Goal: Task Accomplishment & Management: Manage account settings

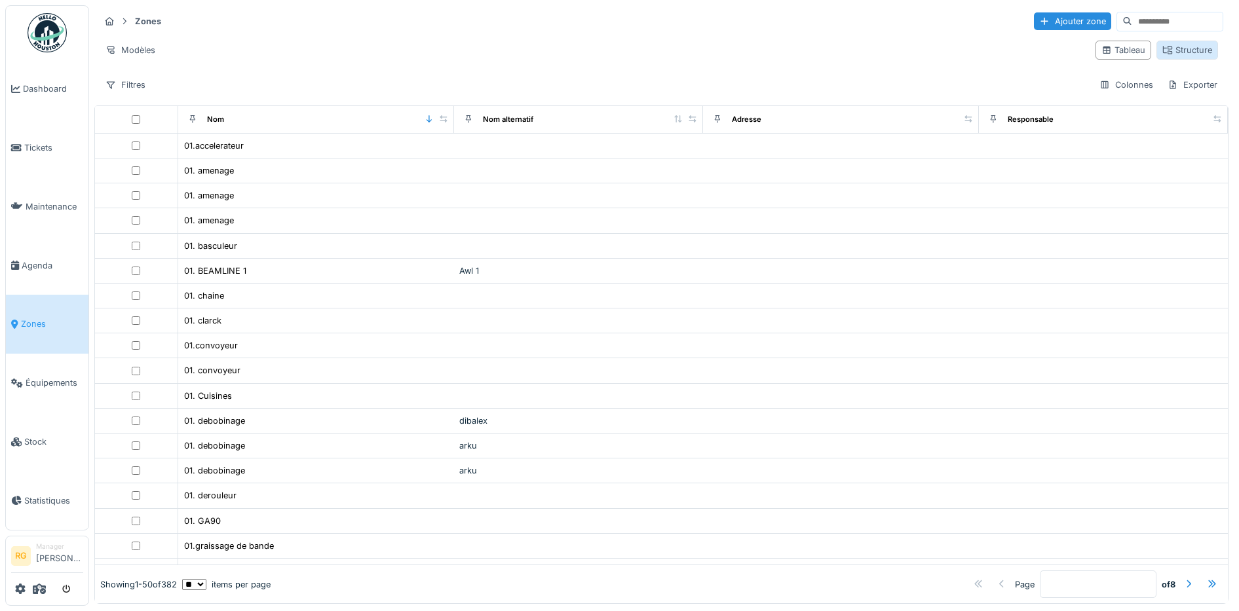
click at [1170, 46] on div "Structure" at bounding box center [1187, 50] width 50 height 12
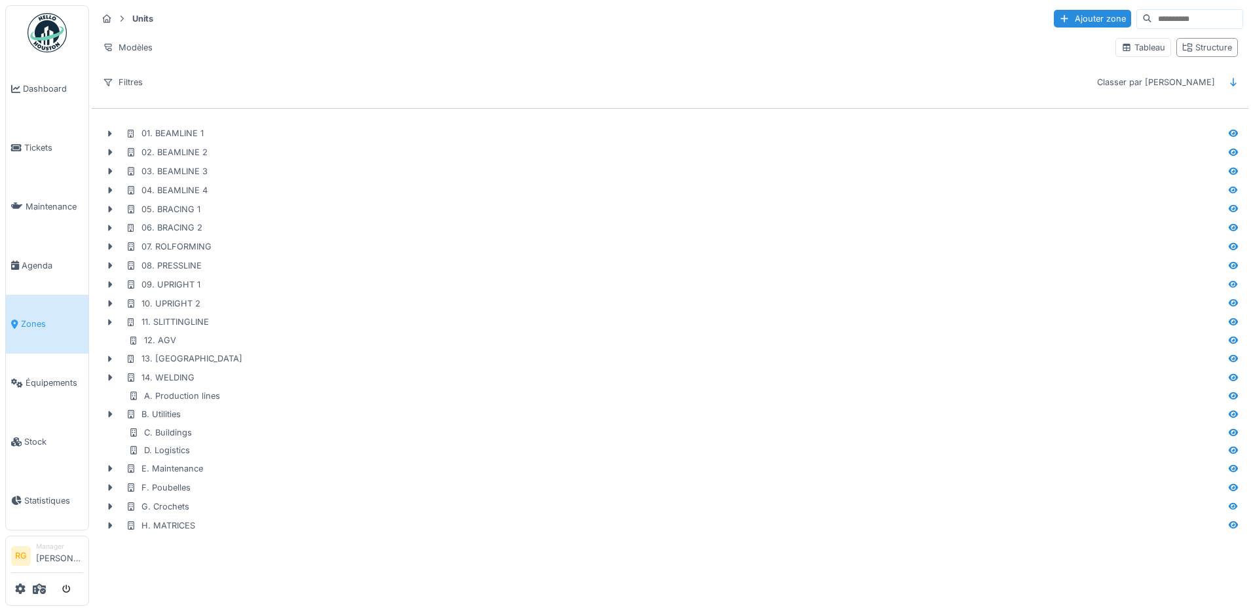
click at [37, 322] on span "Zones" at bounding box center [52, 324] width 62 height 12
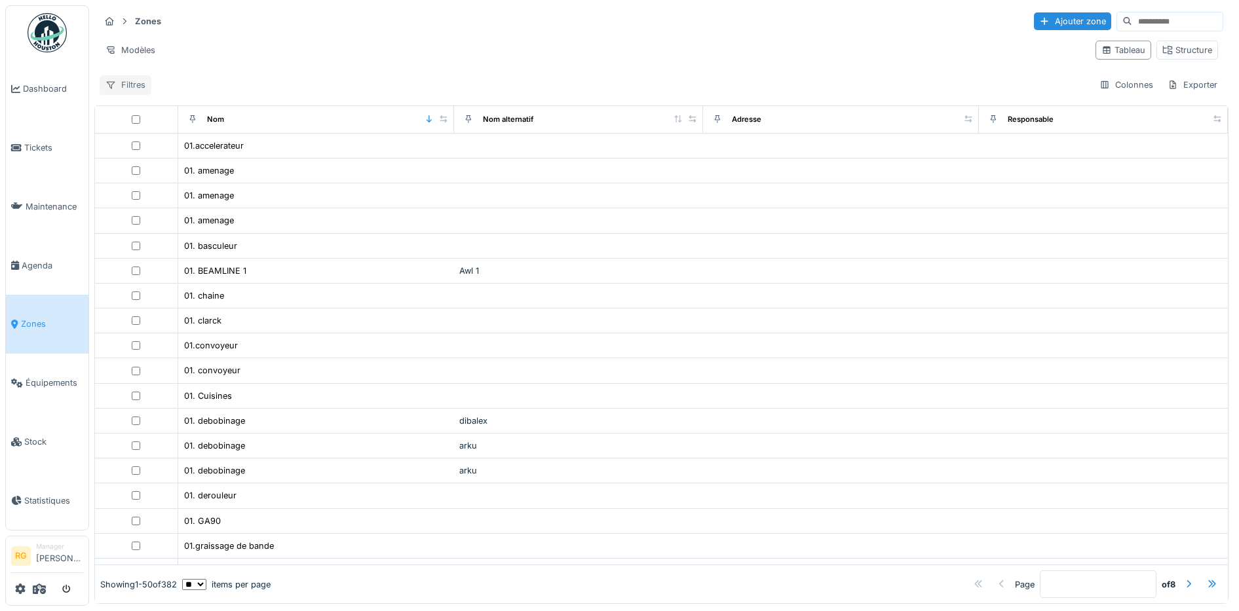
click at [124, 88] on div "Filtres" at bounding box center [126, 84] width 52 height 19
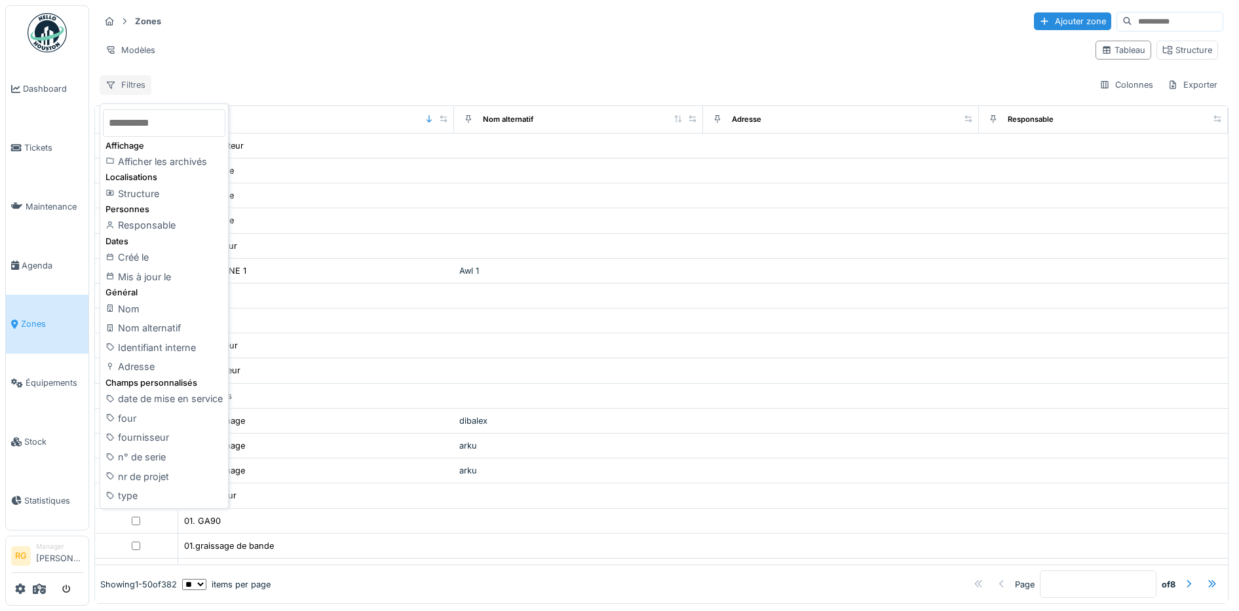
click at [124, 88] on div "Filtres" at bounding box center [126, 84] width 52 height 19
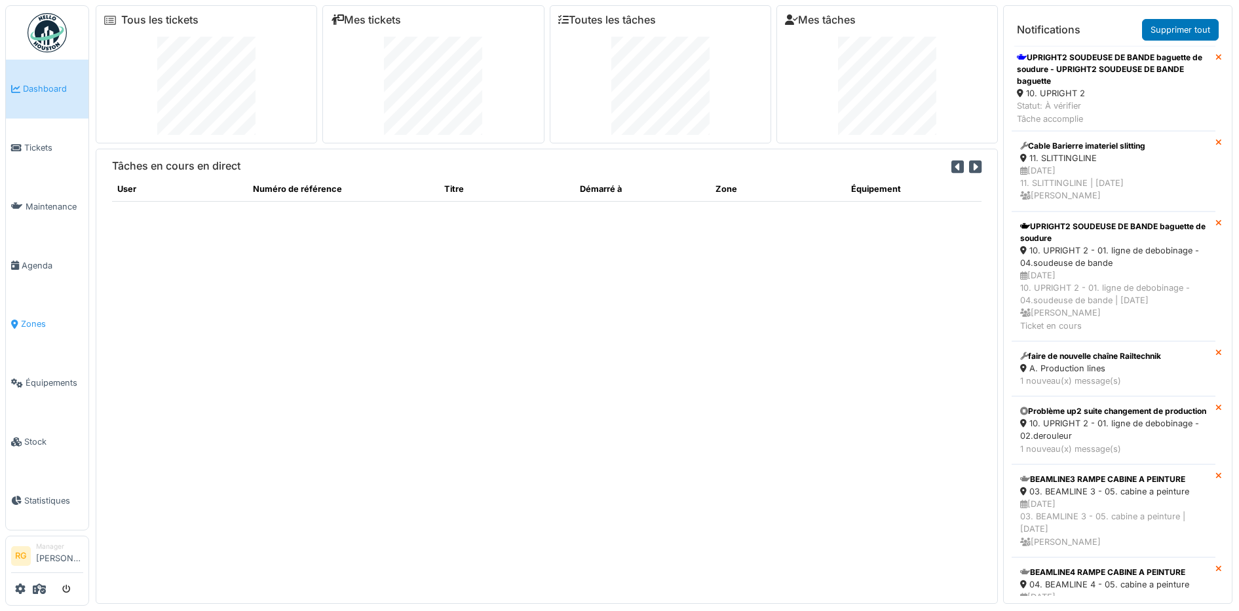
click at [35, 318] on span "Zones" at bounding box center [52, 324] width 62 height 12
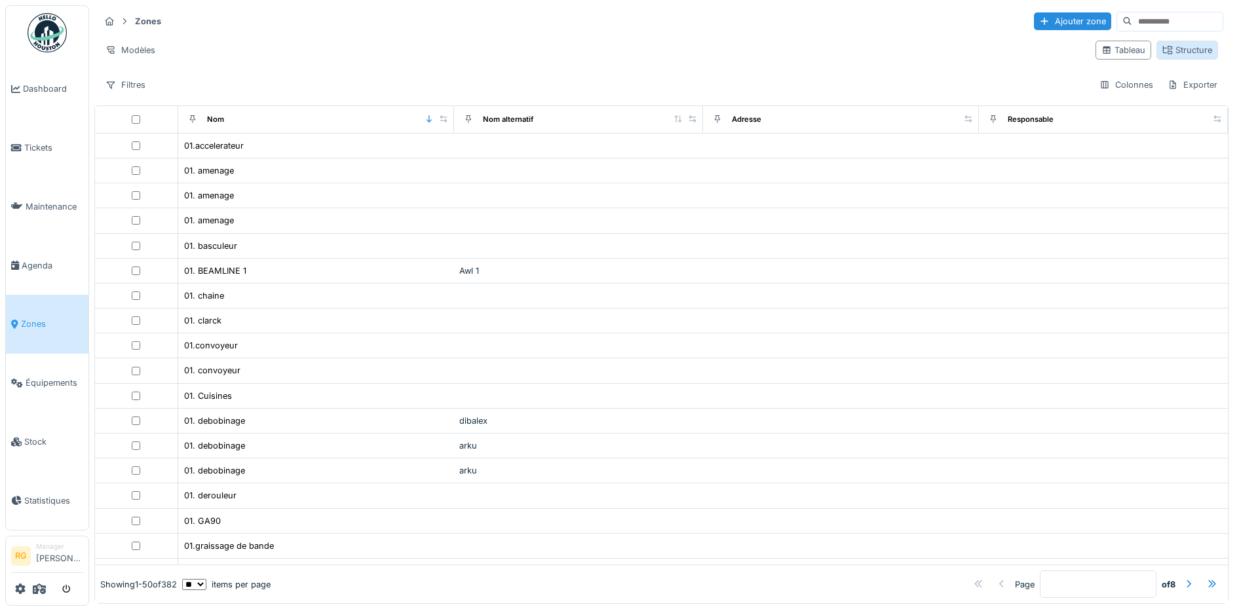
click at [1177, 52] on div "Structure" at bounding box center [1187, 50] width 50 height 12
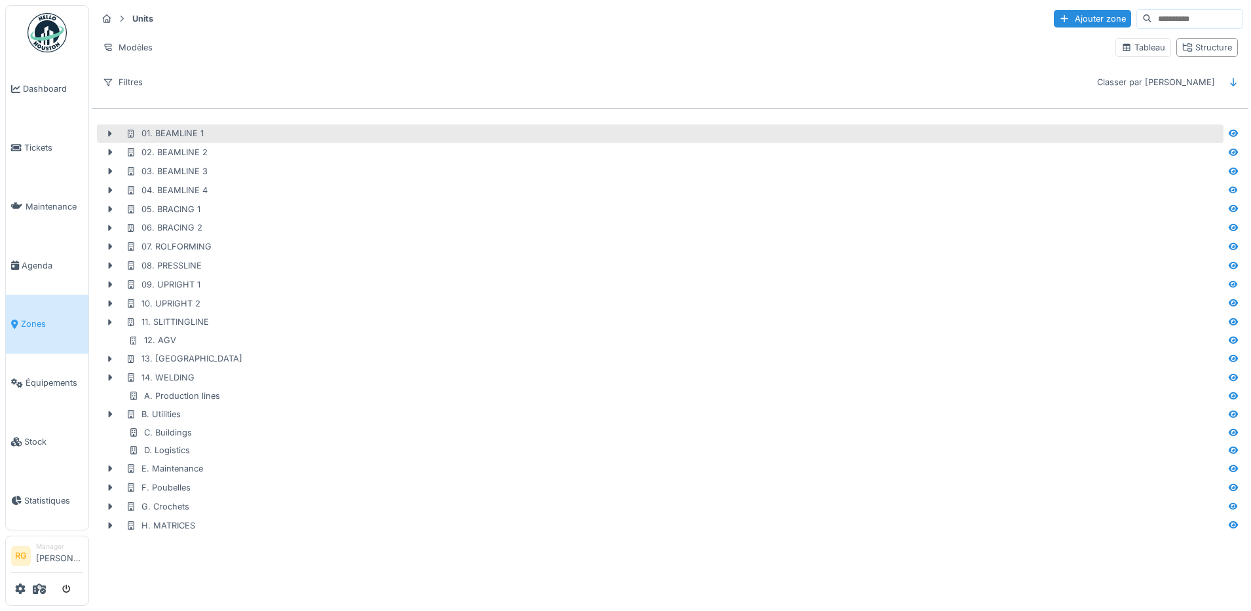
click at [168, 132] on div "01. BEAMLINE 1" at bounding box center [165, 133] width 78 height 12
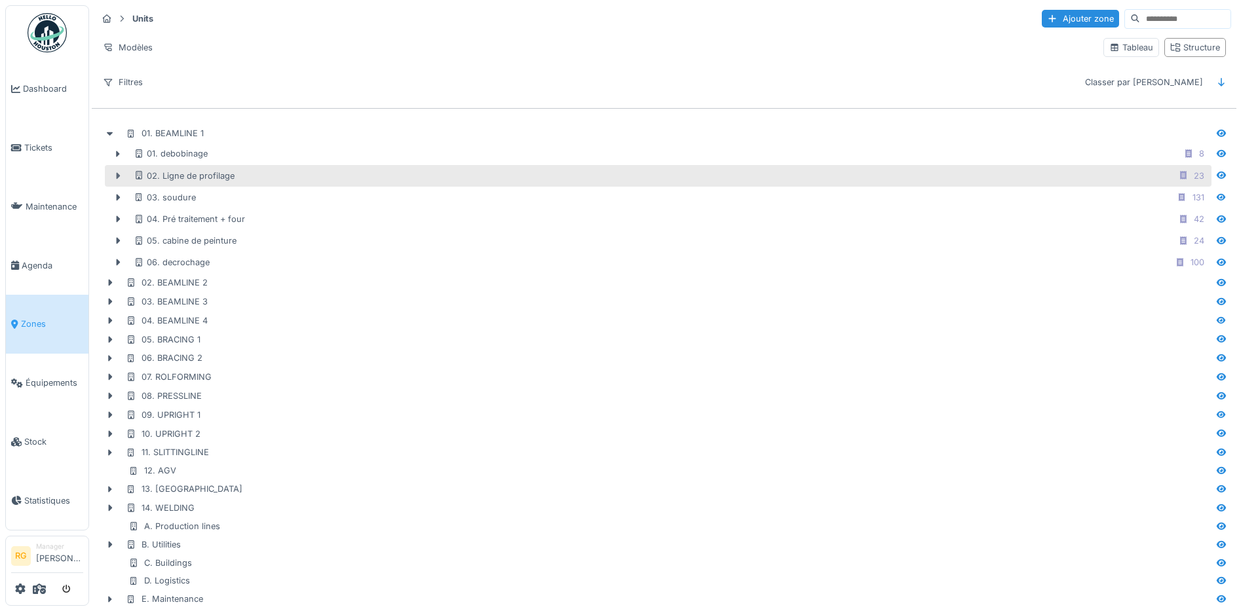
click at [117, 179] on icon at bounding box center [119, 175] width 4 height 7
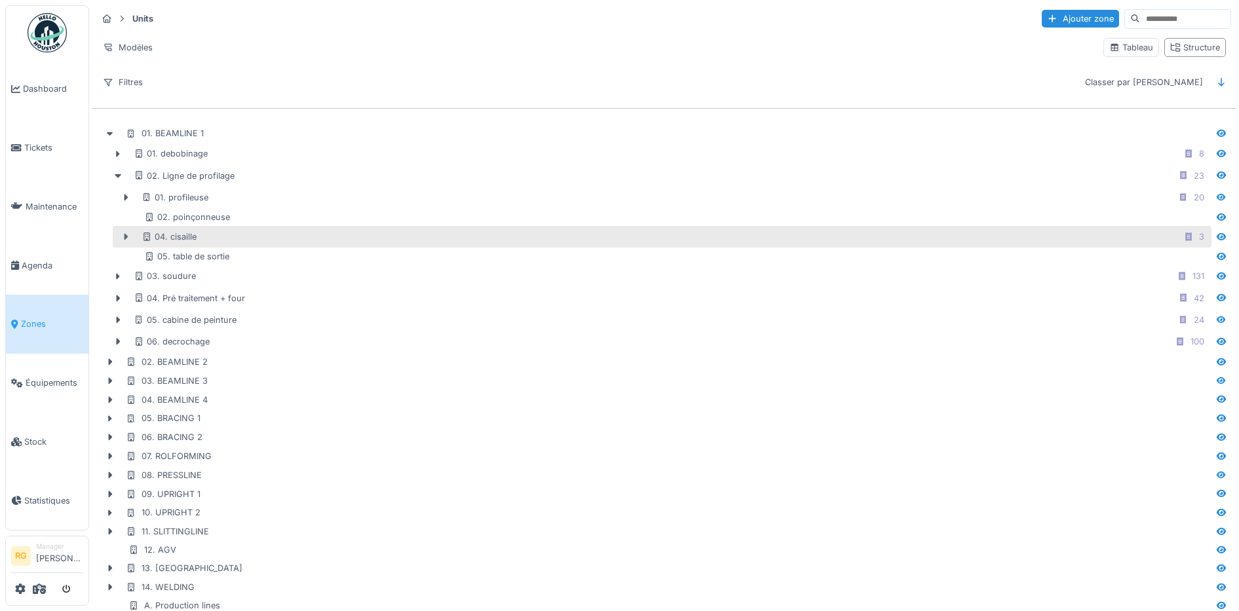
click at [124, 238] on icon at bounding box center [126, 237] width 4 height 7
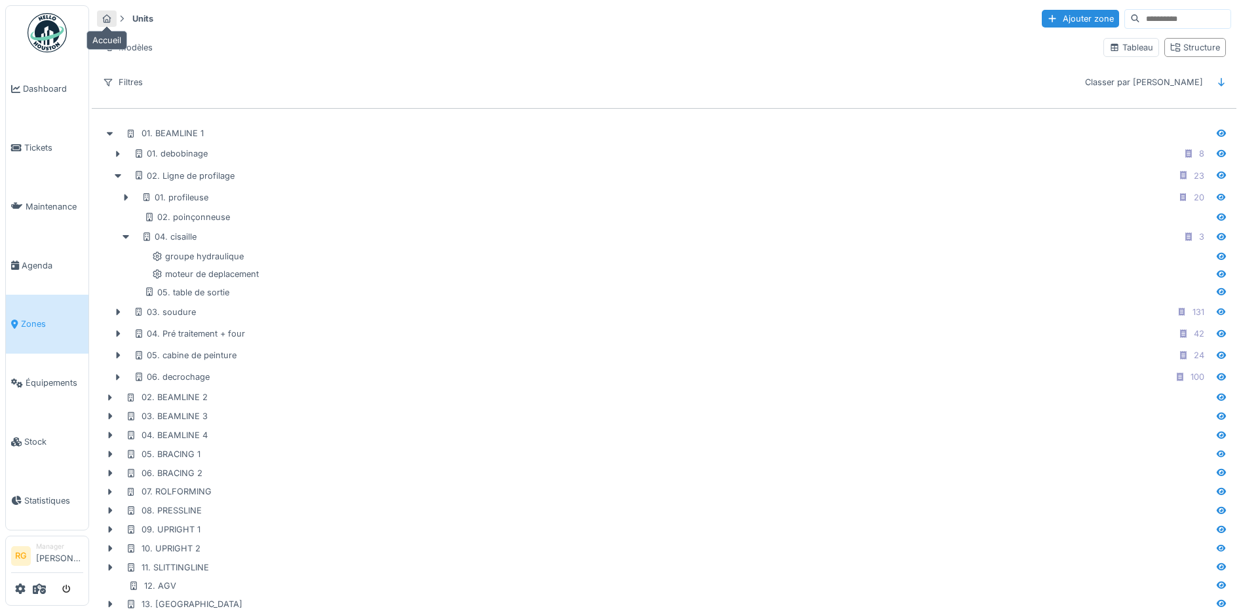
click at [106, 19] on icon at bounding box center [107, 18] width 9 height 9
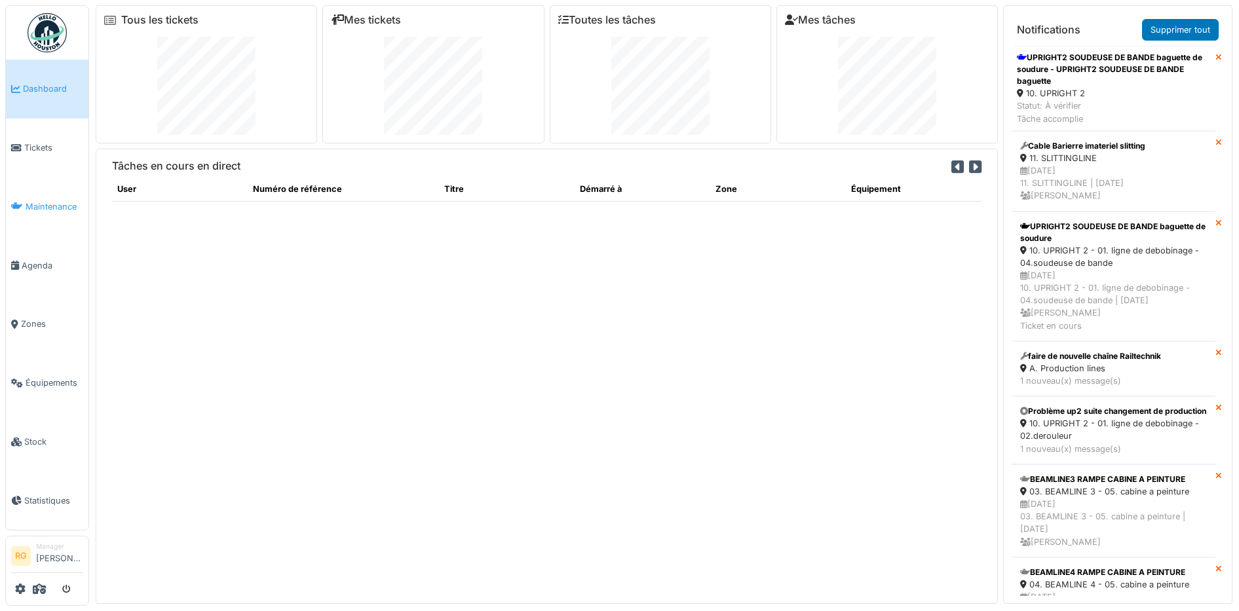
click at [52, 203] on span "Maintenance" at bounding box center [55, 206] width 58 height 12
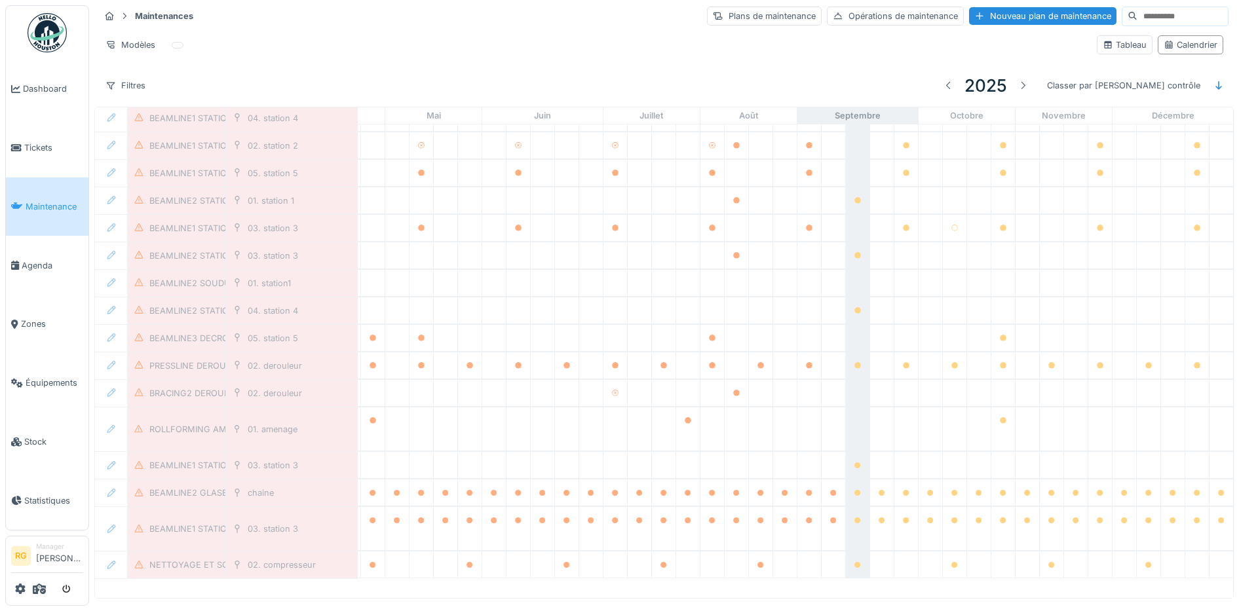
scroll to position [192, 443]
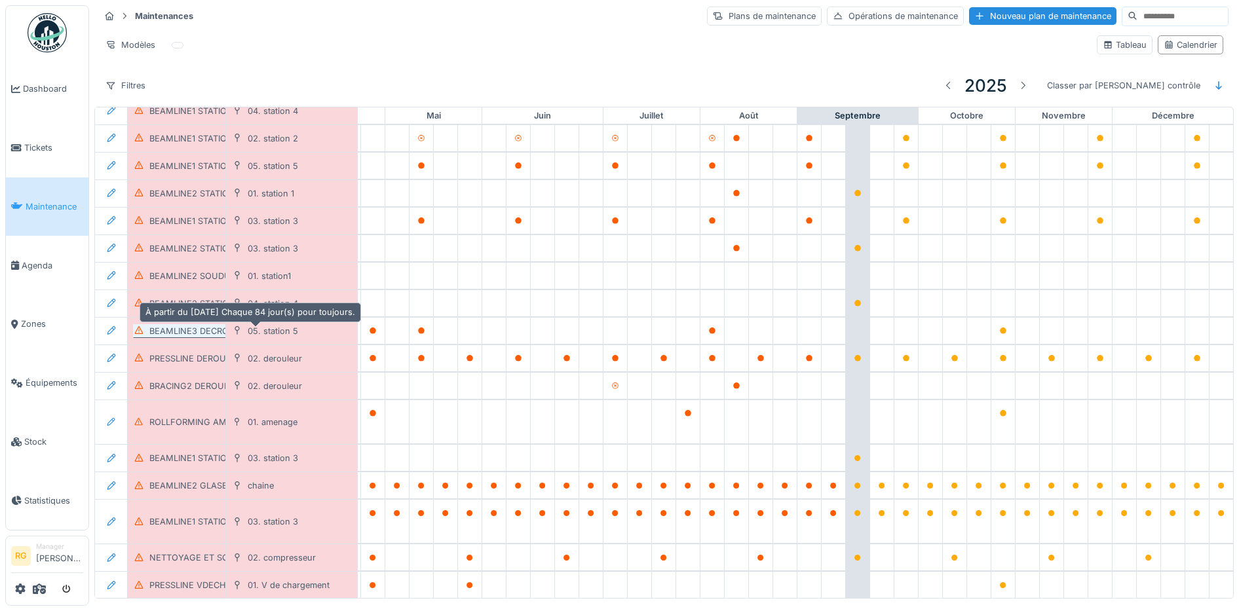
click at [194, 333] on div "BEAMLINE3 DECROCHAGE STATION5 POH TRIMESTRIEL" at bounding box center [263, 331] width 229 height 12
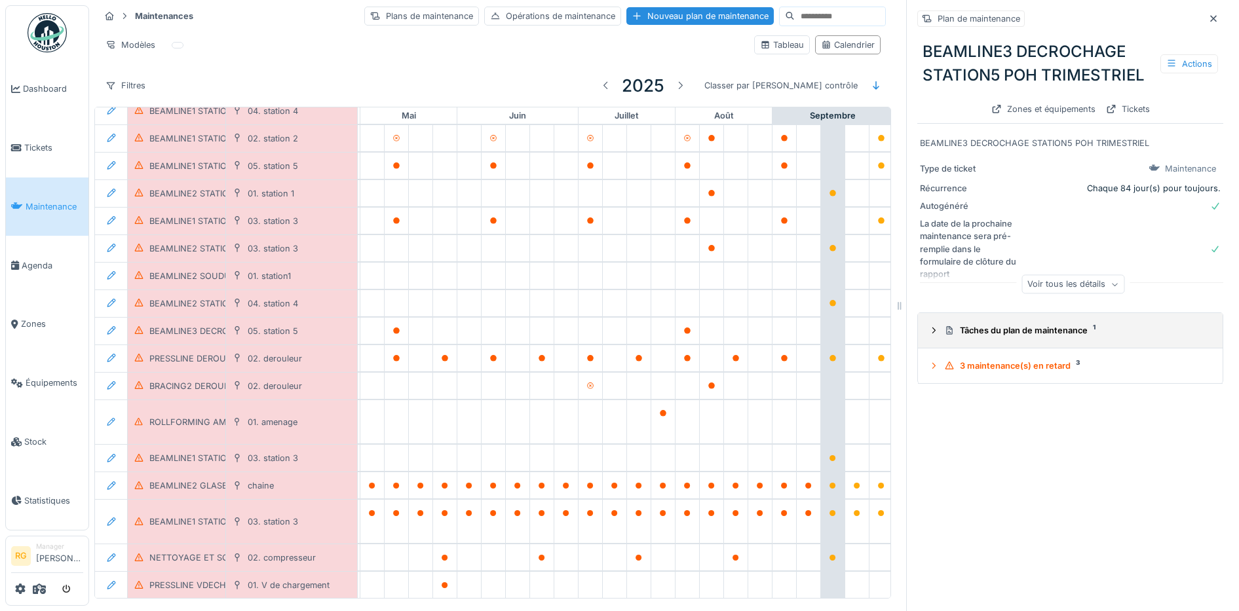
click at [928, 337] on div "Tâches du plan de maintenance 1" at bounding box center [1070, 330] width 284 height 12
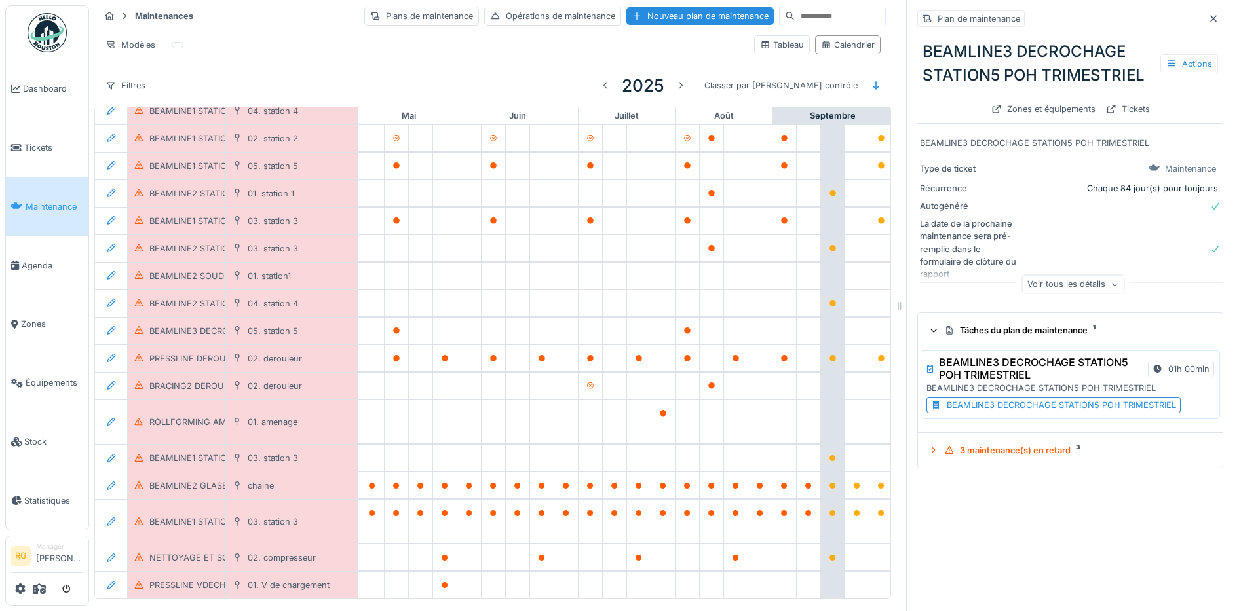
click at [961, 405] on div "BEAMLINE3 DECROCHAGE STATION5 POH TRIMESTRIEL" at bounding box center [1060, 405] width 229 height 12
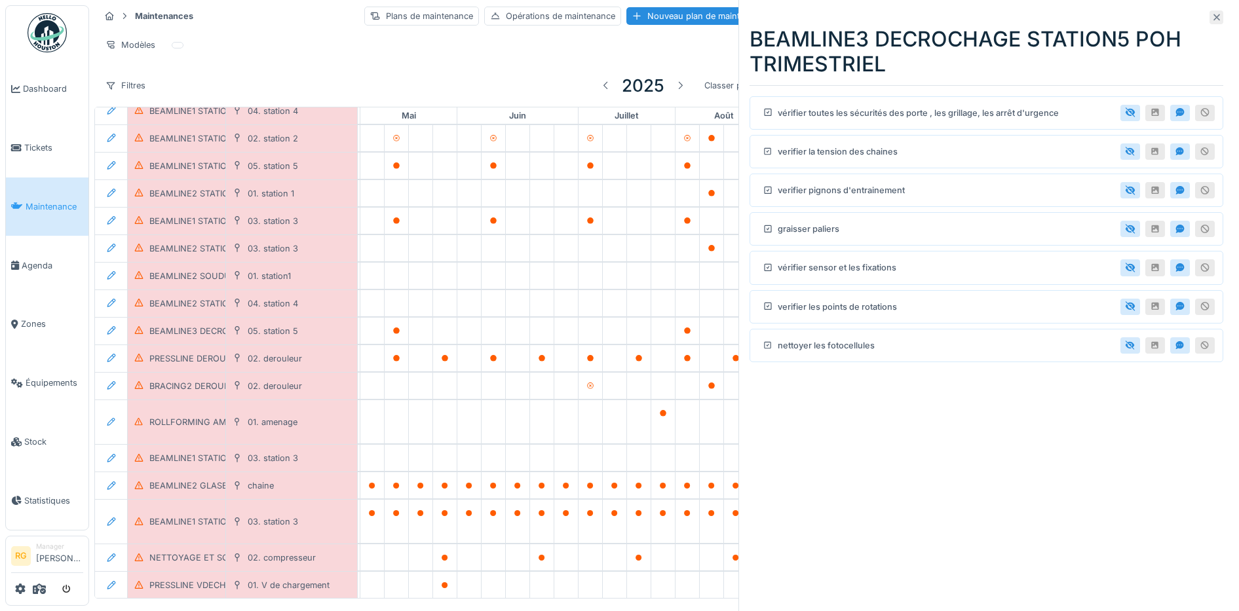
click at [1213, 17] on icon at bounding box center [1216, 17] width 7 height 7
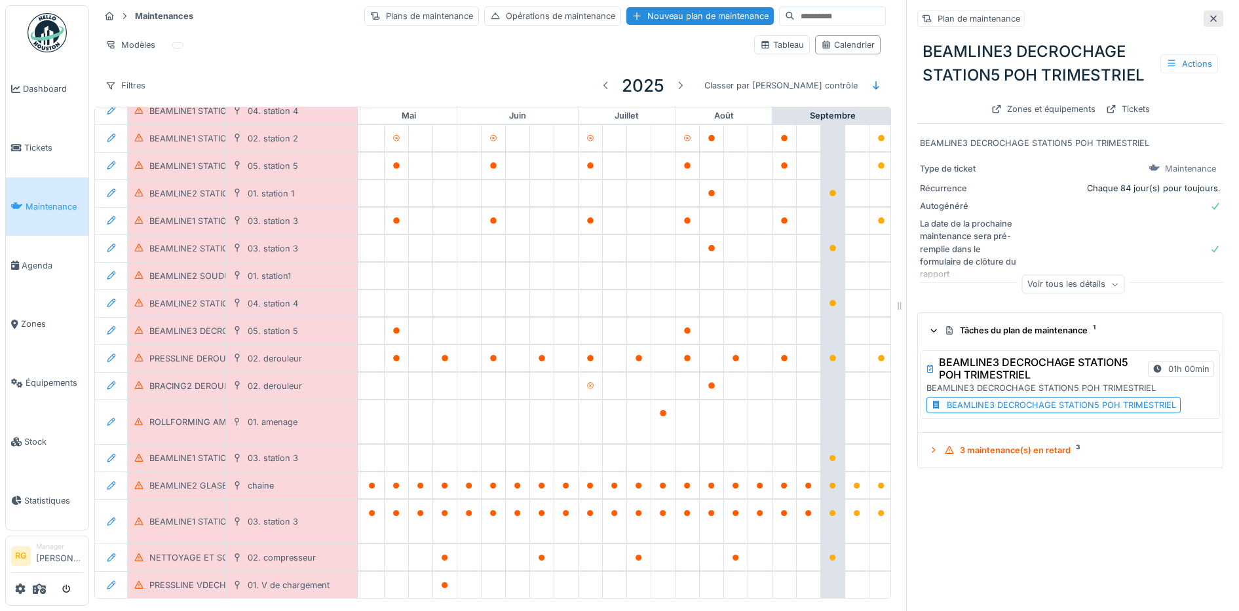
click at [1208, 20] on icon at bounding box center [1213, 18] width 10 height 9
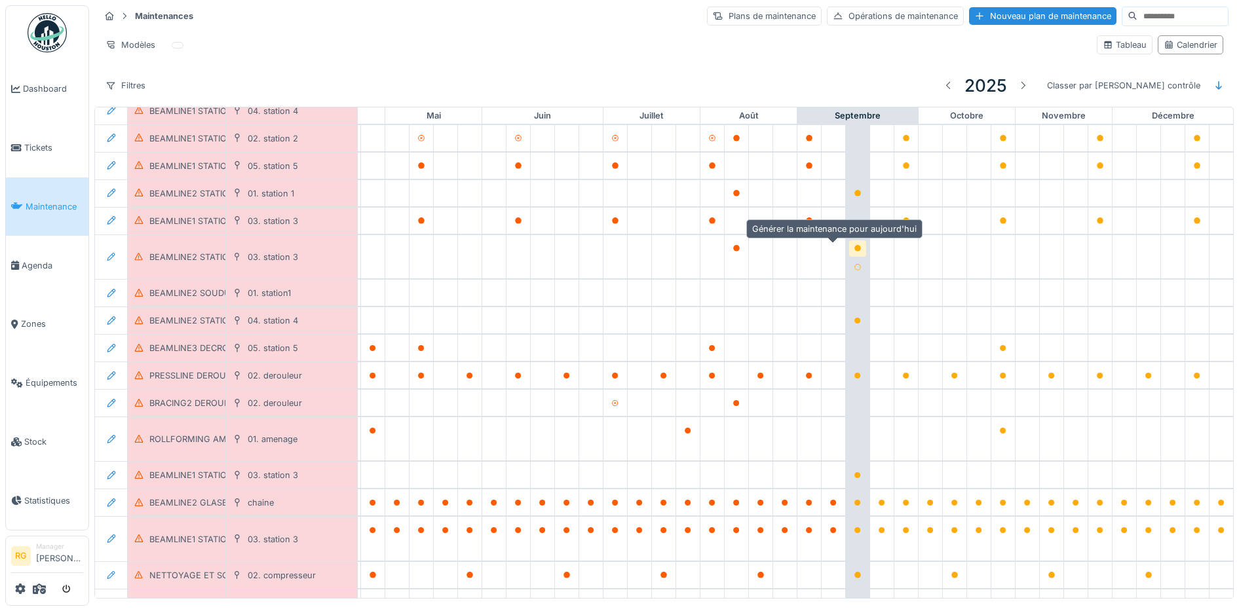
click at [854, 250] on icon at bounding box center [857, 248] width 7 height 7
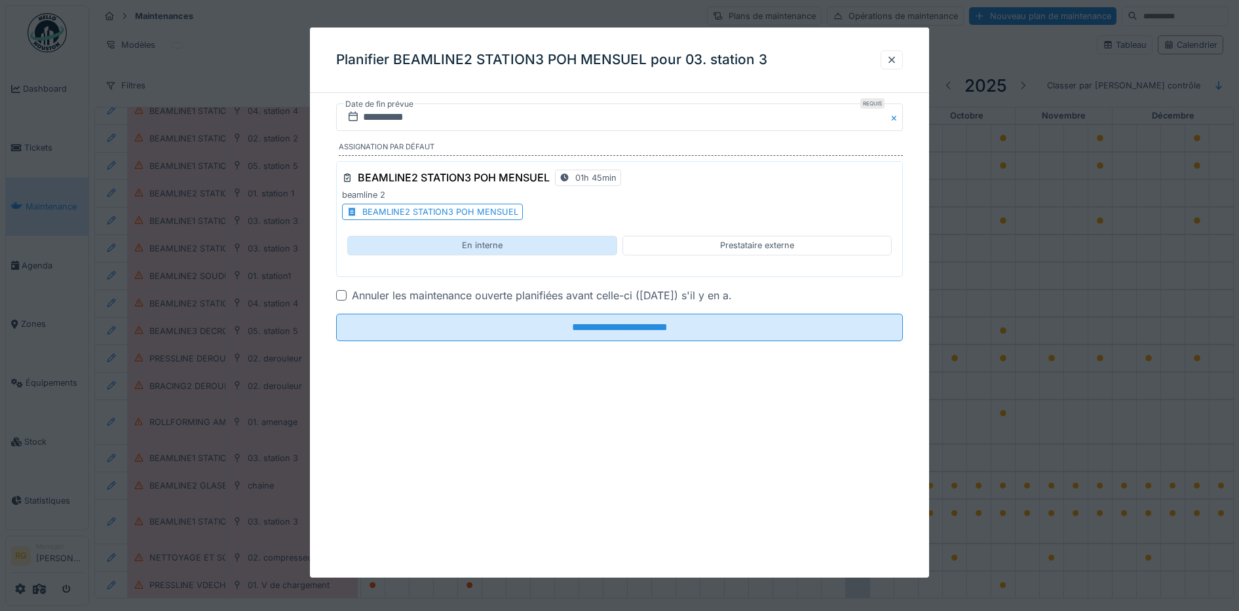
click at [493, 246] on div "En interne" at bounding box center [482, 245] width 41 height 12
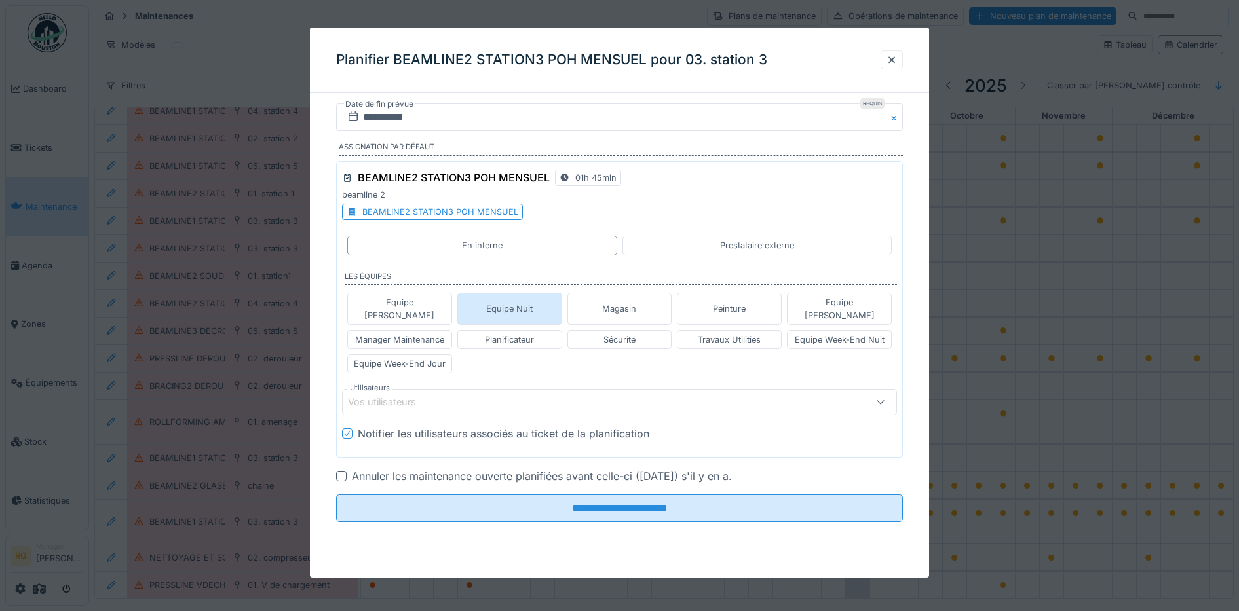
click at [520, 303] on div "Equipe Nuit" at bounding box center [509, 309] width 47 height 12
type input "**********"
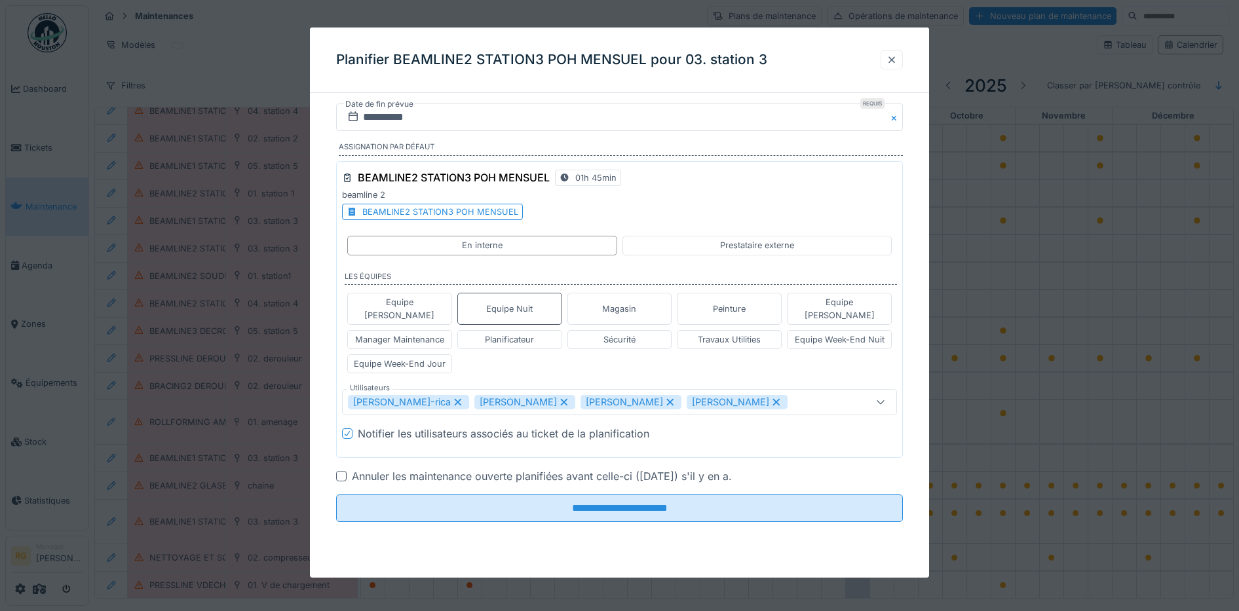
click at [897, 60] on div at bounding box center [891, 60] width 10 height 12
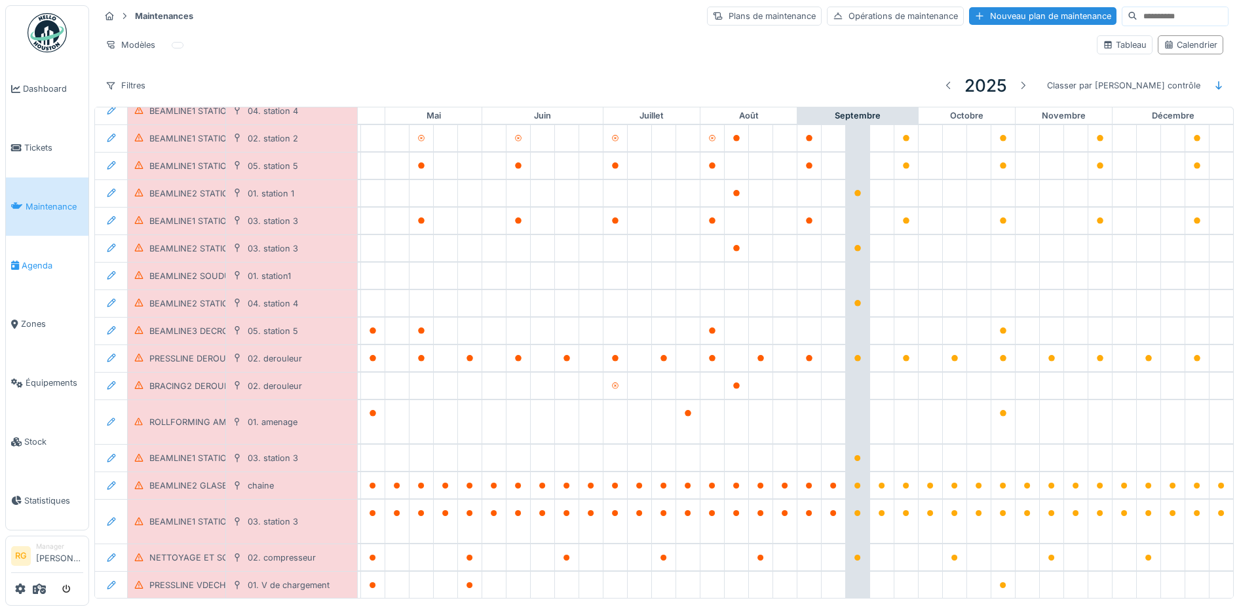
click at [32, 262] on span "Agenda" at bounding box center [53, 265] width 62 height 12
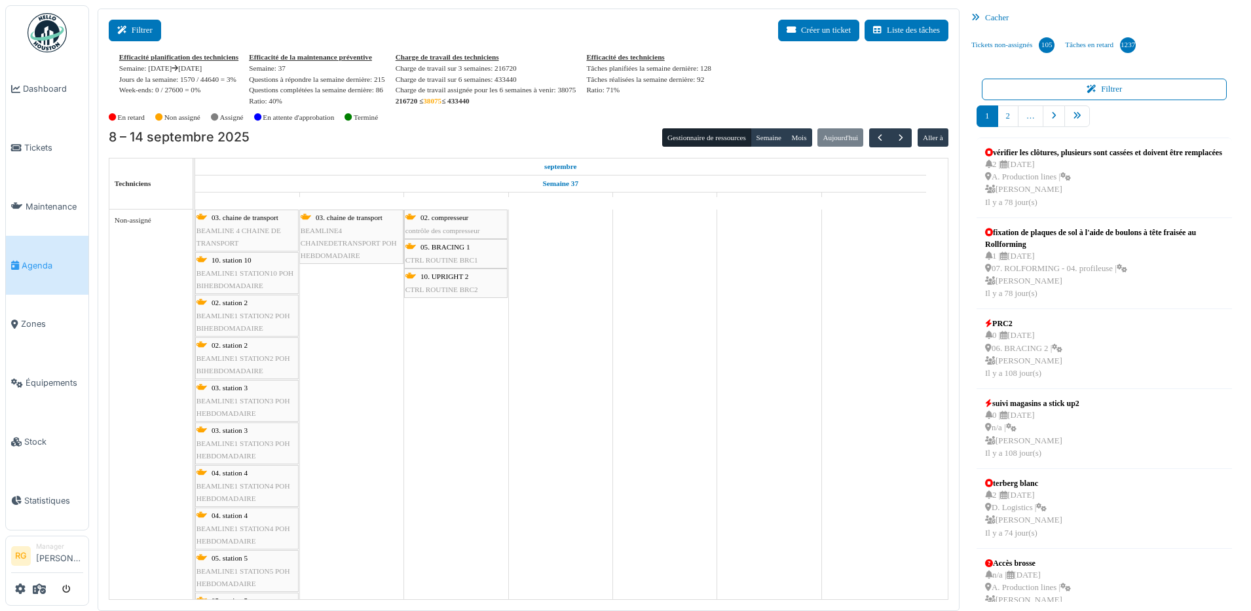
click at [146, 29] on button "Filtrer" at bounding box center [135, 31] width 52 height 22
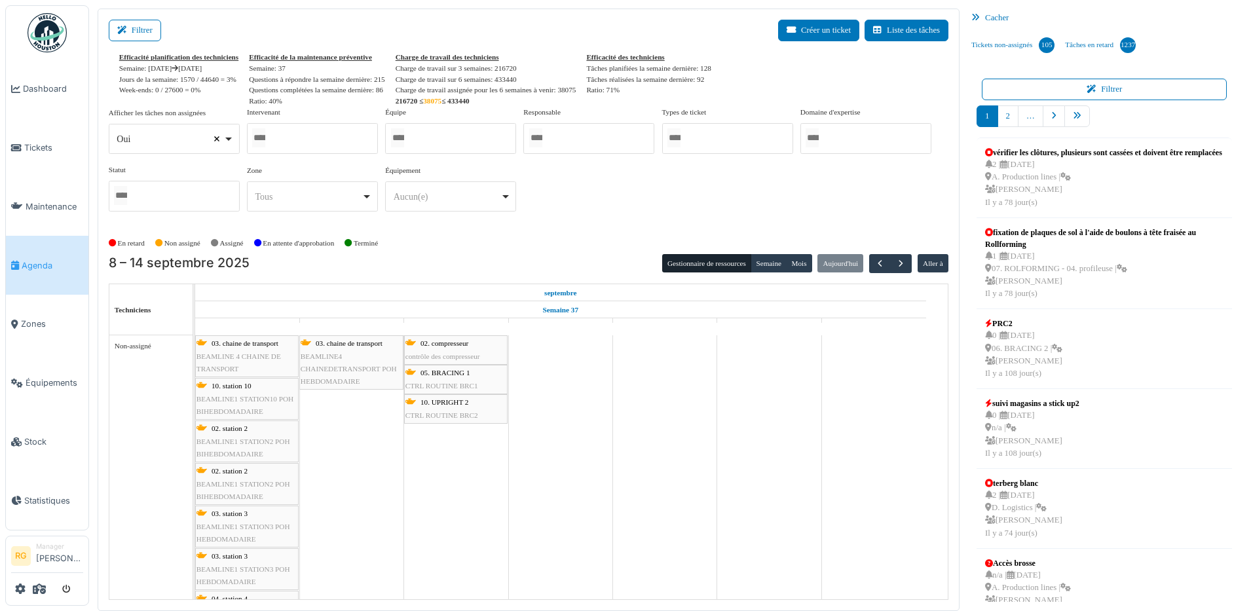
select select
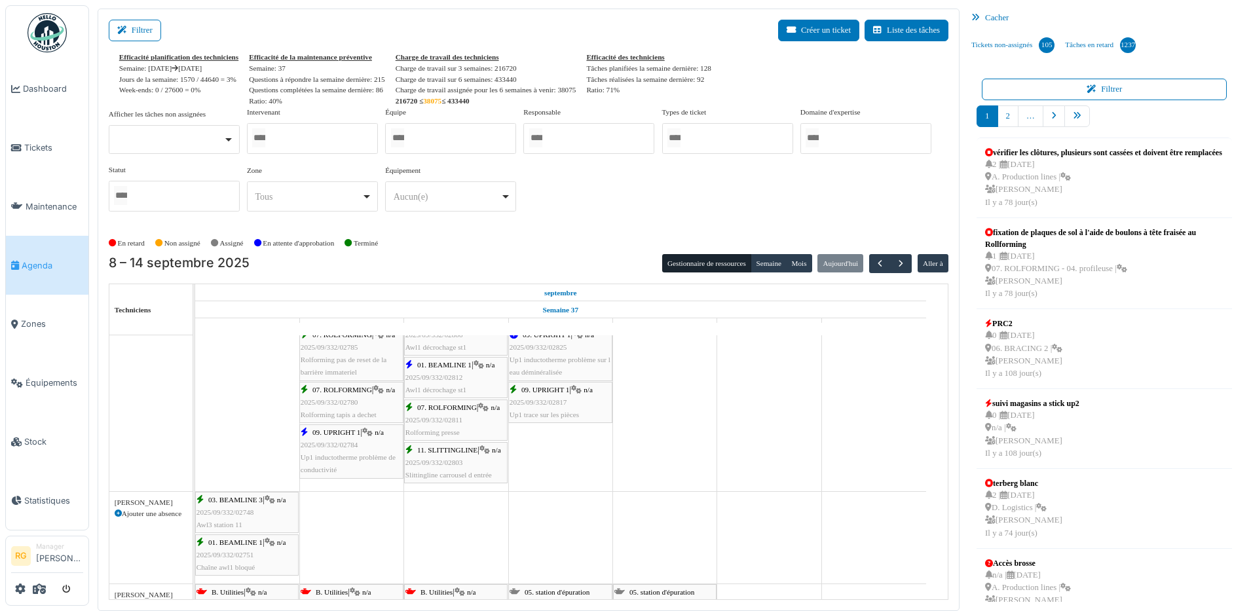
click at [243, 516] on div "03. BEAMLINE 3 | n/a 2025/09/332/02748 Awl3 station 11" at bounding box center [246, 513] width 101 height 38
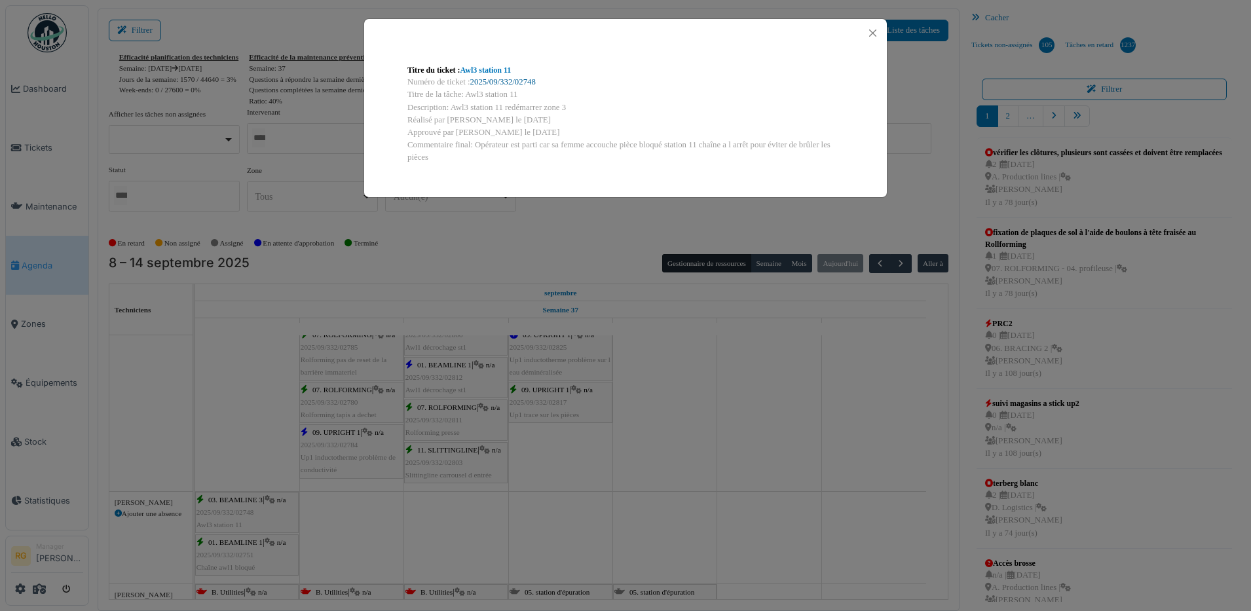
click at [522, 81] on link "2025/09/332/02748" at bounding box center [502, 81] width 65 height 9
click at [872, 31] on button "Close" at bounding box center [873, 33] width 18 height 18
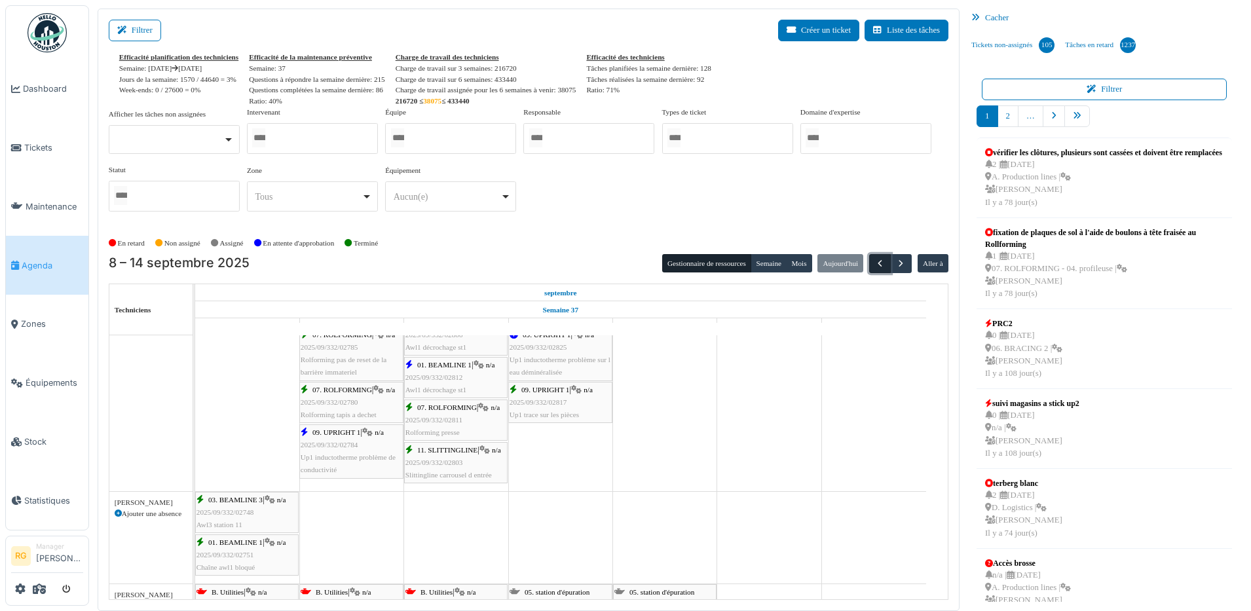
click at [874, 263] on span "button" at bounding box center [879, 263] width 11 height 11
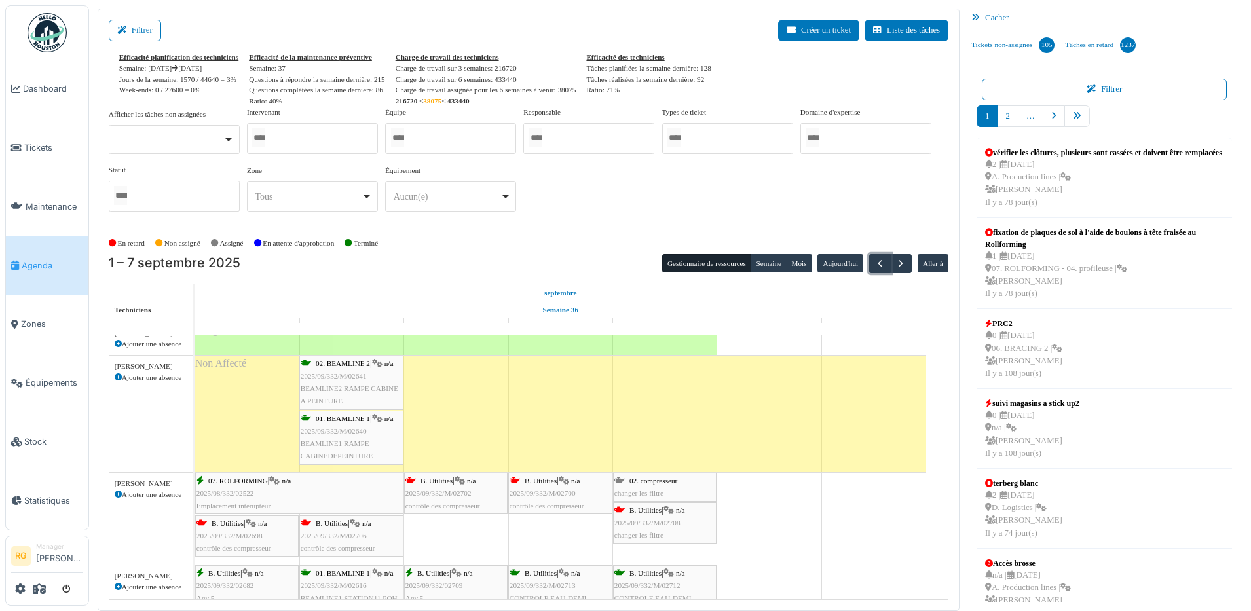
click at [347, 438] on div "01. BEAMLINE 1 | n/a 2025/09/332/M/02640 BEAMLINE1 RAMPE CABINEDEPEINTURE" at bounding box center [352, 438] width 102 height 50
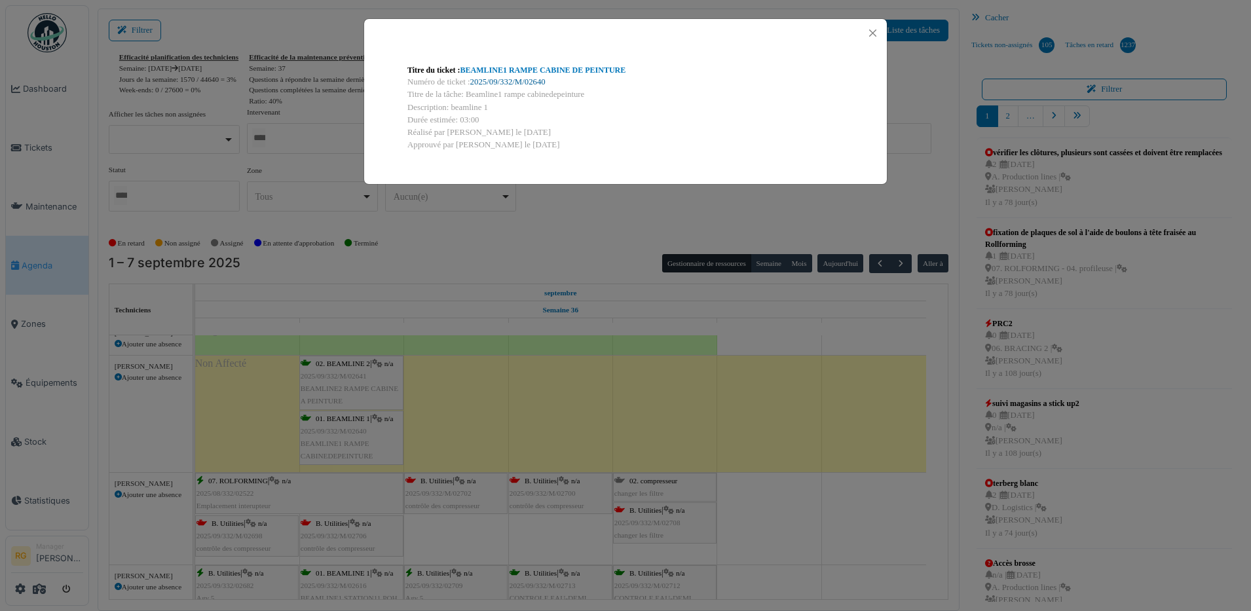
click at [520, 80] on link "2025/09/332/M/02640" at bounding box center [507, 81] width 75 height 9
click at [875, 35] on button "Close" at bounding box center [873, 33] width 18 height 18
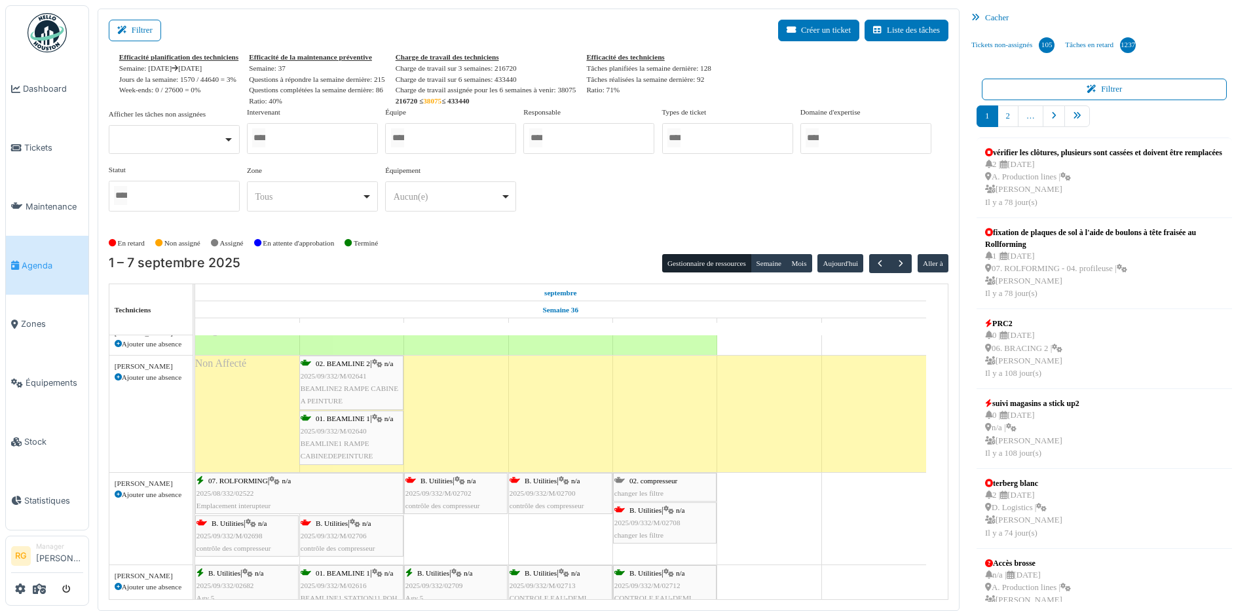
scroll to position [327, 0]
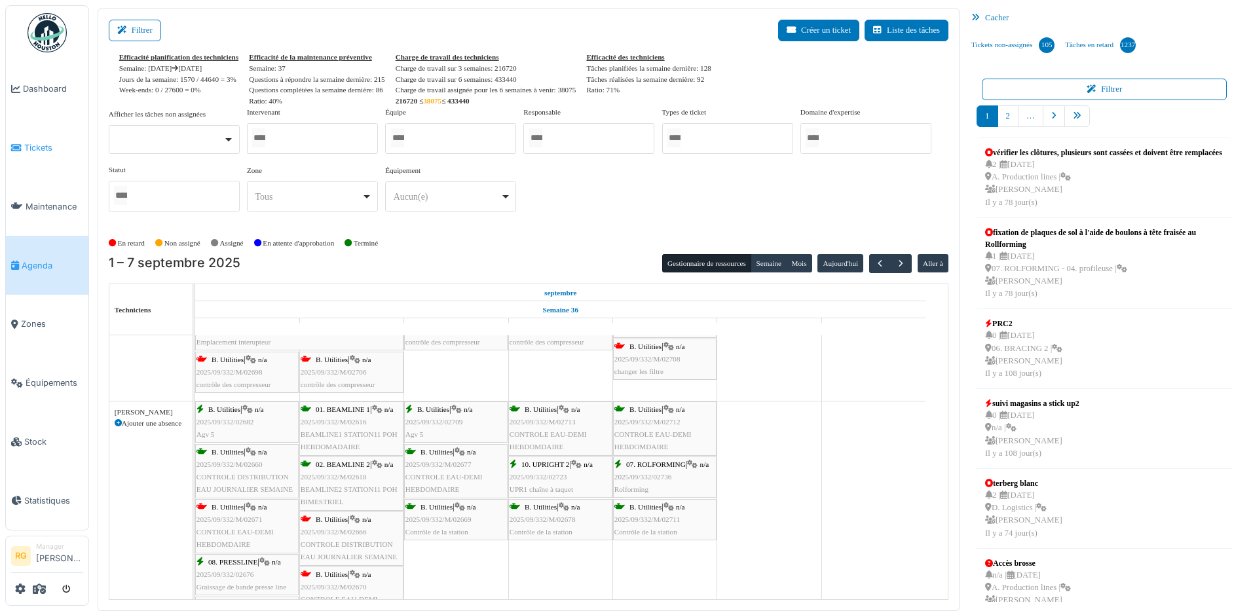
click at [38, 151] on span "Tickets" at bounding box center [53, 147] width 59 height 12
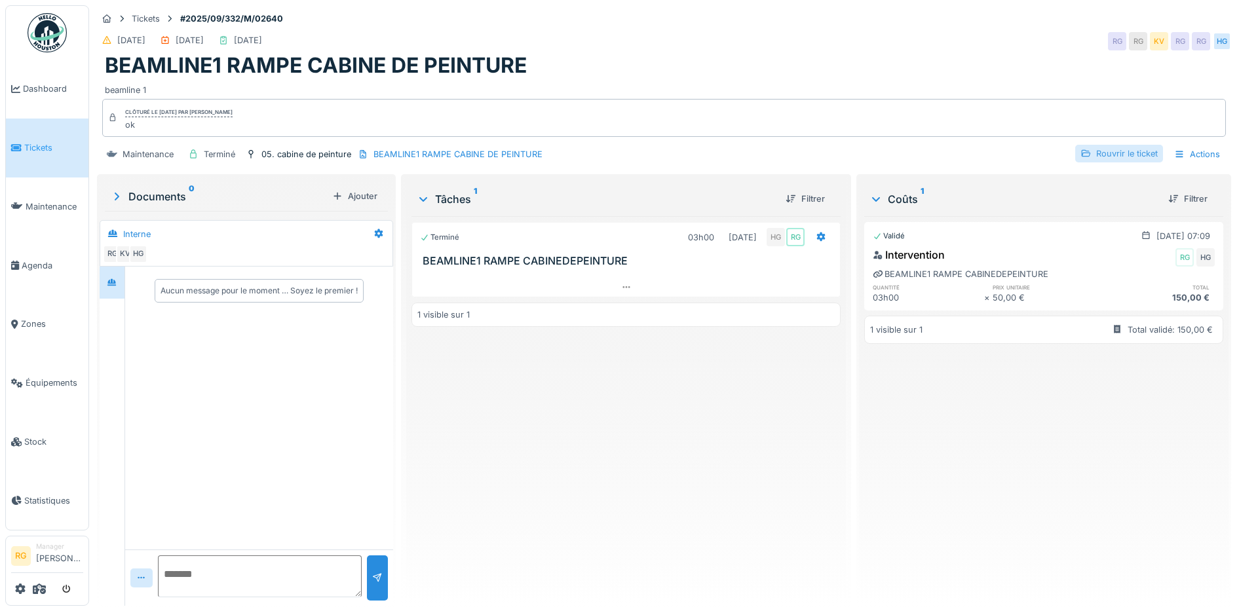
click at [1110, 153] on div "Rouvrir le ticket" at bounding box center [1119, 154] width 88 height 18
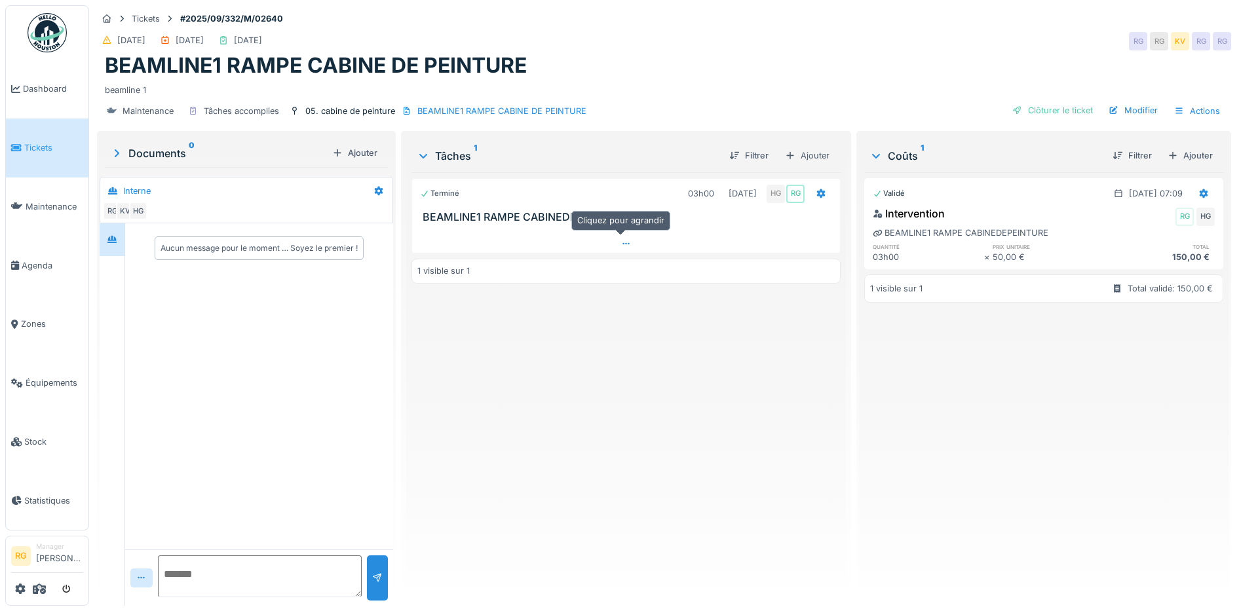
click at [614, 245] on div at bounding box center [626, 243] width 428 height 19
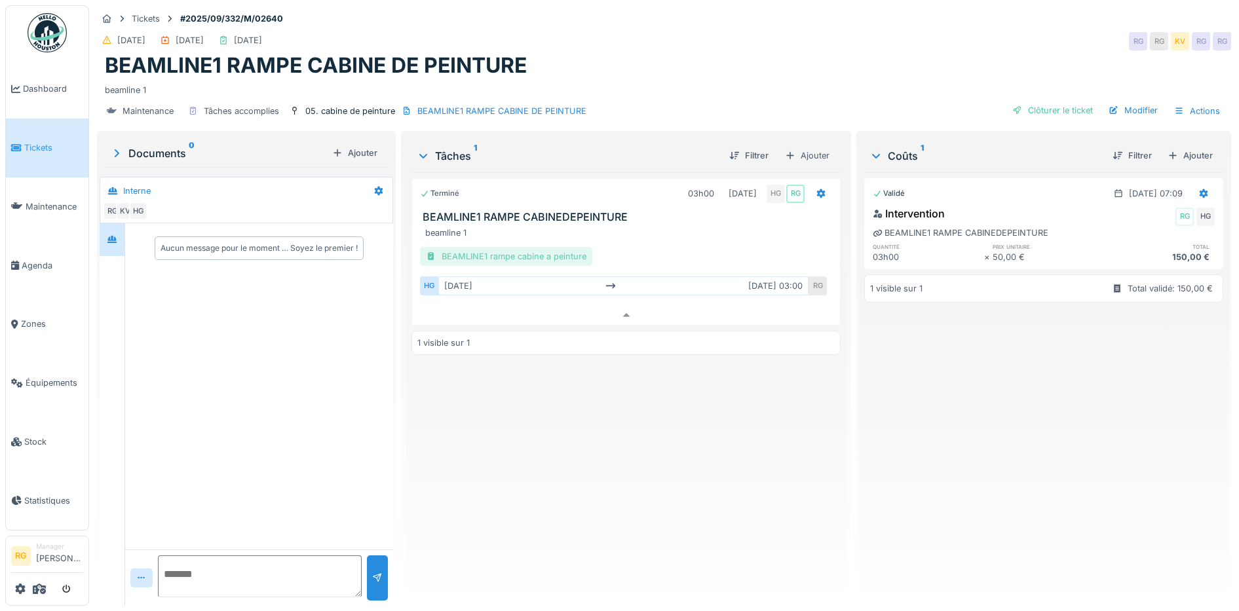
click at [500, 247] on div "BEAMLINE1 rampe cabine a peinture" at bounding box center [506, 256] width 172 height 19
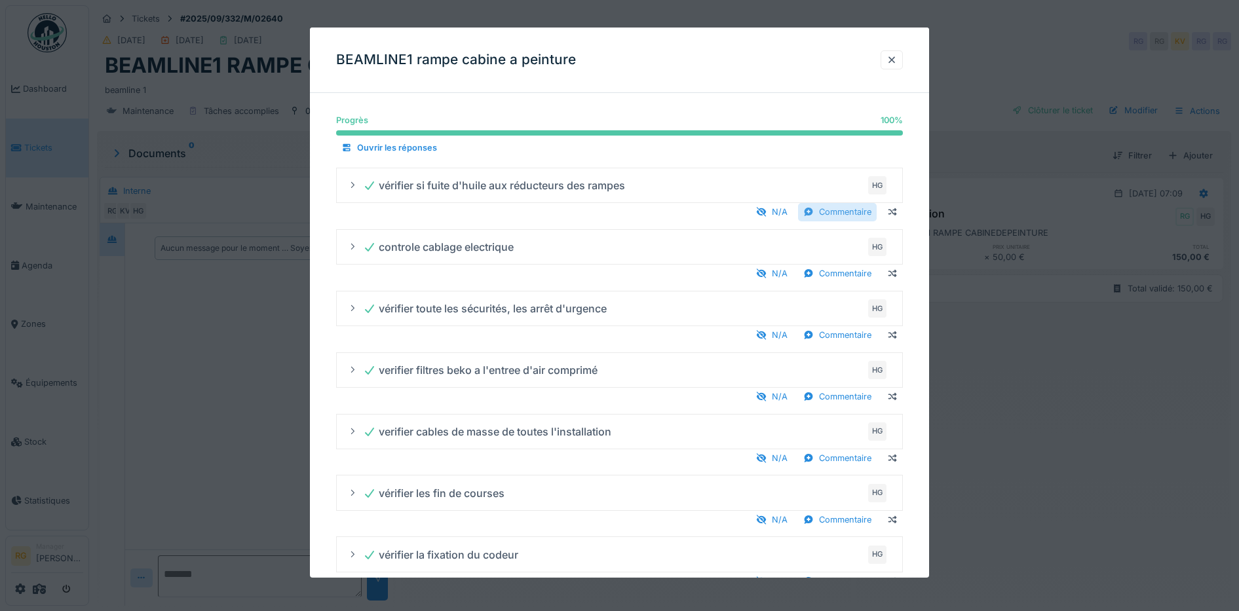
click at [867, 211] on div "Commentaire" at bounding box center [837, 212] width 79 height 18
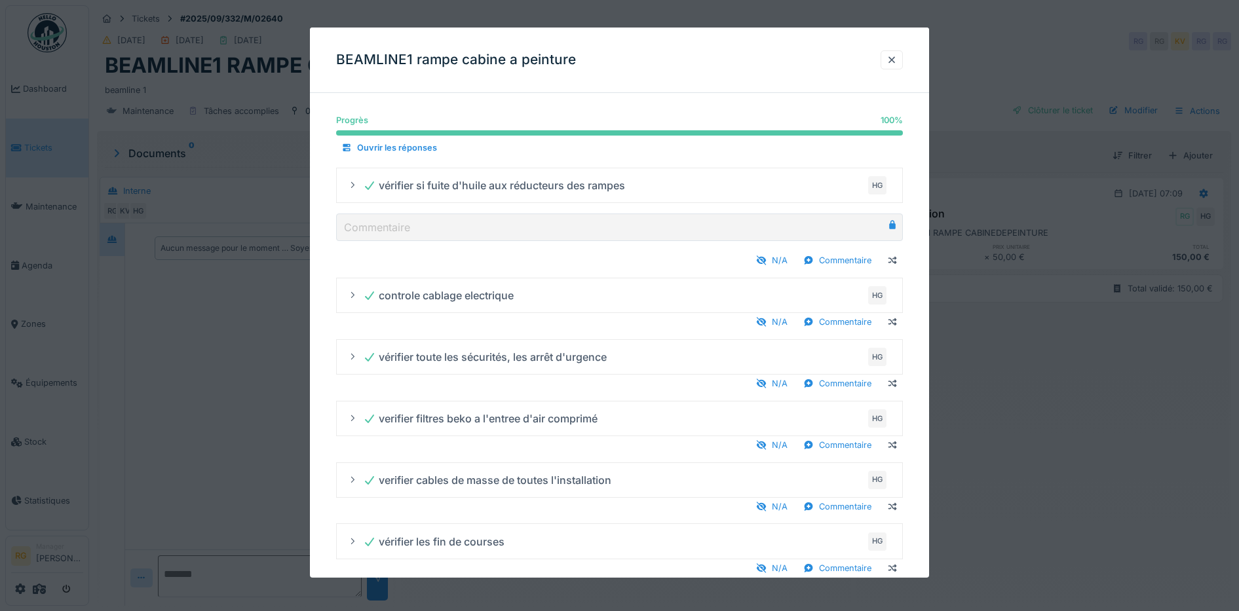
click at [895, 225] on icon at bounding box center [892, 224] width 7 height 9
click at [864, 257] on div "Commentaire" at bounding box center [837, 261] width 79 height 18
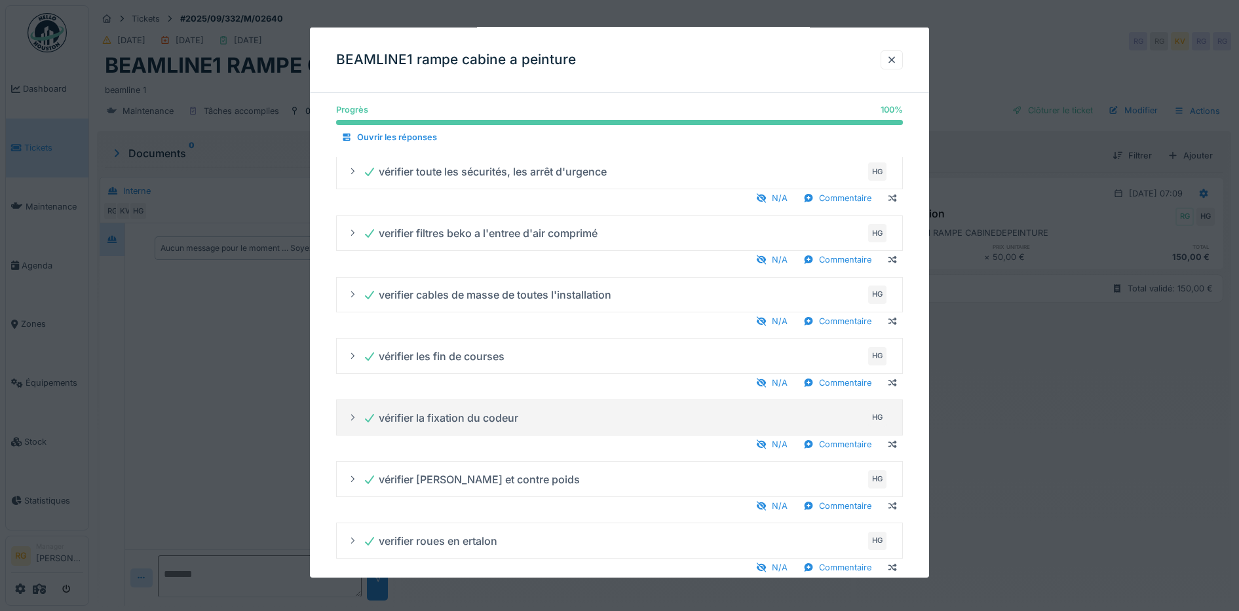
scroll to position [215, 0]
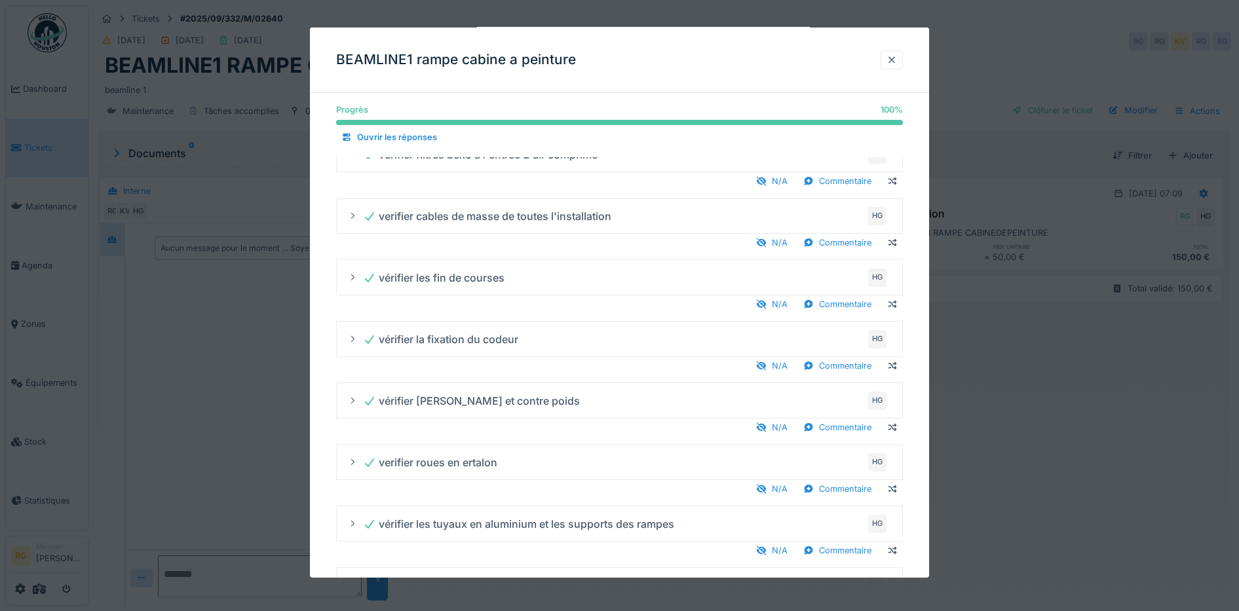
click at [897, 58] on div at bounding box center [891, 60] width 10 height 12
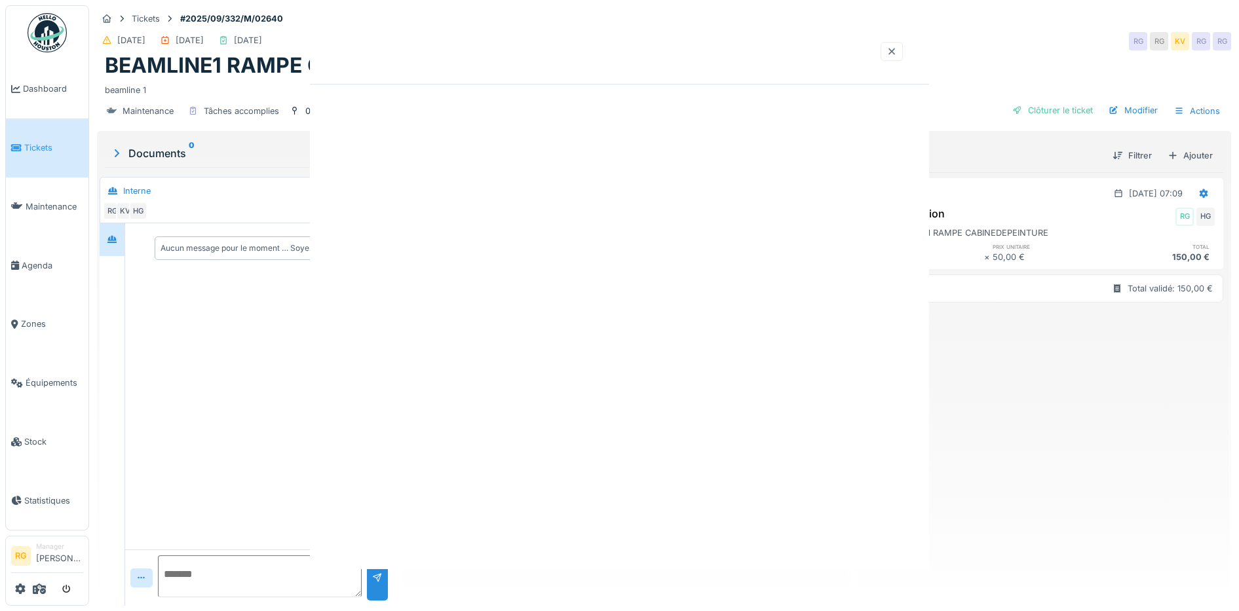
scroll to position [0, 0]
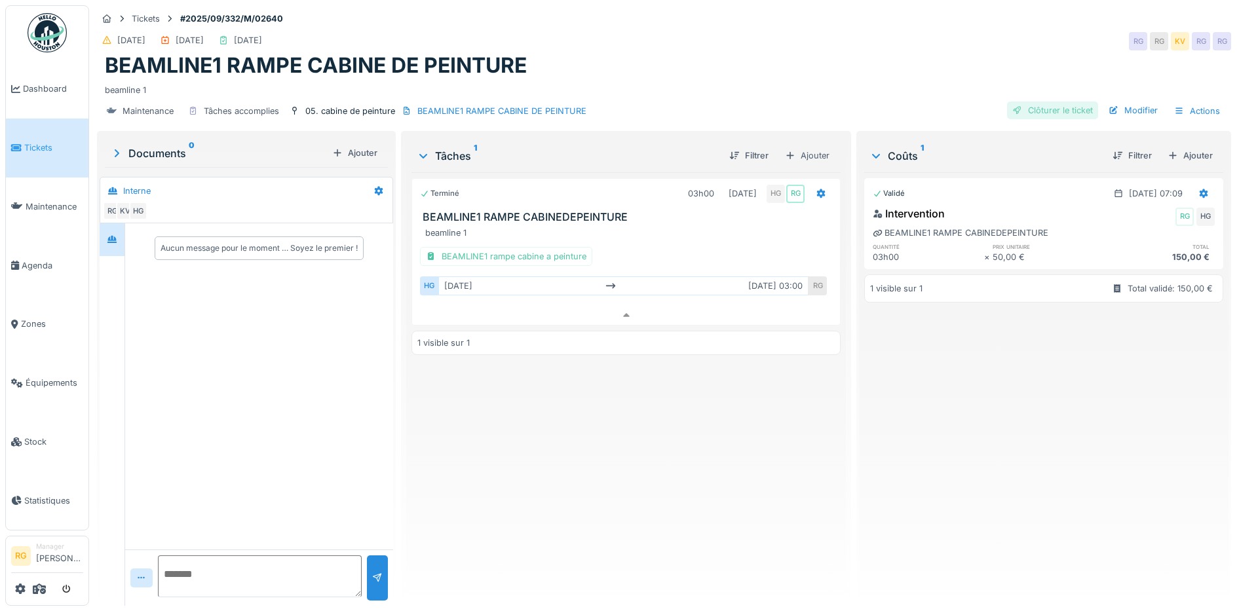
click at [1050, 102] on div "Clôturer le ticket" at bounding box center [1052, 111] width 91 height 18
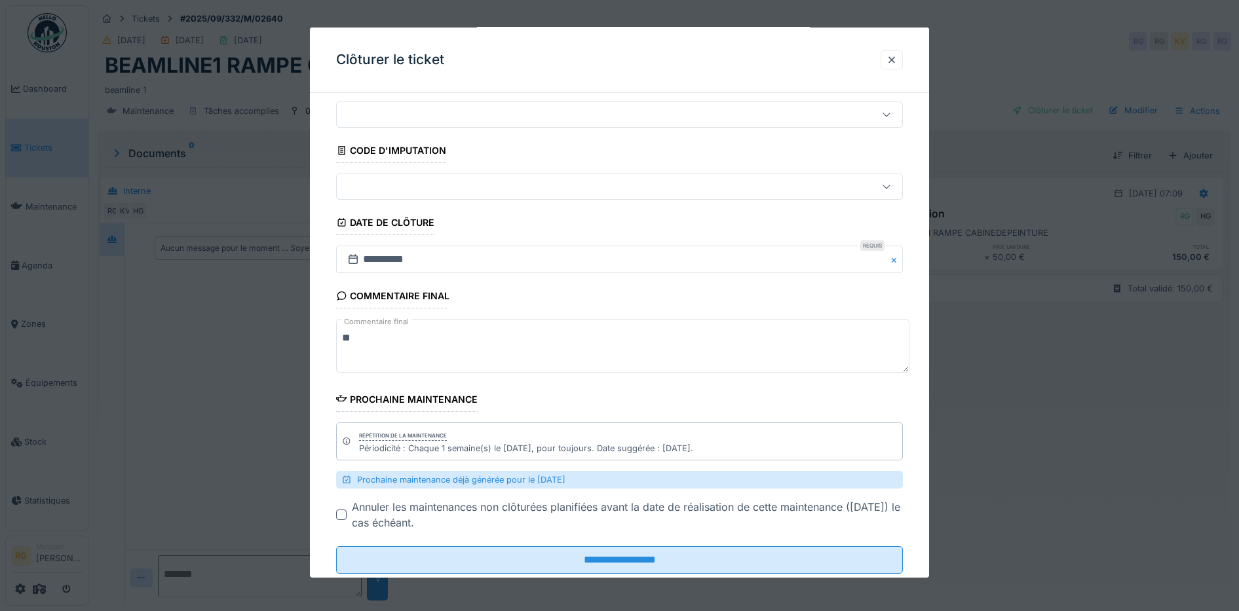
scroll to position [70, 0]
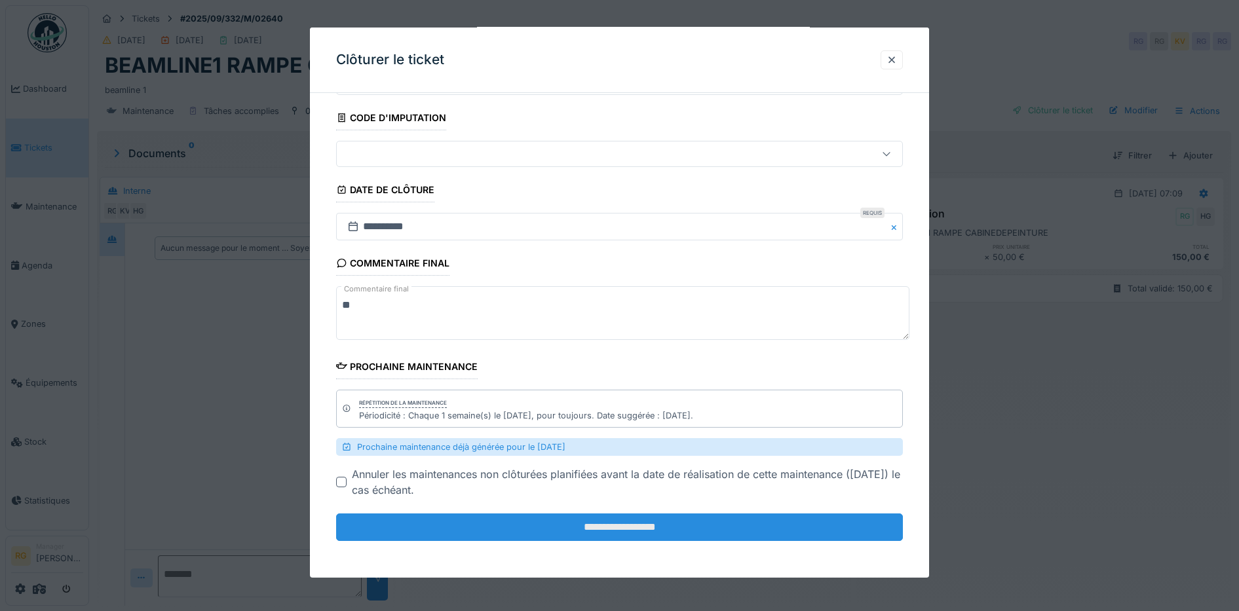
click at [635, 527] on input "**********" at bounding box center [619, 527] width 567 height 28
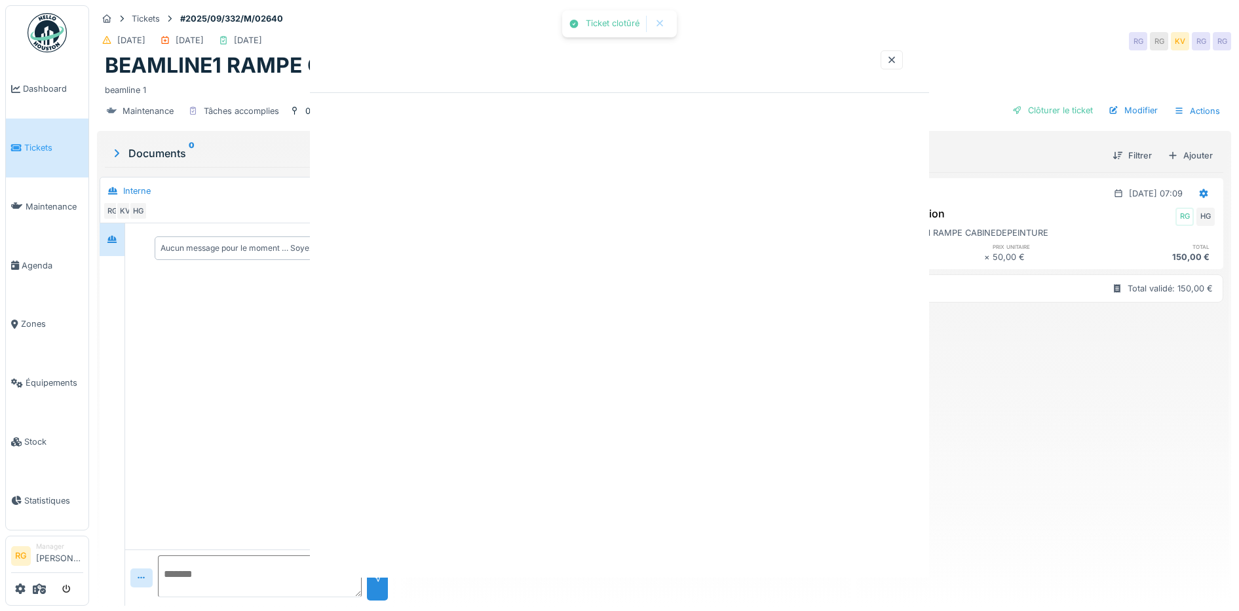
scroll to position [0, 0]
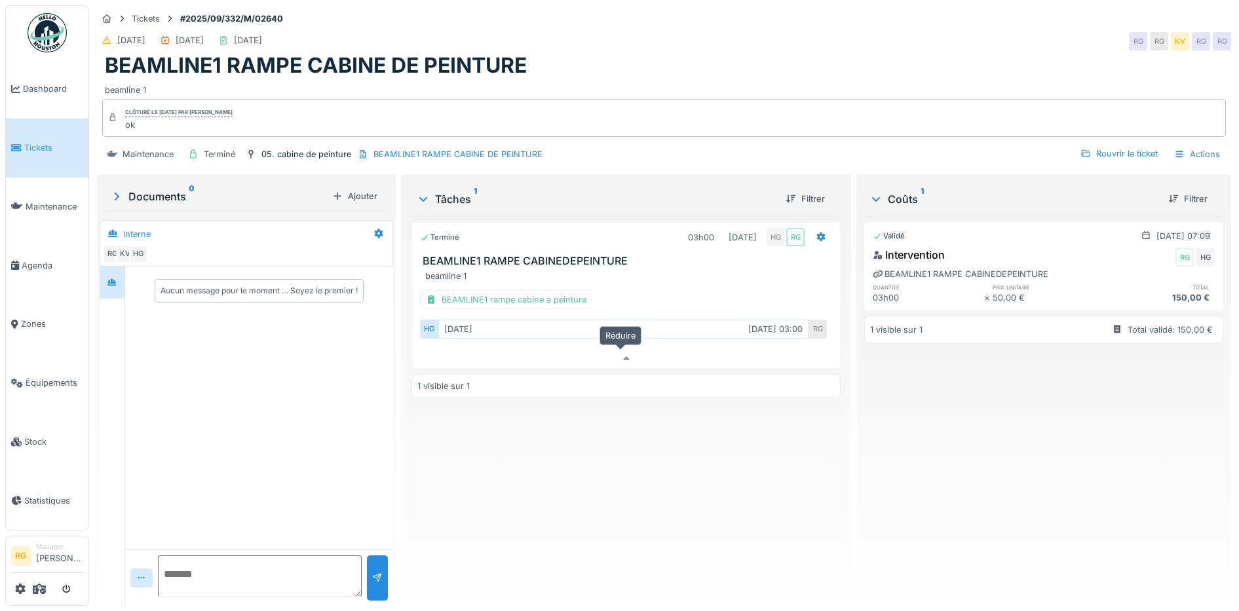
click at [622, 354] on icon at bounding box center [626, 358] width 10 height 9
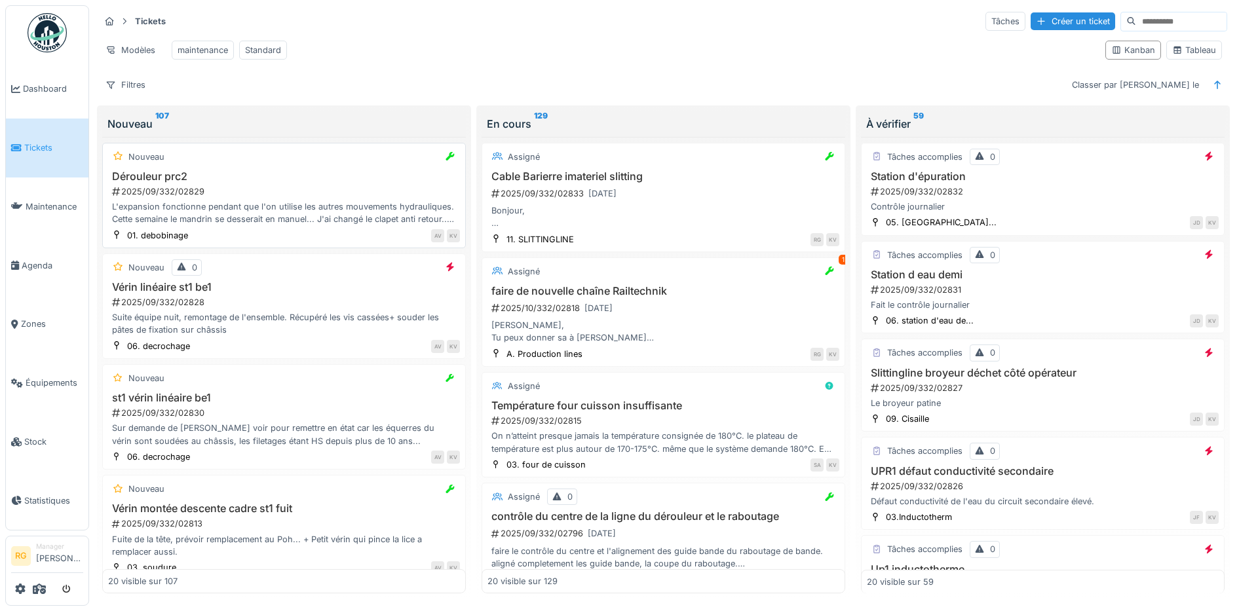
click at [253, 183] on h3 "Dérouleur prc2" at bounding box center [284, 176] width 352 height 12
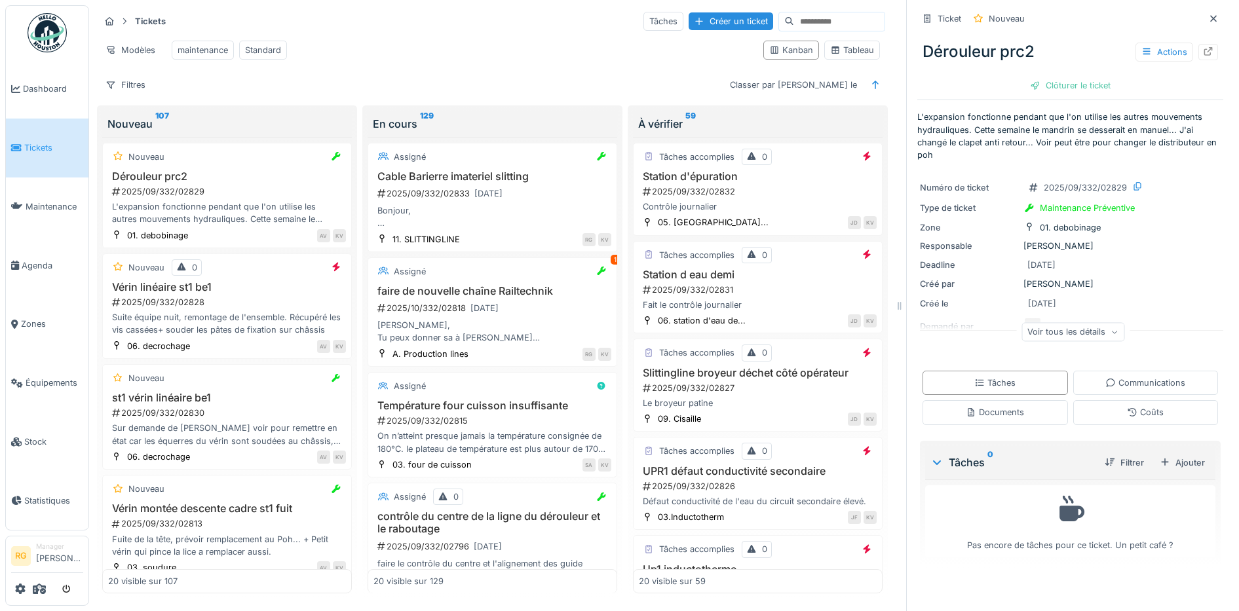
click at [1110, 332] on icon at bounding box center [1114, 332] width 8 height 7
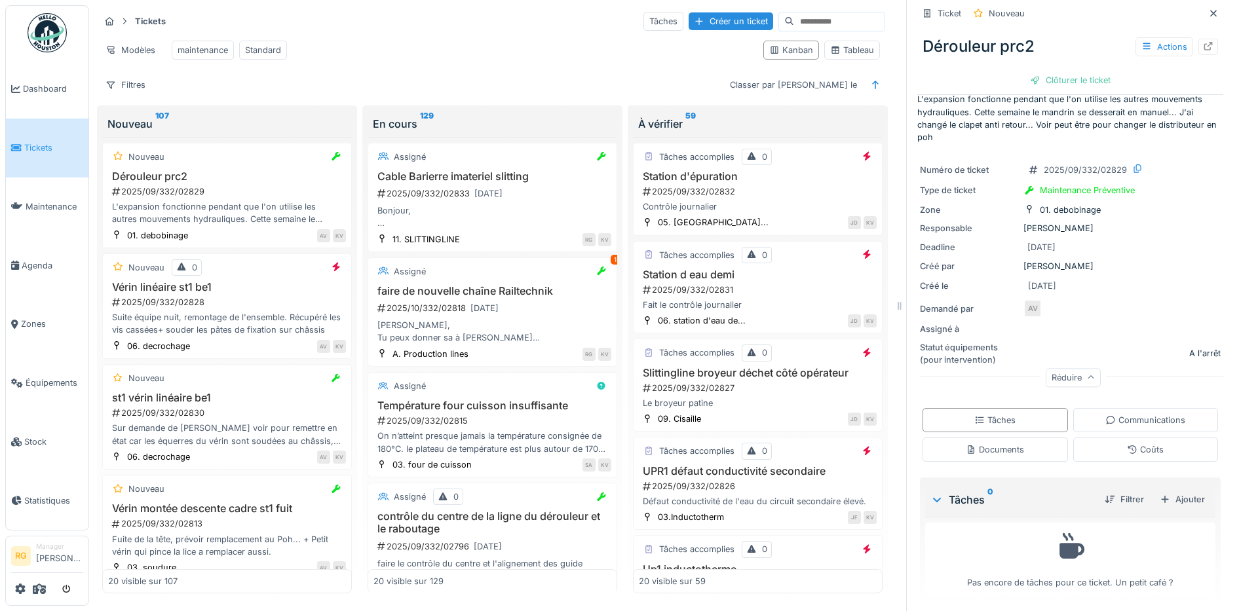
scroll to position [22, 0]
click at [1003, 449] on div "Documents" at bounding box center [994, 445] width 58 height 12
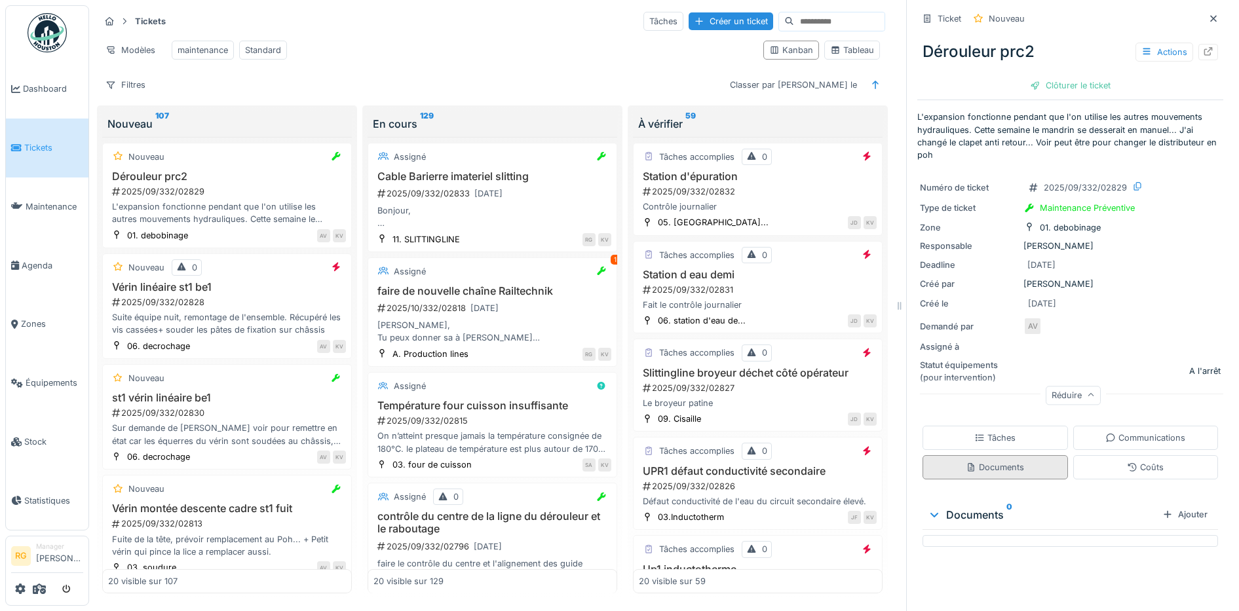
scroll to position [12, 0]
click at [991, 432] on div "Tâches" at bounding box center [994, 438] width 41 height 12
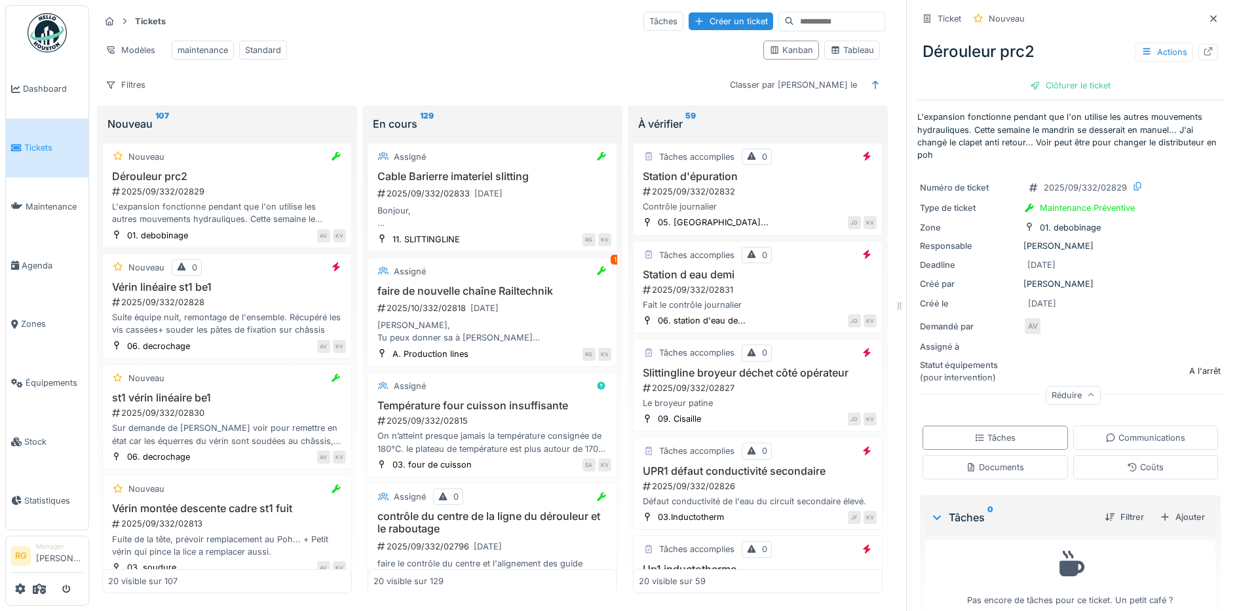
scroll to position [22, 0]
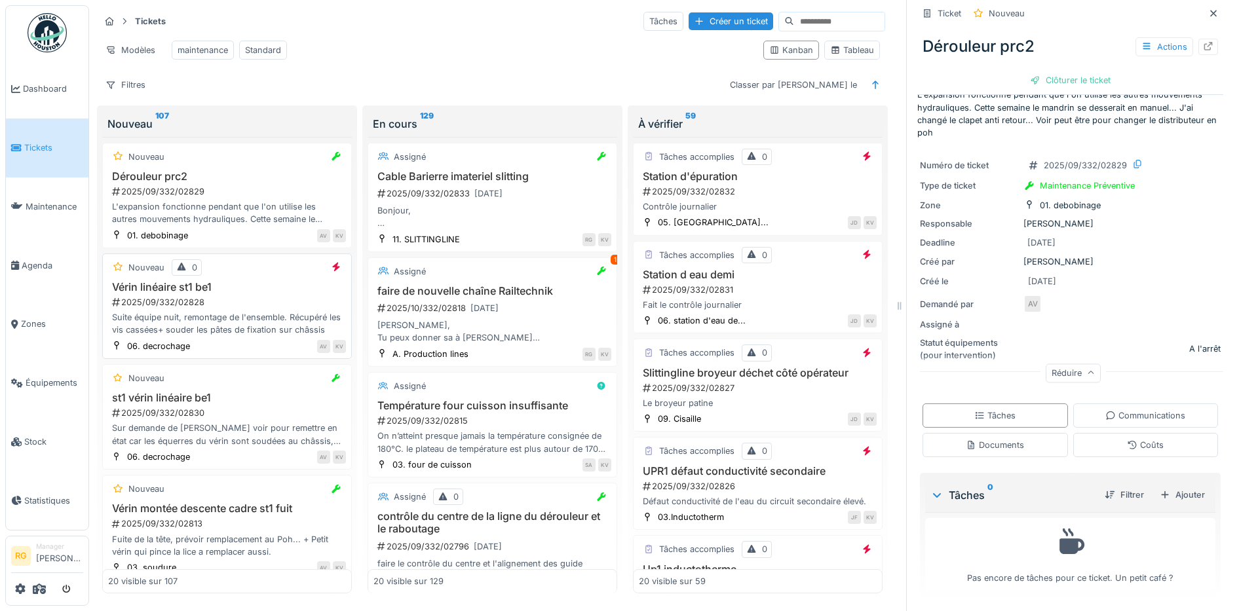
click at [238, 293] on div "Vérin linéaire st1 be1 2025/09/332/02828 Suite équipe nuit, remontage de l'ense…" at bounding box center [227, 309] width 238 height 56
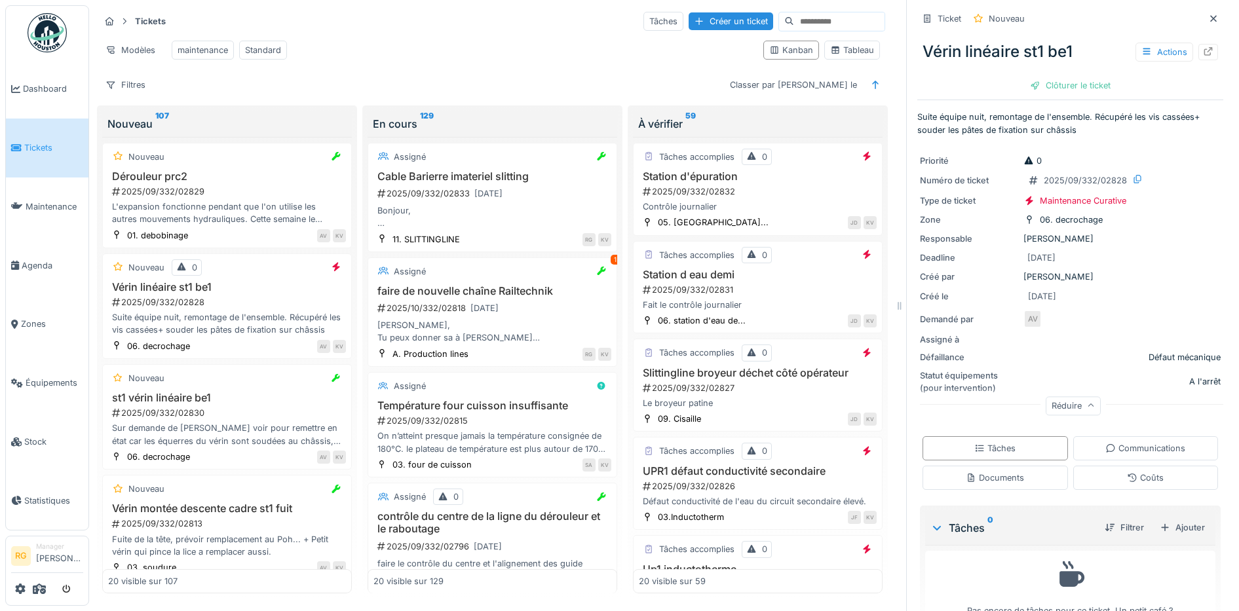
scroll to position [33, 0]
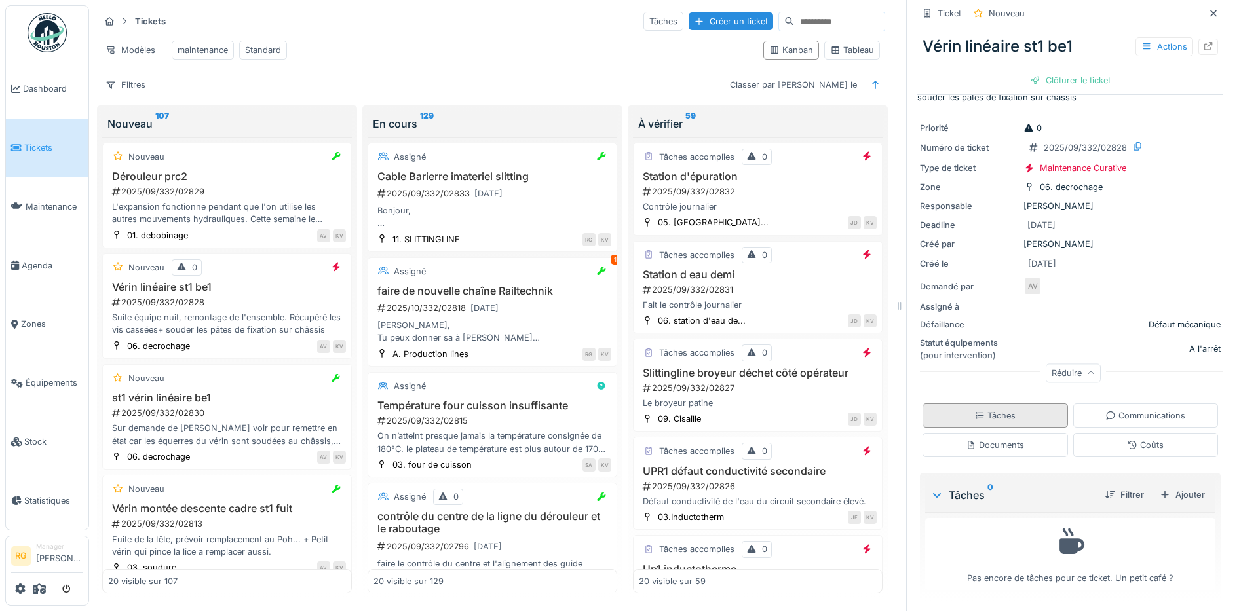
click at [977, 441] on div "Documents" at bounding box center [994, 445] width 58 height 12
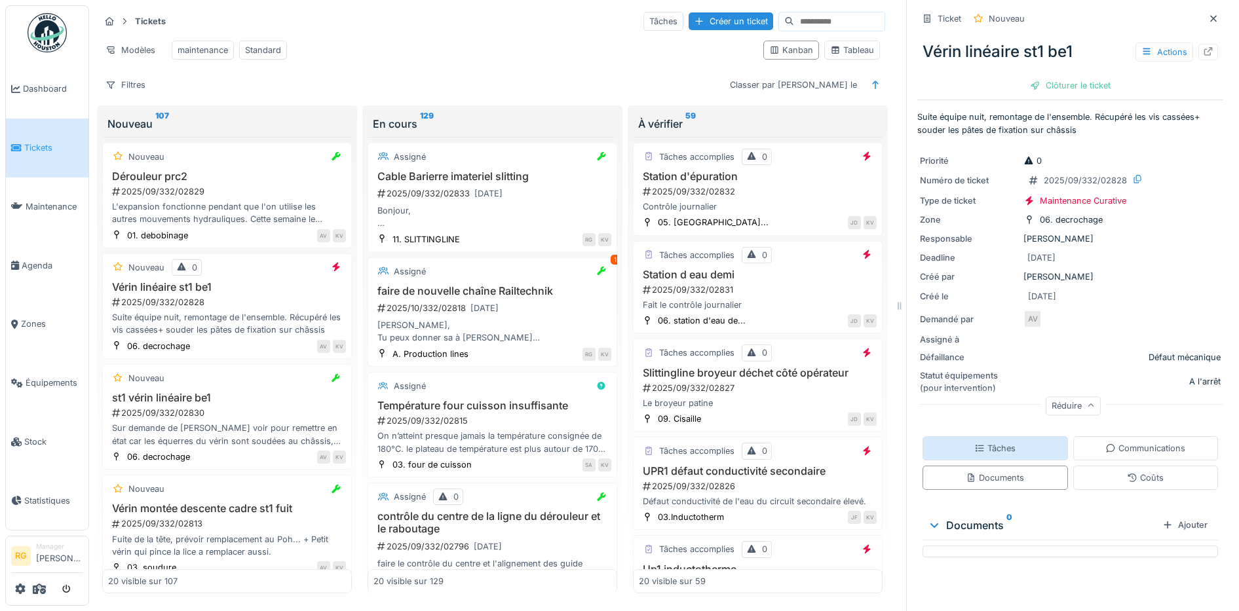
scroll to position [0, 0]
click at [991, 442] on div "Tâches" at bounding box center [994, 448] width 41 height 12
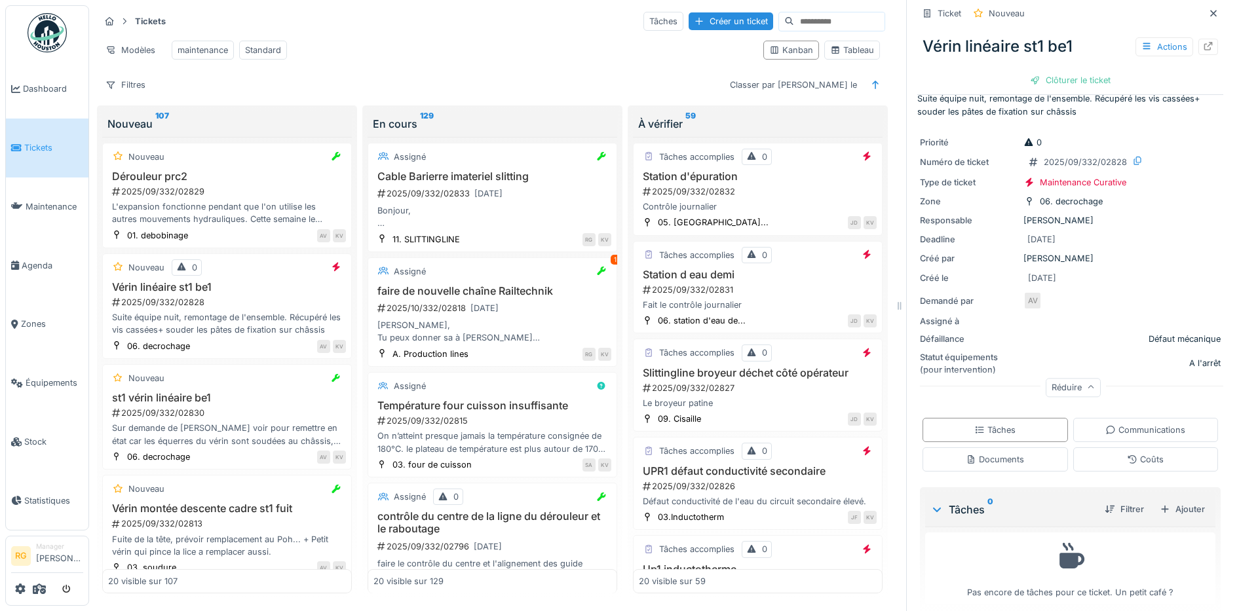
scroll to position [33, 0]
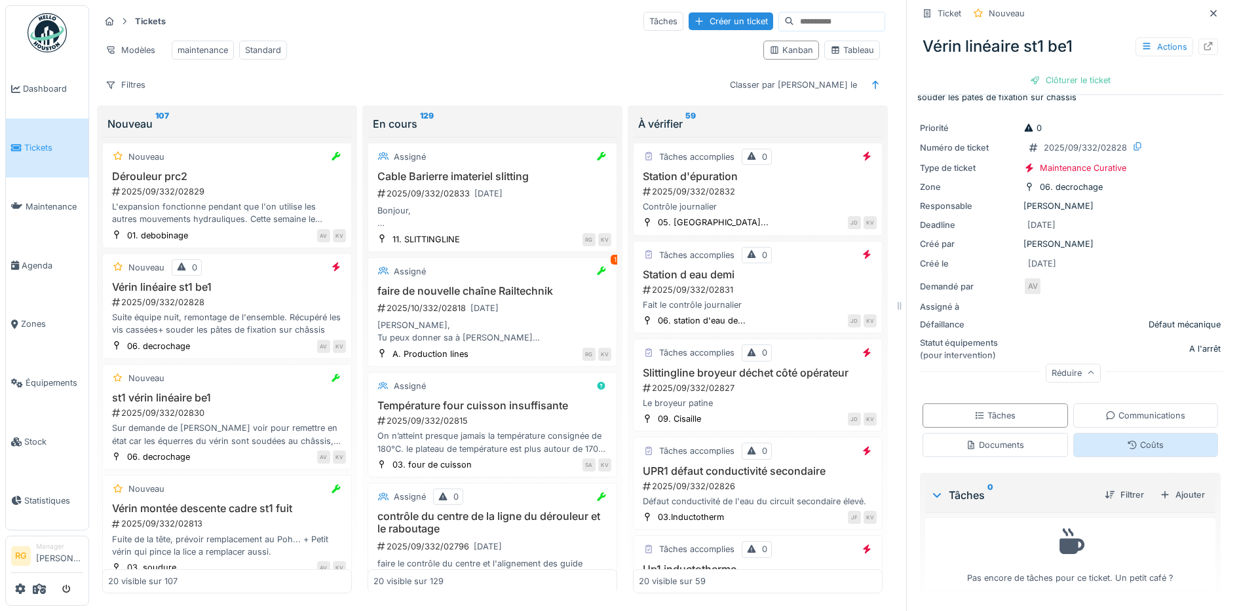
click at [1127, 439] on div "Coûts" at bounding box center [1145, 445] width 37 height 12
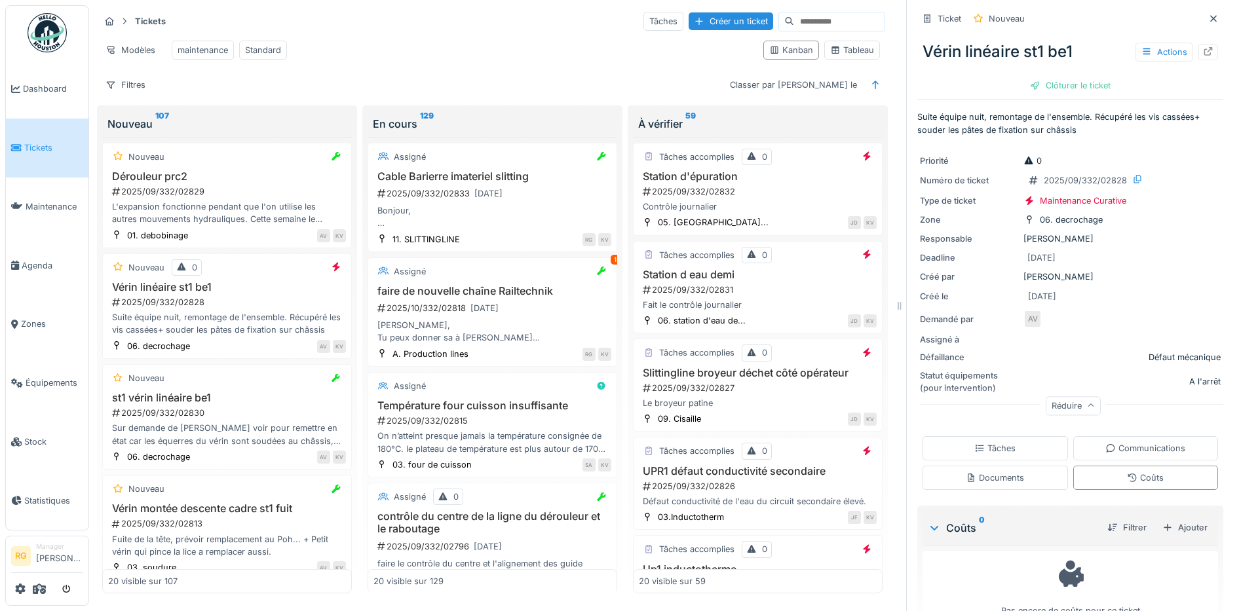
click at [1059, 351] on div "Défaut mécanique" at bounding box center [1121, 357] width 197 height 12
click at [460, 326] on div "Jeremy, Tu peux donner sa à Pierre couper la chaine 16B1 en des morceau de 3 ma…" at bounding box center [492, 331] width 238 height 25
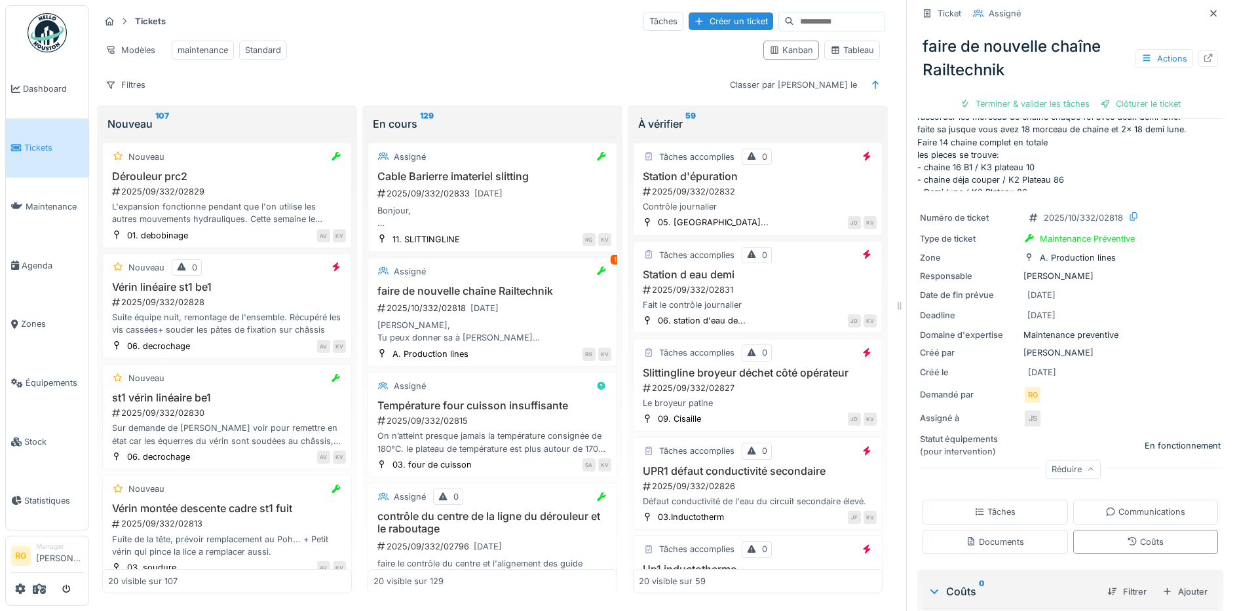
scroll to position [171, 0]
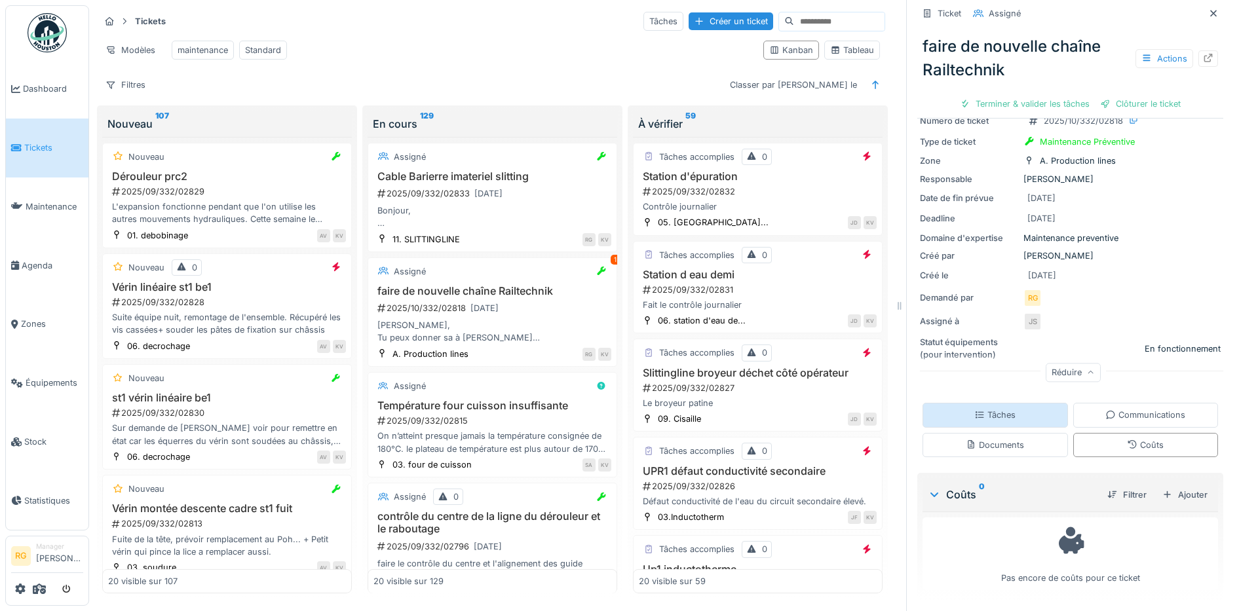
click at [1007, 403] on div "Tâches" at bounding box center [994, 415] width 145 height 24
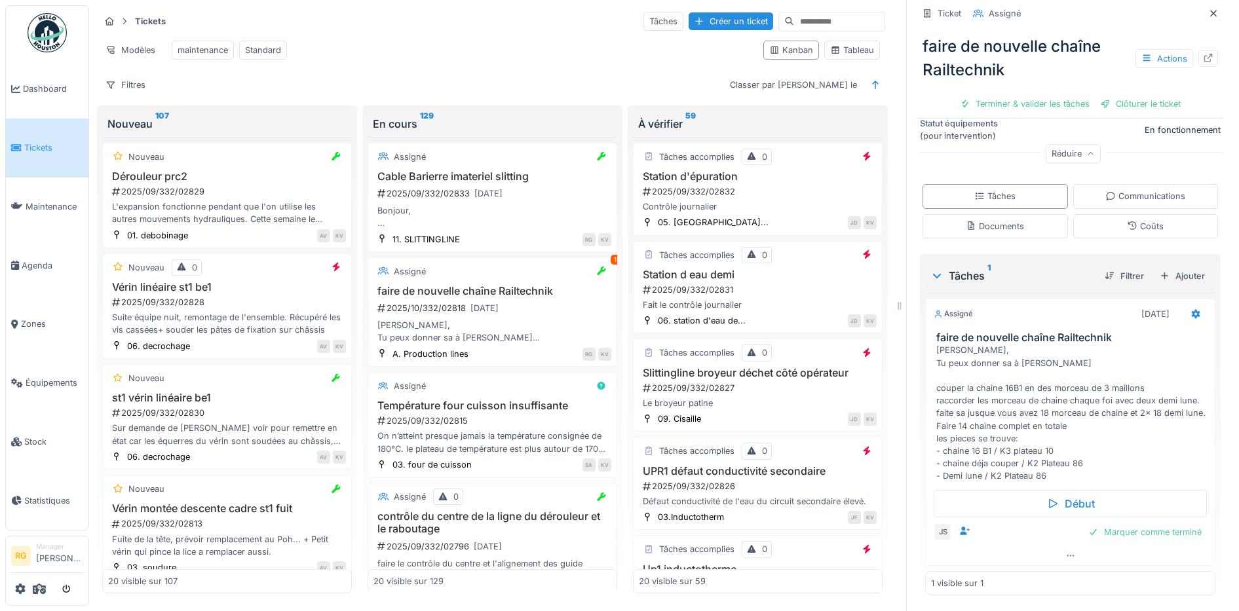
scroll to position [415, 0]
click at [51, 90] on span "Dashboard" at bounding box center [53, 89] width 60 height 12
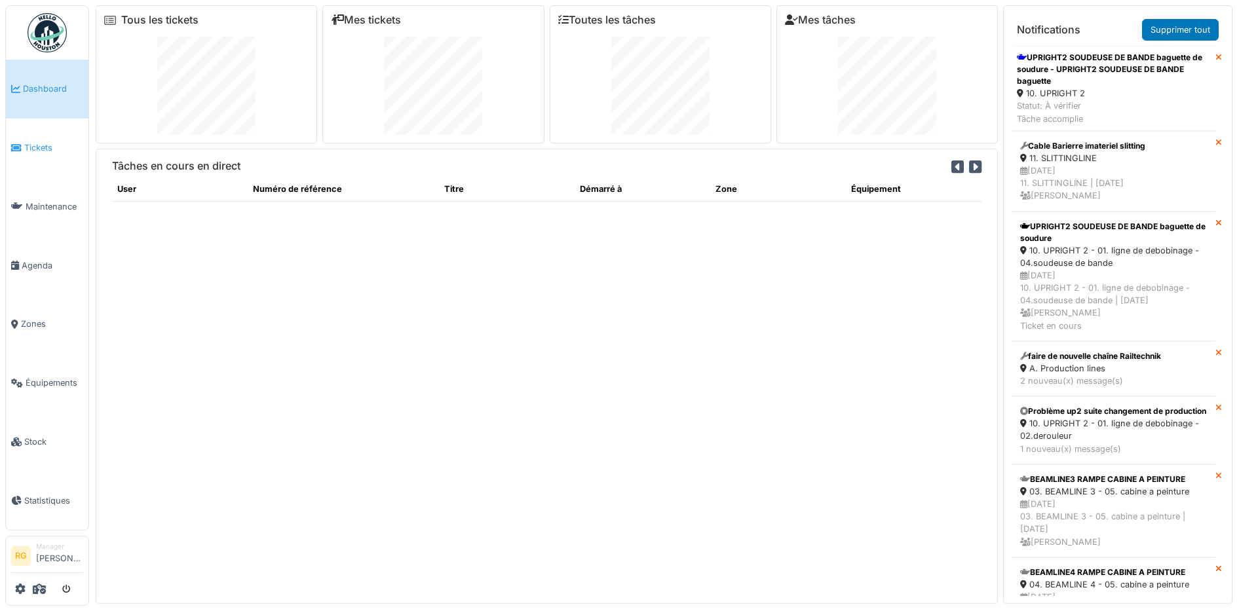
click at [43, 146] on span "Tickets" at bounding box center [53, 147] width 59 height 12
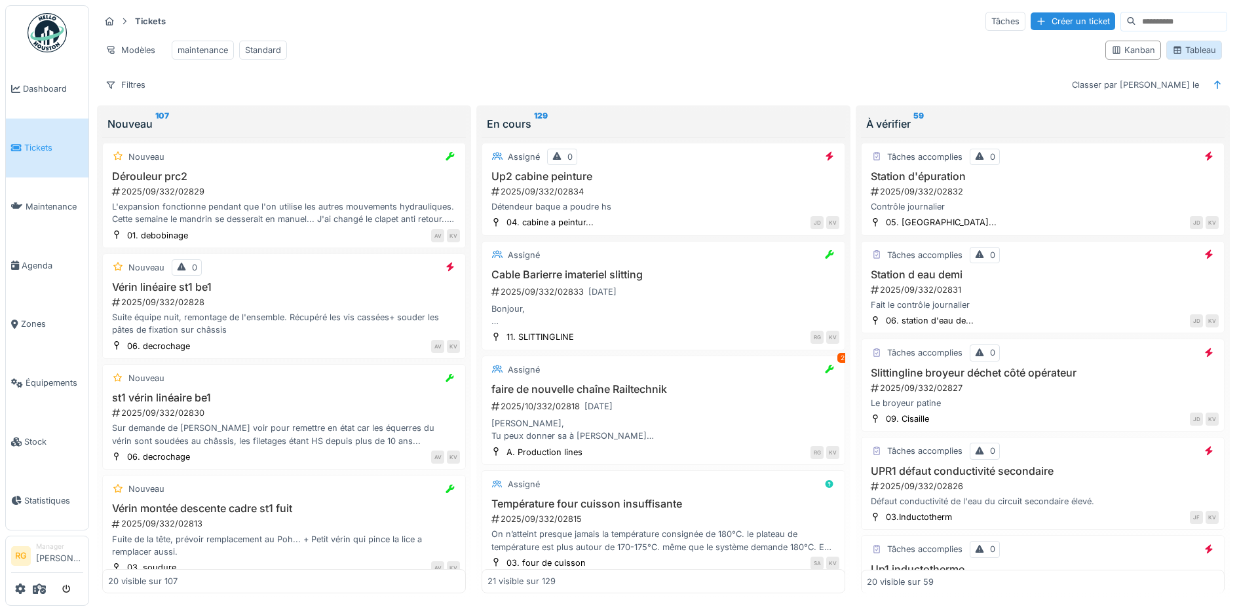
click at [1183, 56] on div "Tableau" at bounding box center [1194, 50] width 44 height 12
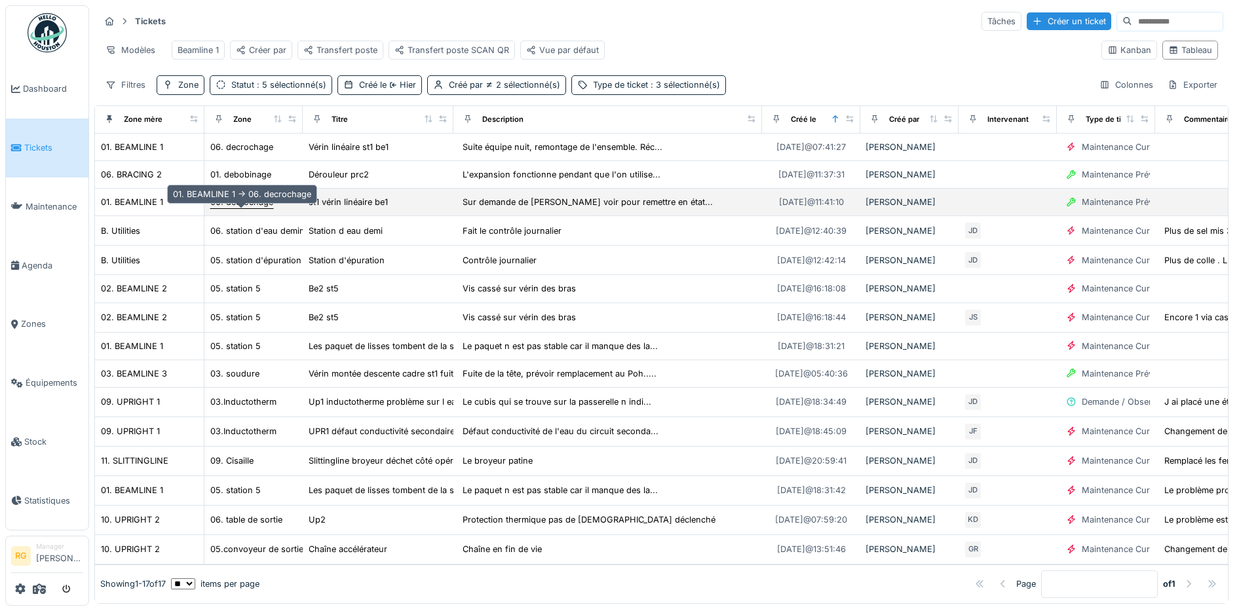
click at [248, 208] on div "06. decrochage" at bounding box center [241, 202] width 63 height 12
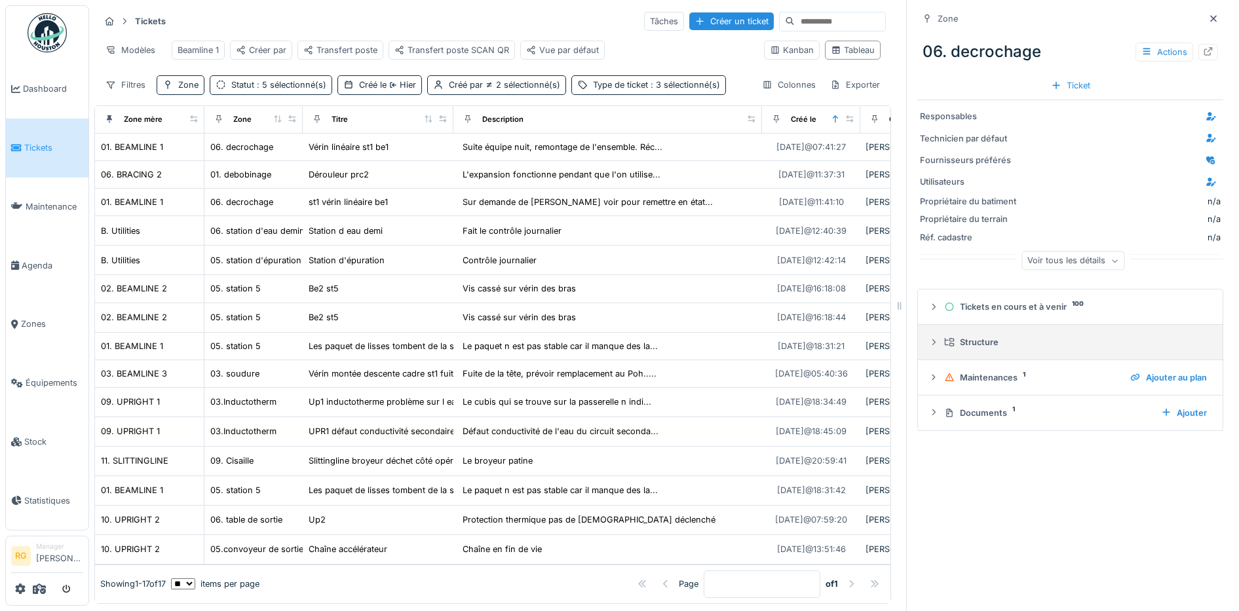
click at [928, 348] on div at bounding box center [933, 342] width 10 height 12
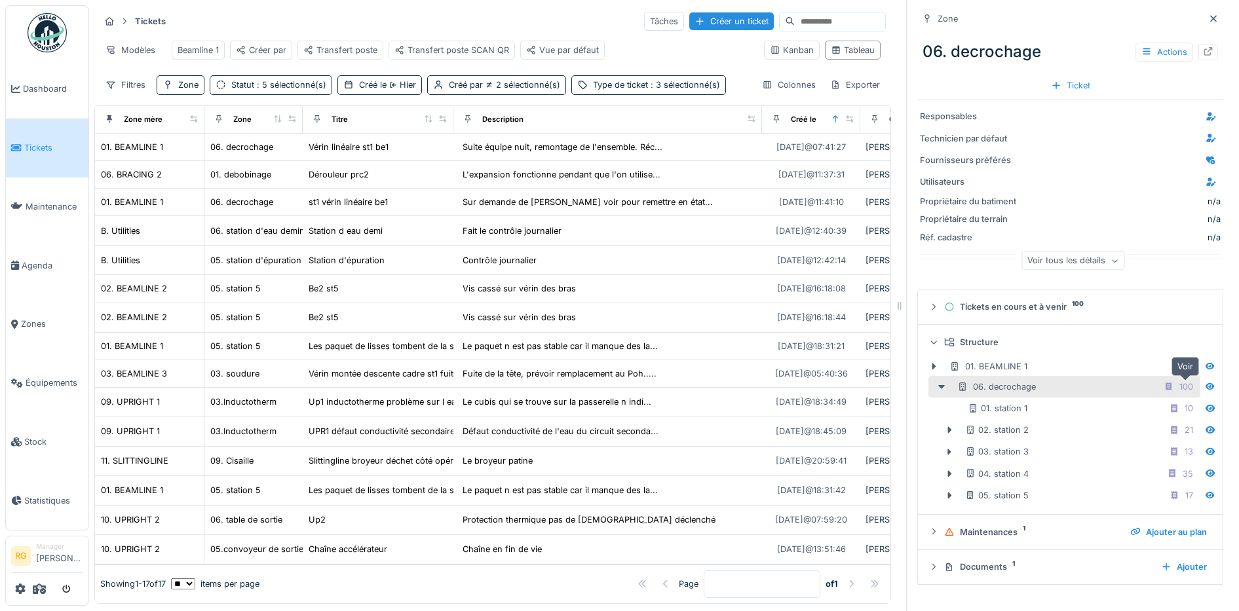
click at [1204, 386] on icon at bounding box center [1209, 387] width 10 height 9
click at [1205, 390] on icon at bounding box center [1209, 386] width 9 height 7
click at [1003, 391] on div "06. decrochage" at bounding box center [996, 387] width 79 height 12
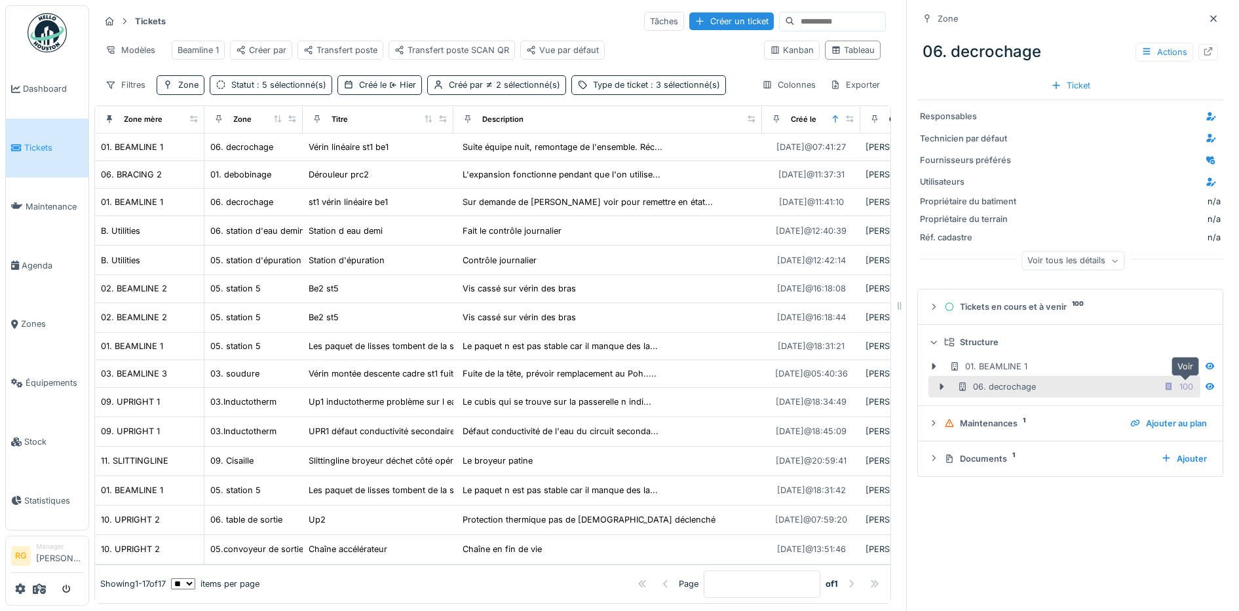
click at [1205, 388] on icon at bounding box center [1209, 386] width 9 height 7
click at [928, 424] on icon at bounding box center [933, 423] width 10 height 9
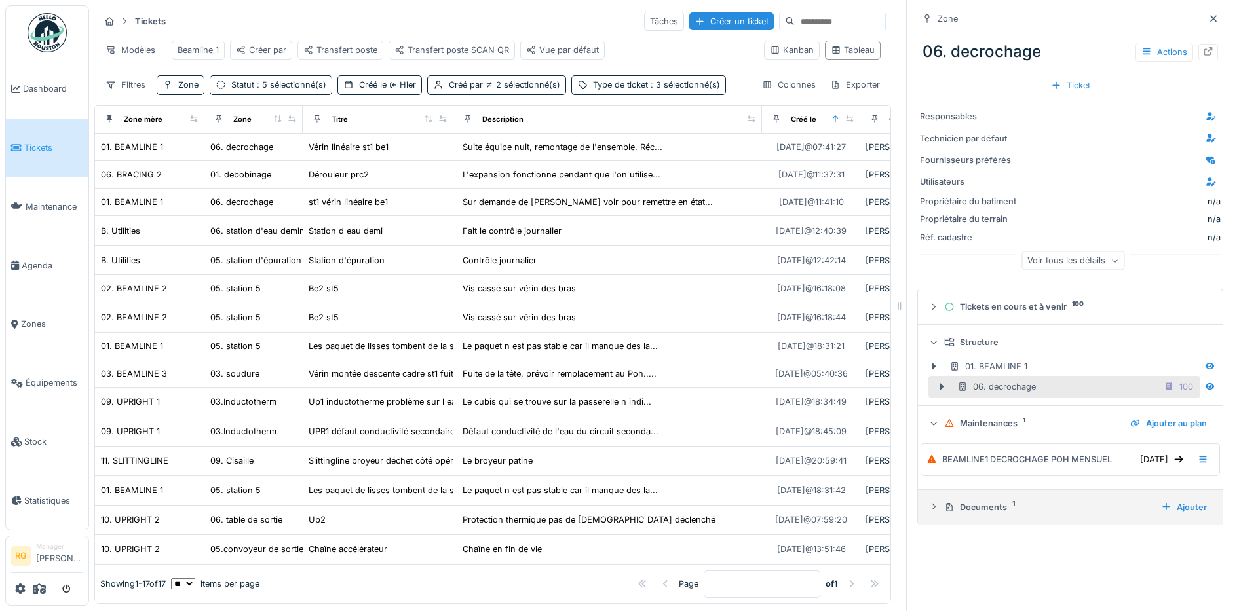
click at [928, 508] on icon at bounding box center [933, 506] width 10 height 9
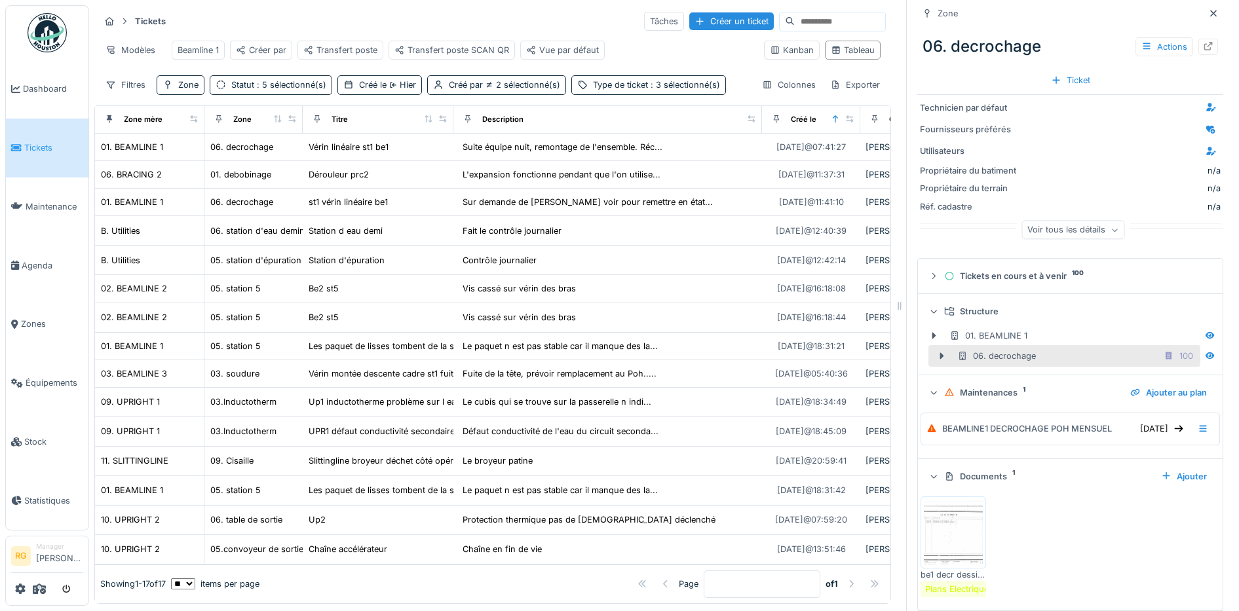
scroll to position [47, 0]
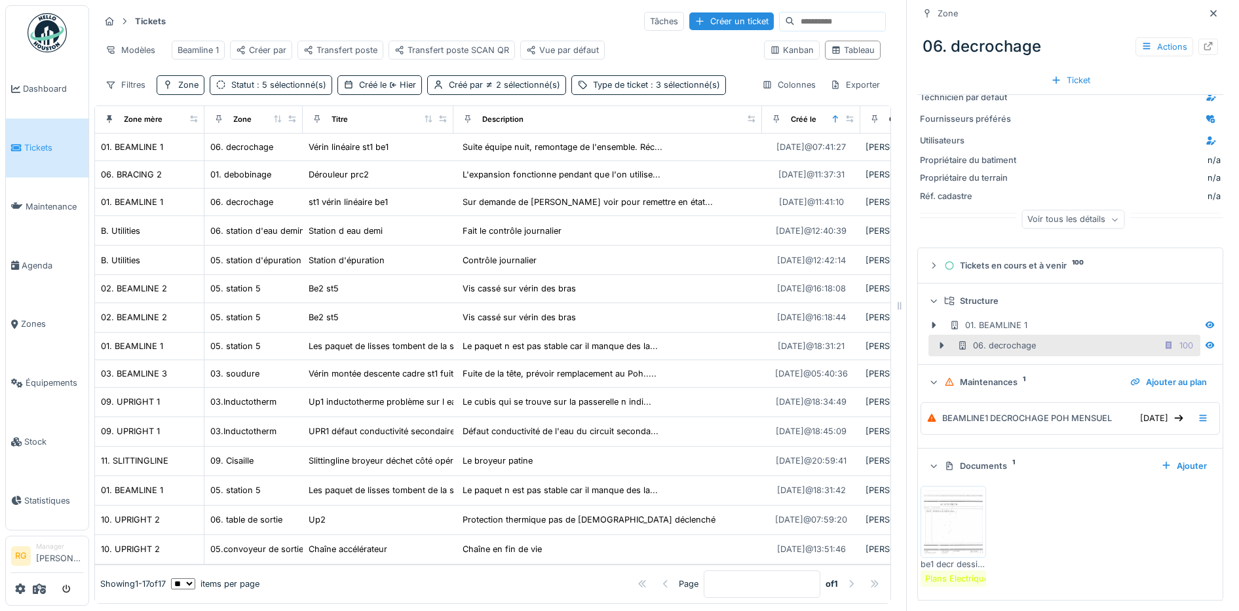
click at [935, 519] on img at bounding box center [953, 521] width 59 height 65
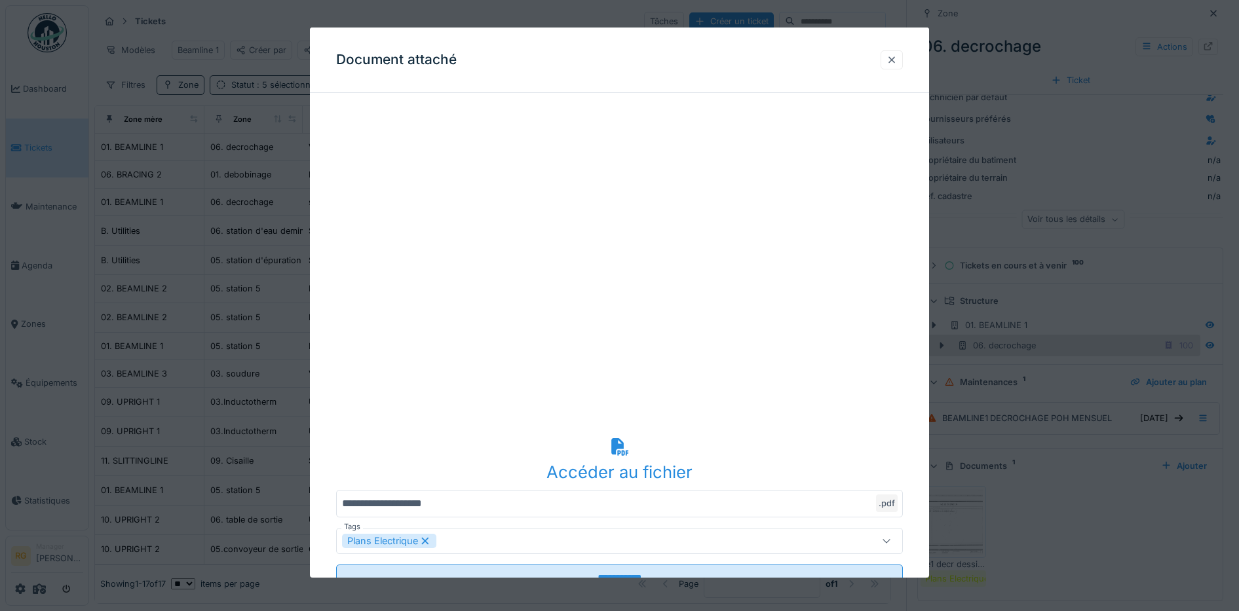
click at [897, 58] on div at bounding box center [891, 60] width 10 height 12
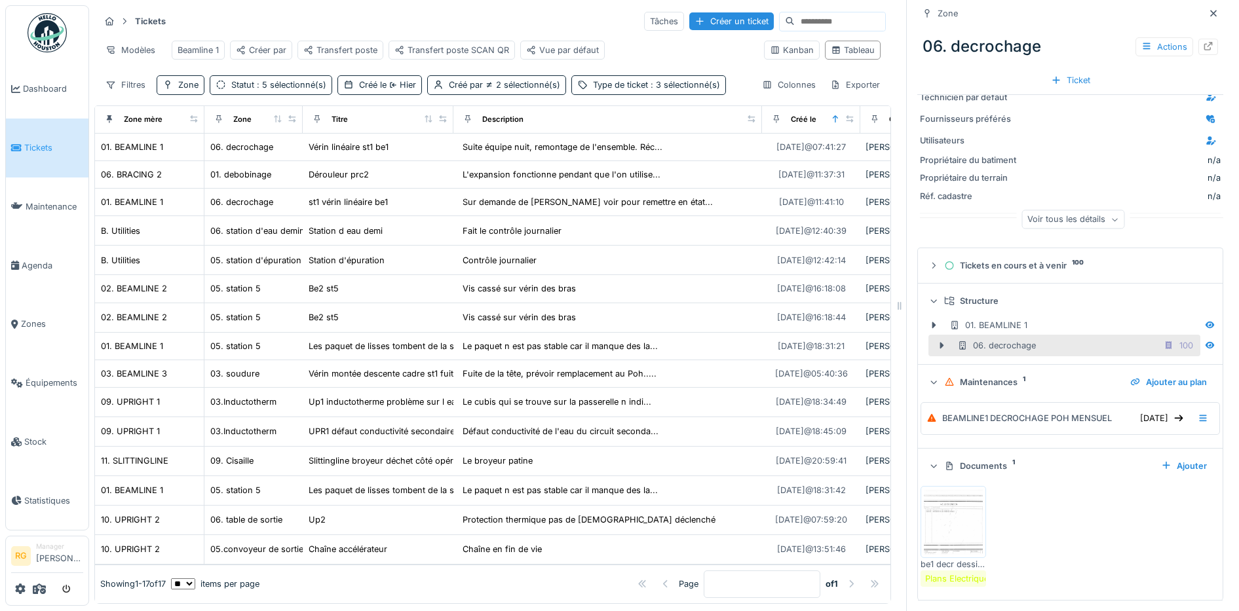
scroll to position [12, 0]
click at [34, 436] on span "Stock" at bounding box center [53, 442] width 59 height 12
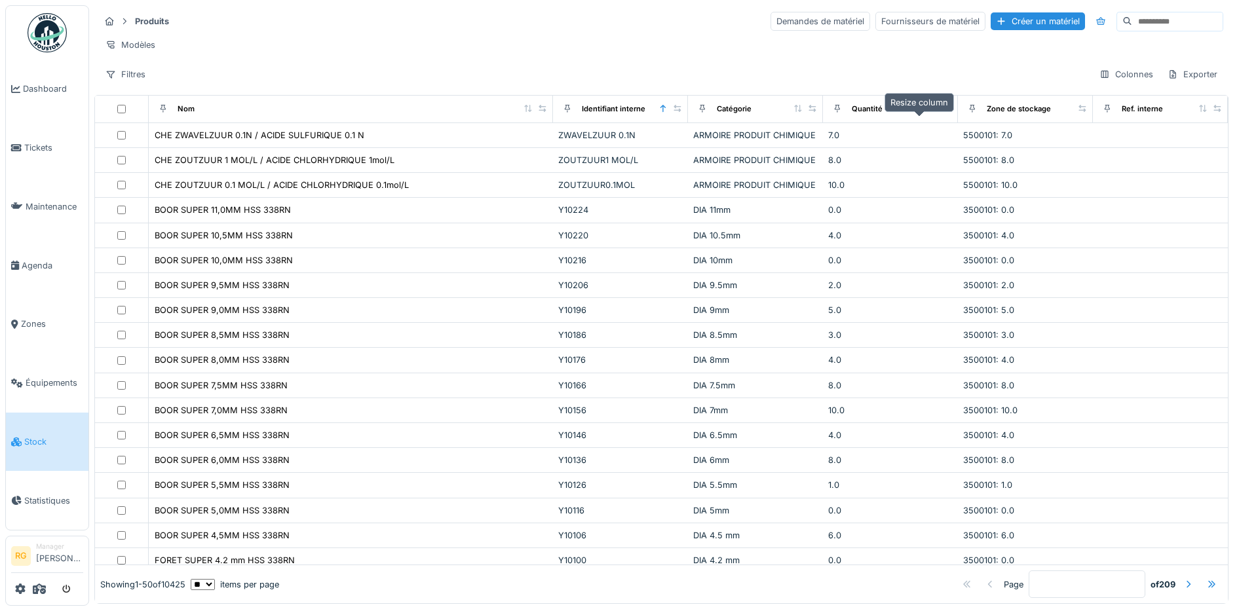
click at [943, 112] on icon at bounding box center [947, 108] width 9 height 7
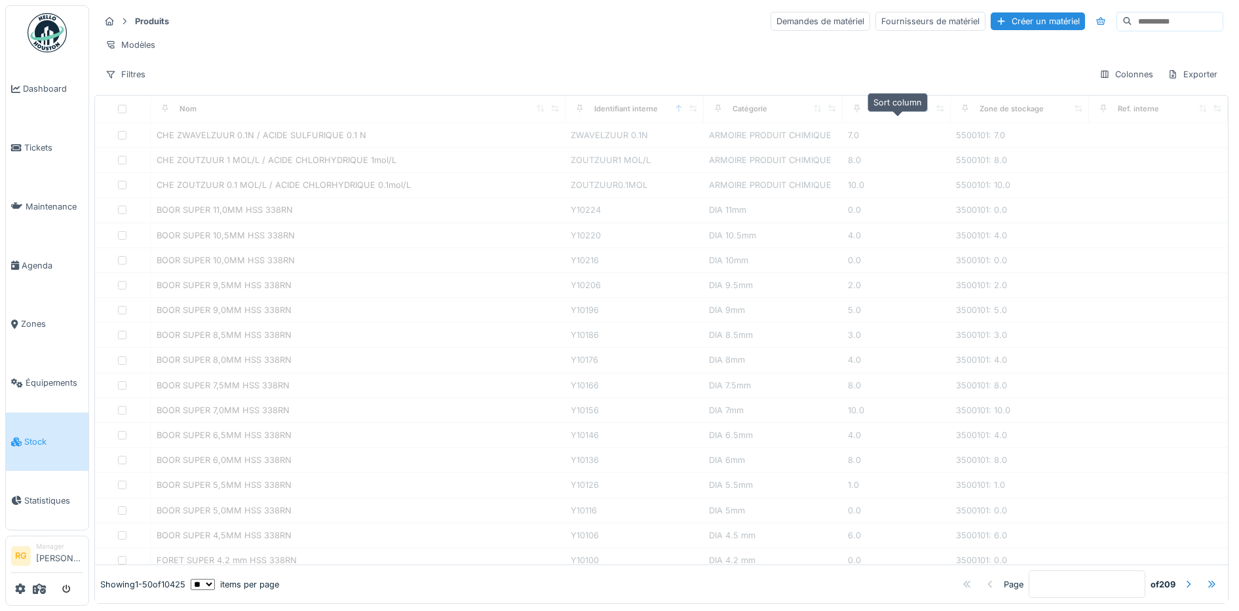
drag, startPoint x: 920, startPoint y: 121, endPoint x: 898, endPoint y: 122, distance: 21.7
click at [921, 115] on div at bounding box center [933, 108] width 24 height 11
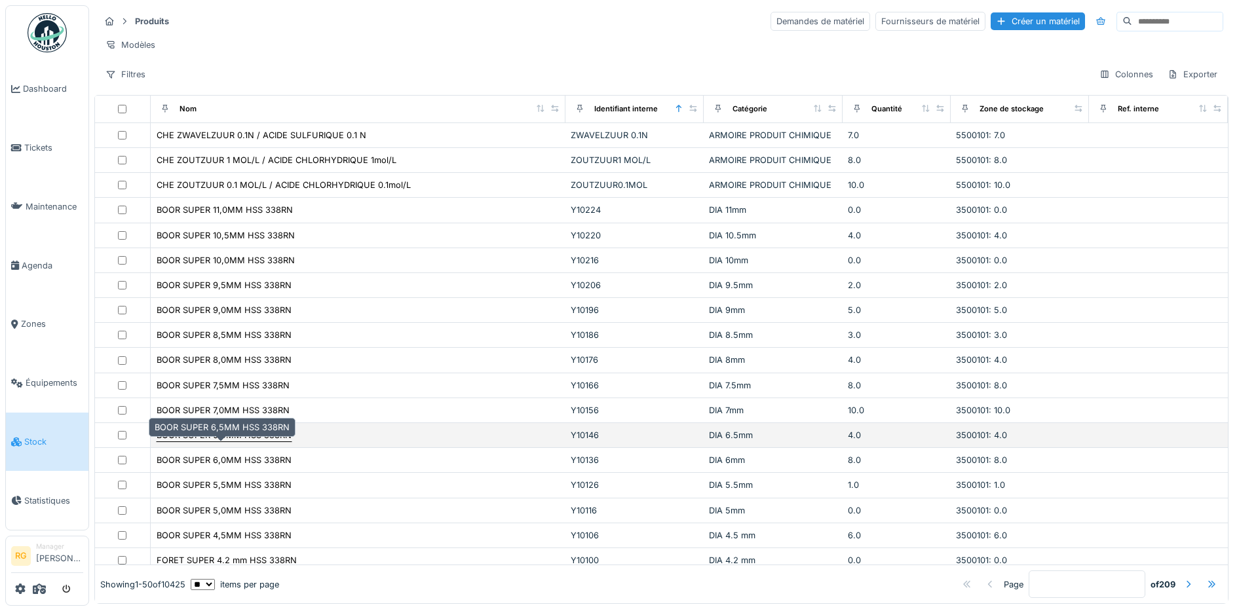
click at [229, 441] on div "BOOR SUPER 6,5MM HSS 338RN" at bounding box center [224, 435] width 135 height 12
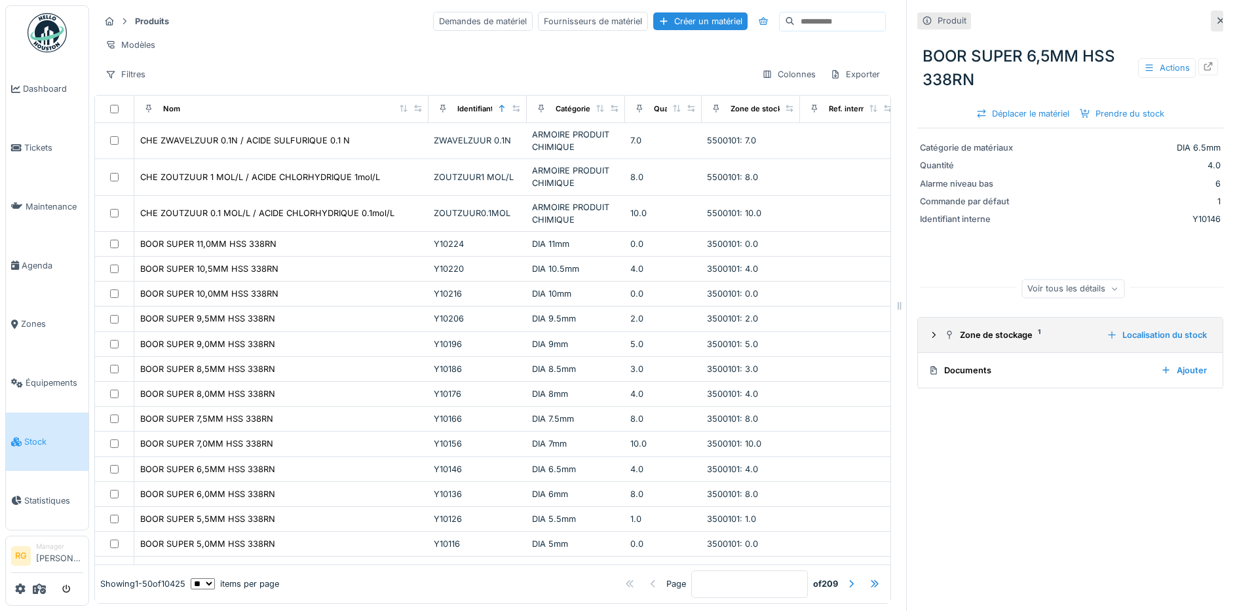
click at [928, 333] on icon at bounding box center [933, 335] width 10 height 9
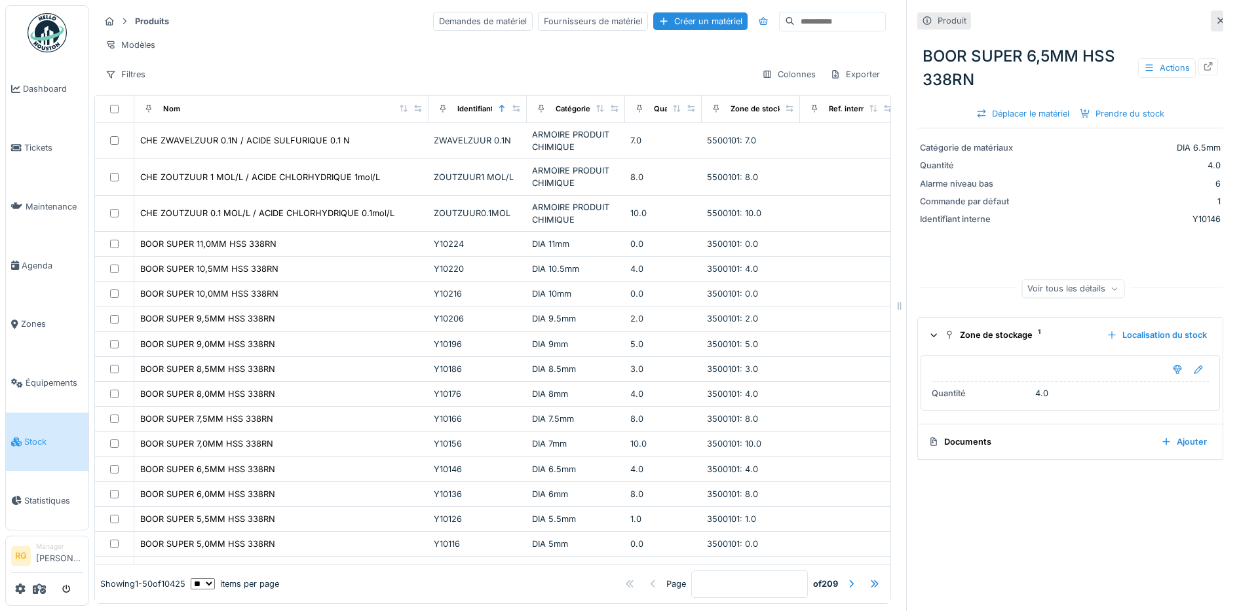
click at [929, 339] on icon at bounding box center [933, 335] width 9 height 10
click at [1108, 113] on div "Prendre du stock" at bounding box center [1121, 114] width 95 height 18
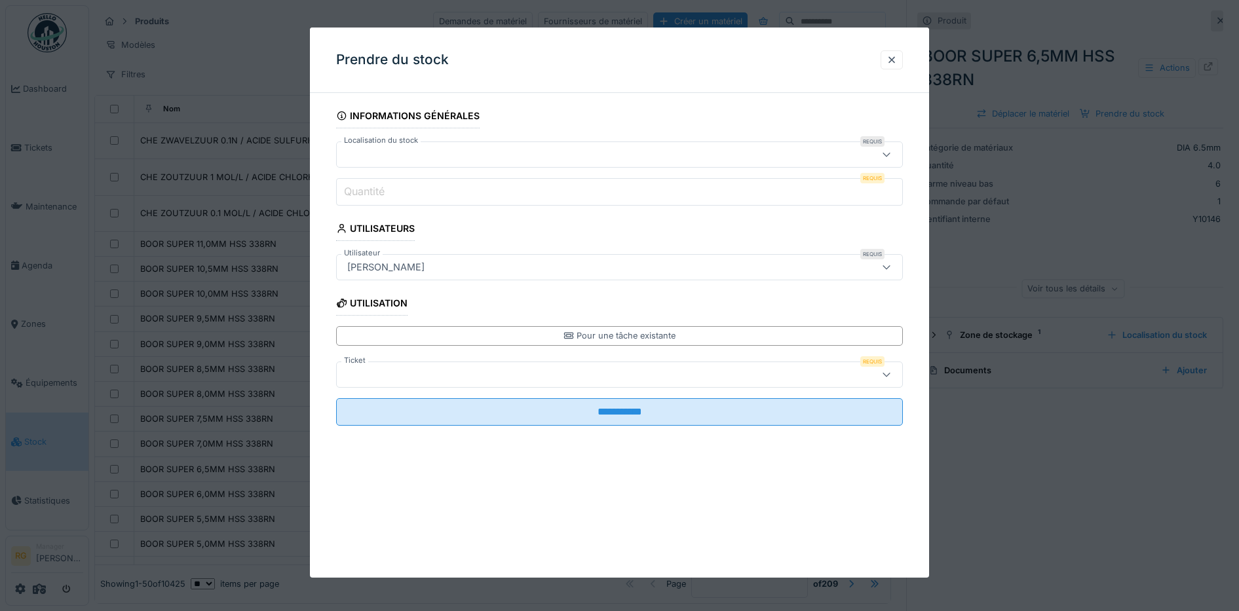
click at [891, 152] on icon at bounding box center [886, 154] width 10 height 9
click at [891, 152] on icon at bounding box center [886, 155] width 10 height 9
click at [897, 60] on div at bounding box center [891, 60] width 10 height 12
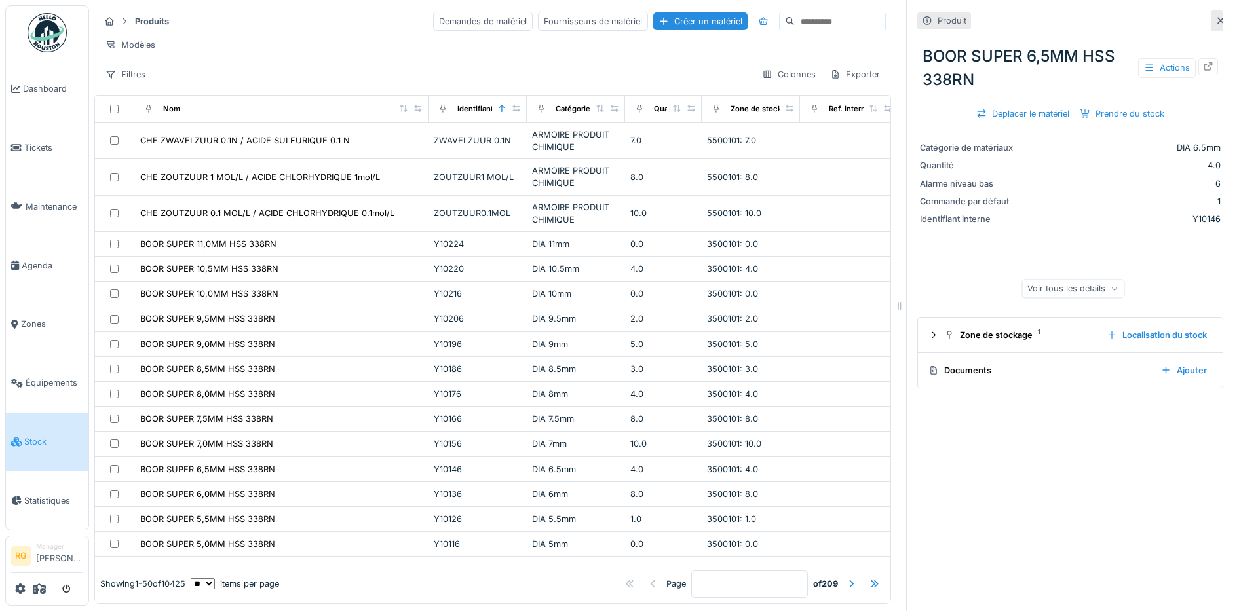
click at [1215, 22] on icon at bounding box center [1220, 20] width 10 height 9
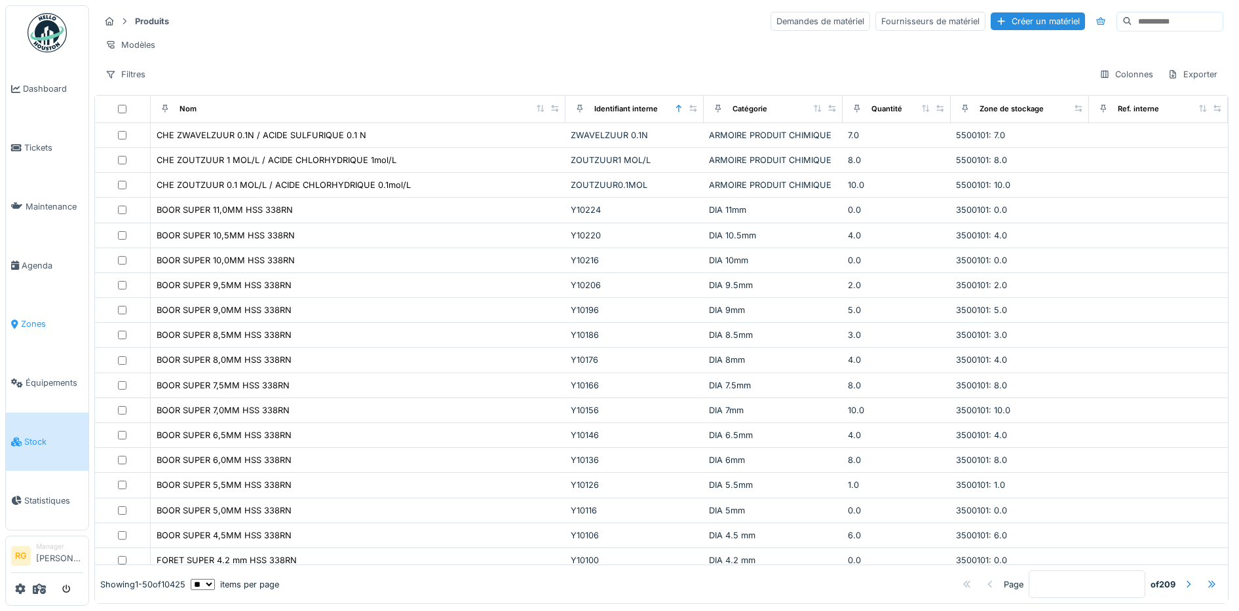
click at [39, 320] on span "Zones" at bounding box center [52, 324] width 62 height 12
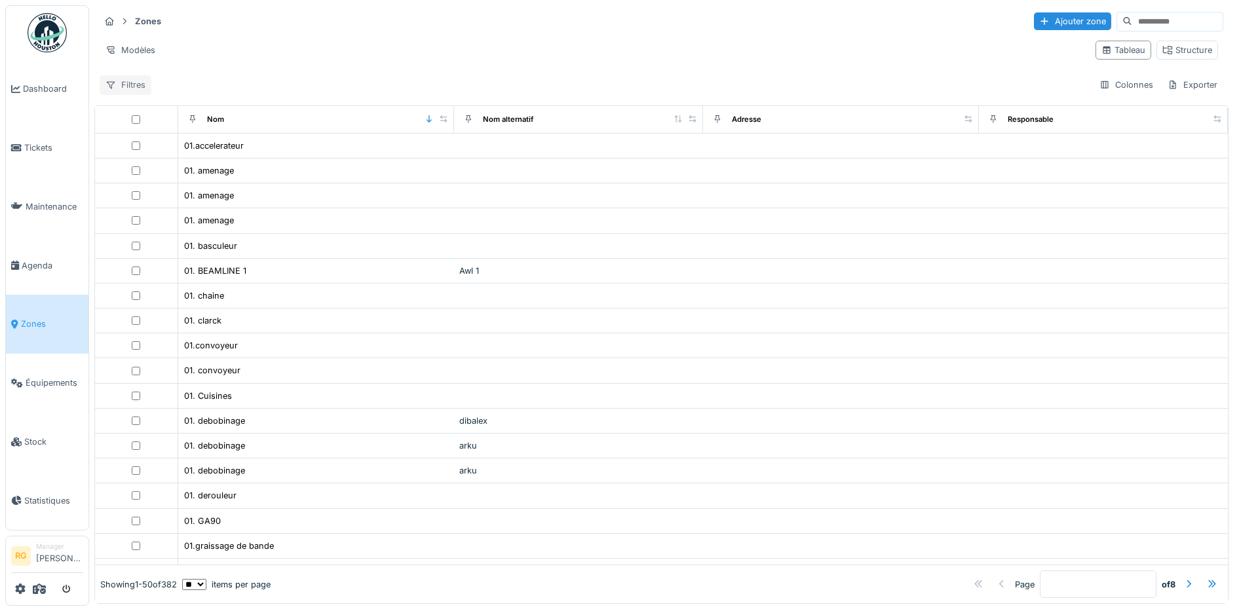
click at [128, 83] on div "Filtres" at bounding box center [126, 84] width 52 height 19
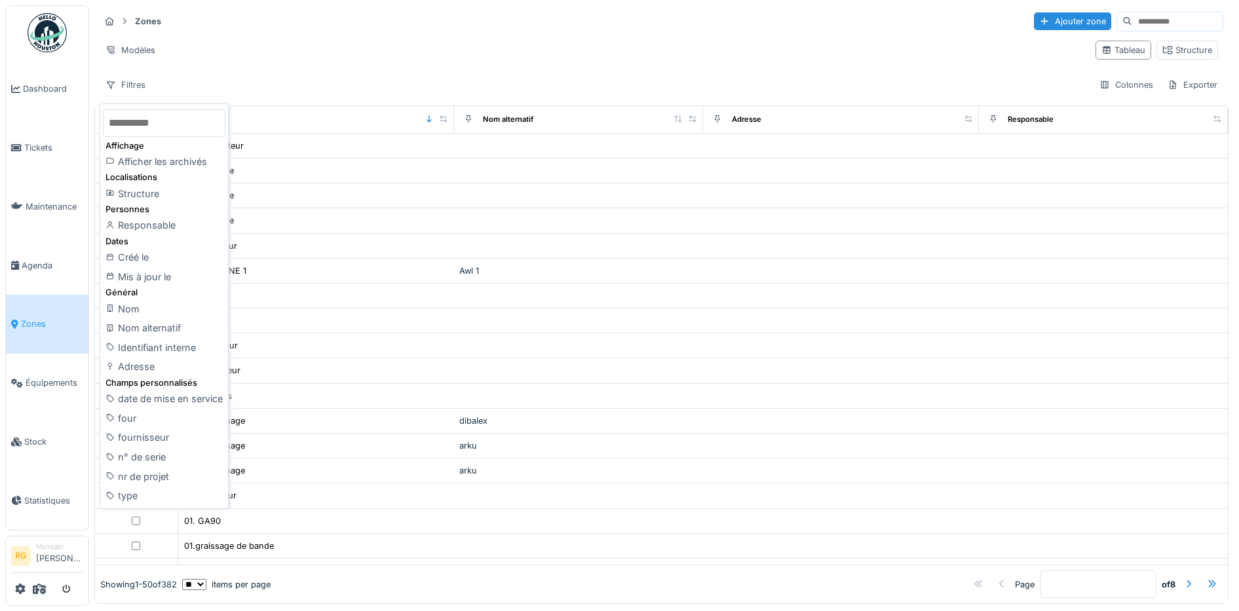
click at [253, 74] on div "Zones Ajouter zone Modèles Tableau Structure Filtres Colonnes Exporter" at bounding box center [661, 52] width 1134 height 95
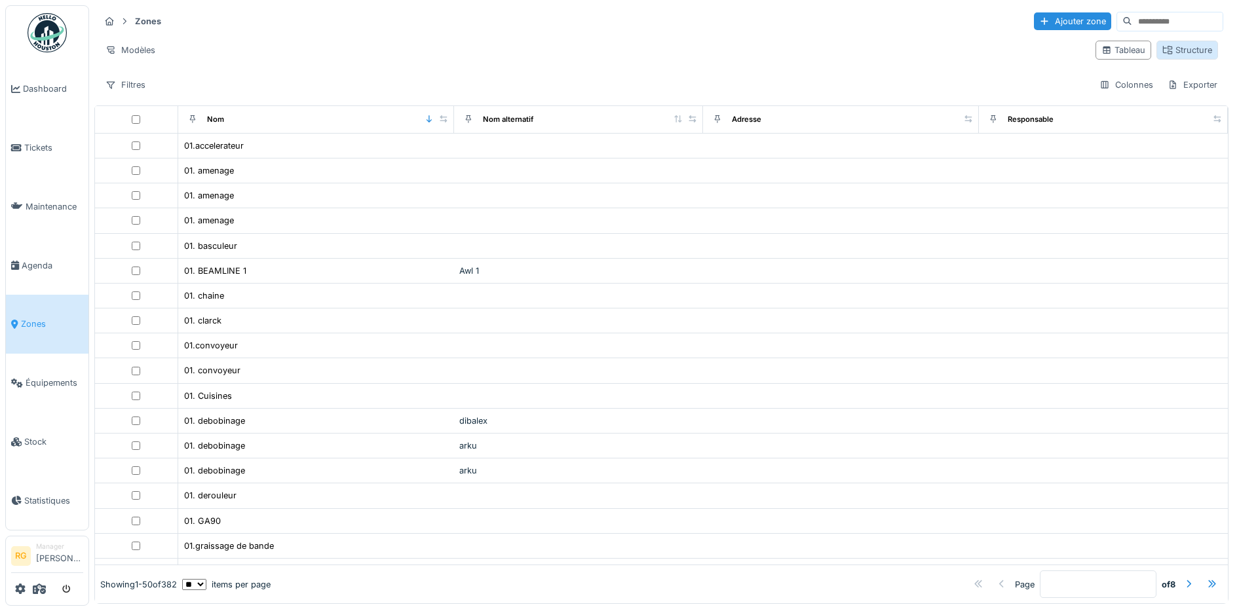
click at [1162, 50] on div "Structure" at bounding box center [1187, 50] width 50 height 12
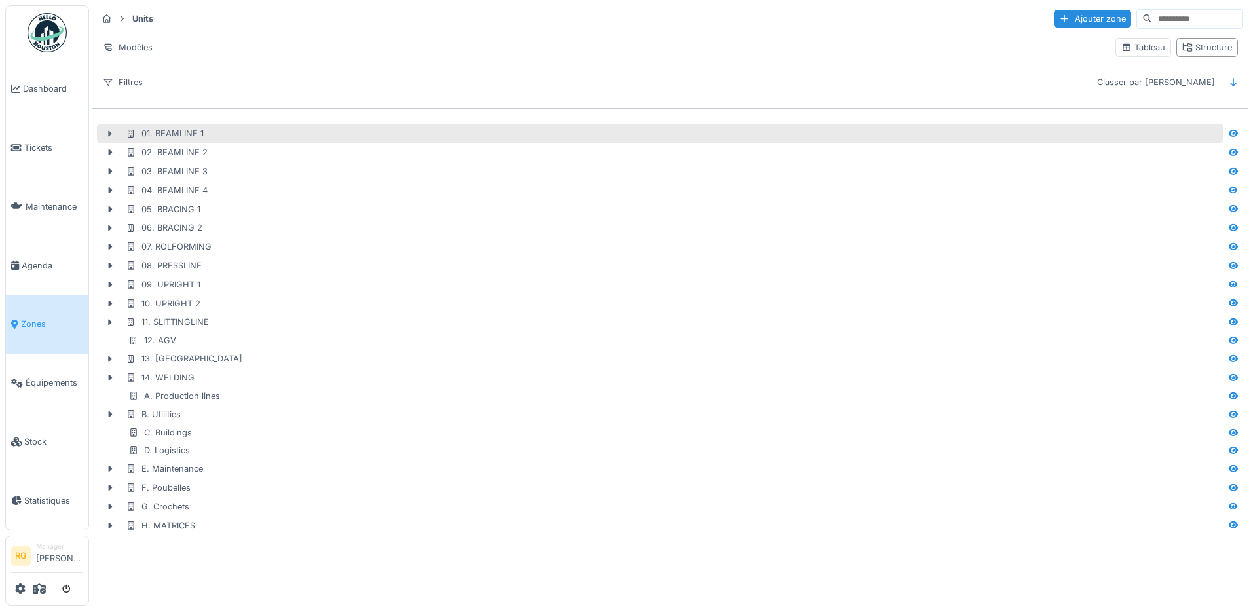
click at [107, 132] on icon at bounding box center [110, 134] width 10 height 9
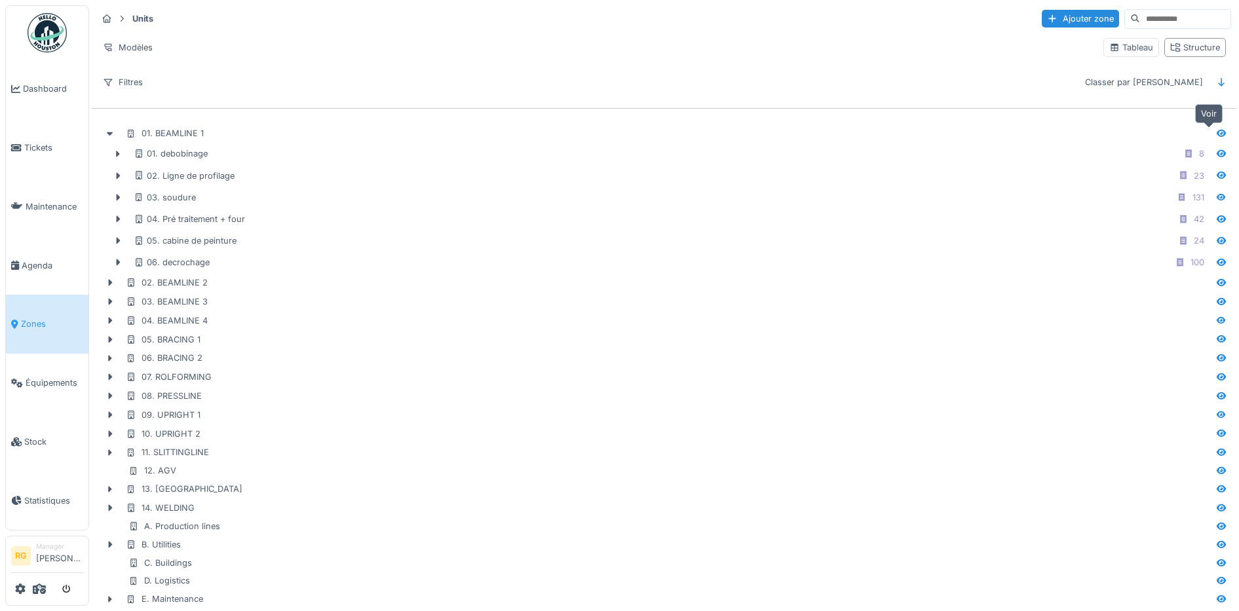
click at [1216, 137] on icon at bounding box center [1221, 133] width 10 height 9
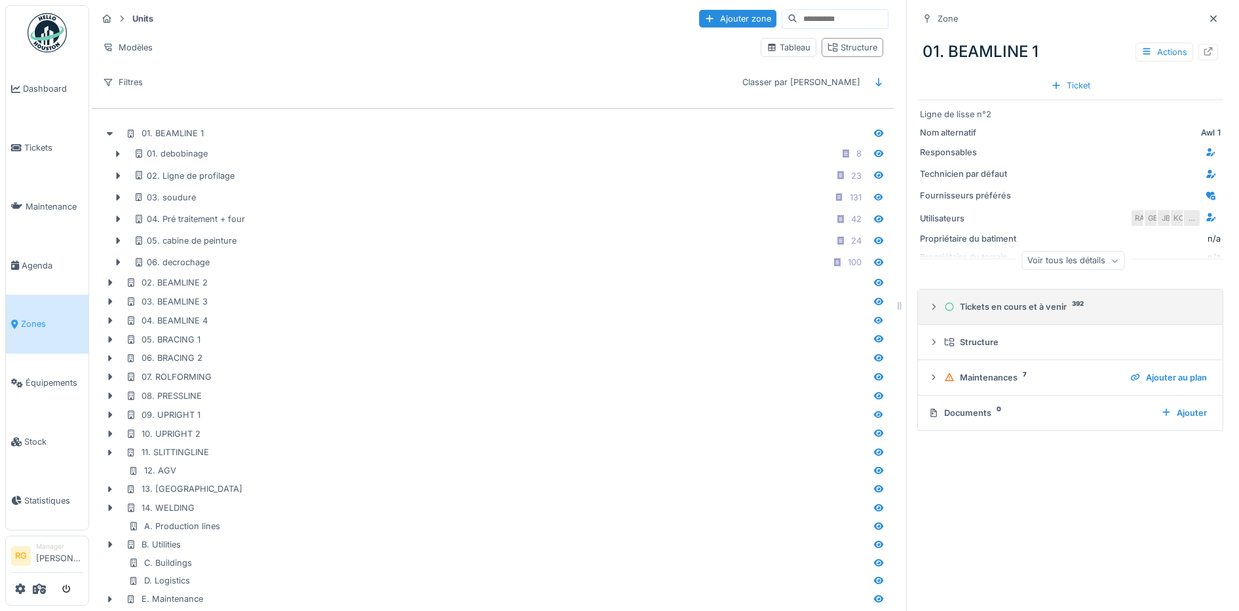
click at [928, 310] on icon at bounding box center [933, 307] width 10 height 9
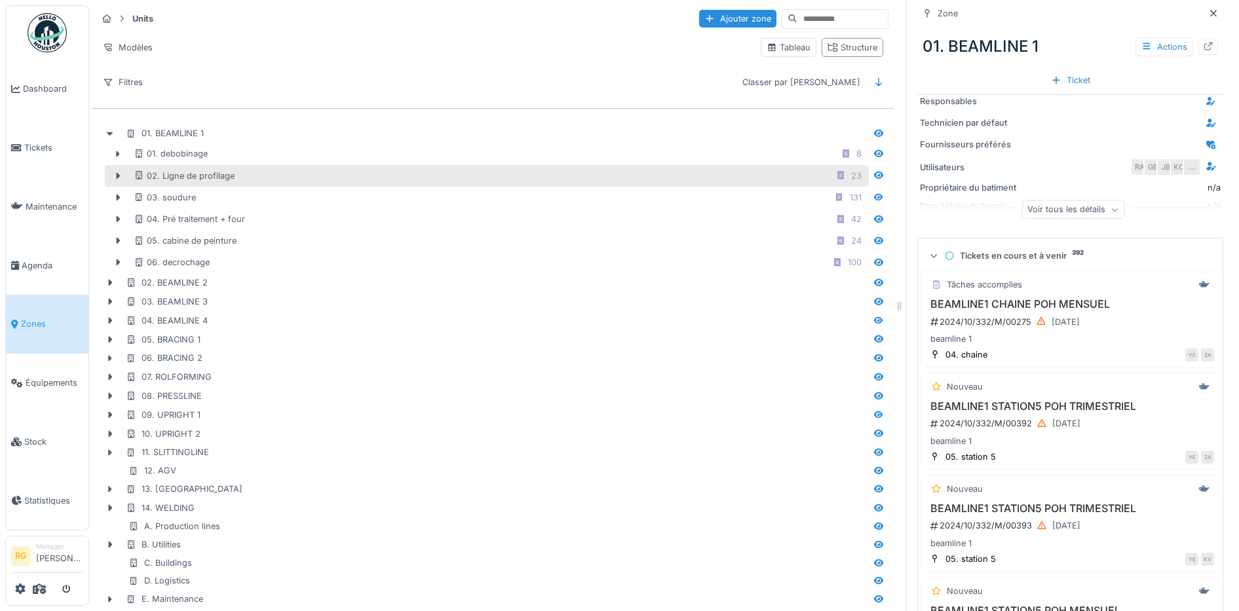
scroll to position [38, 0]
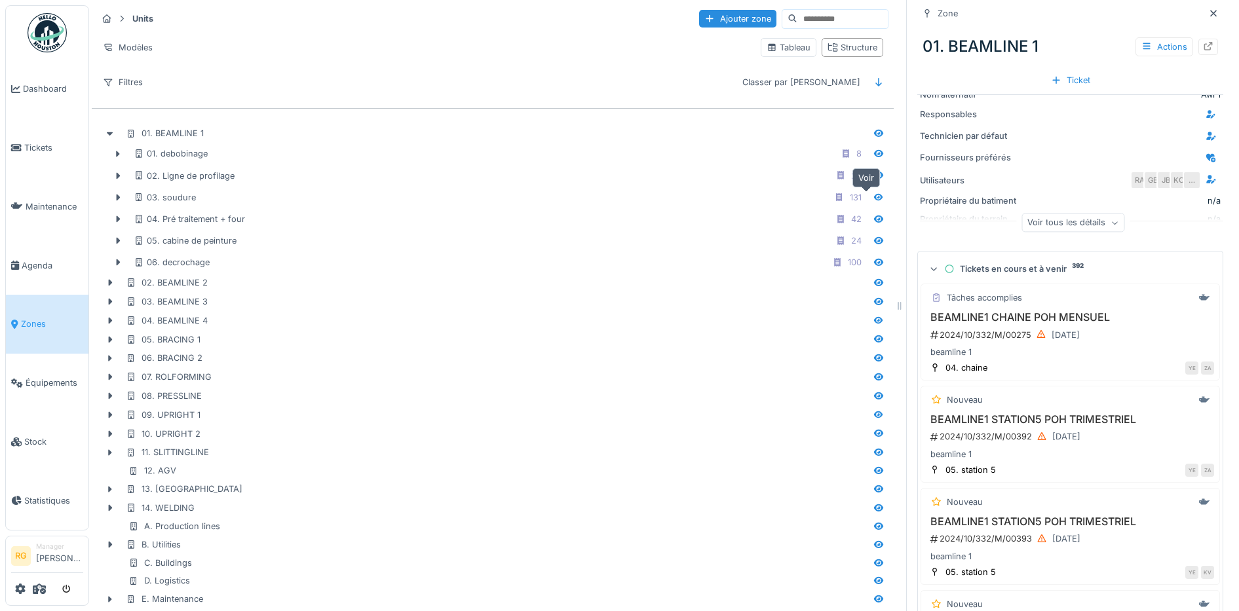
click at [873, 201] on icon at bounding box center [878, 197] width 10 height 9
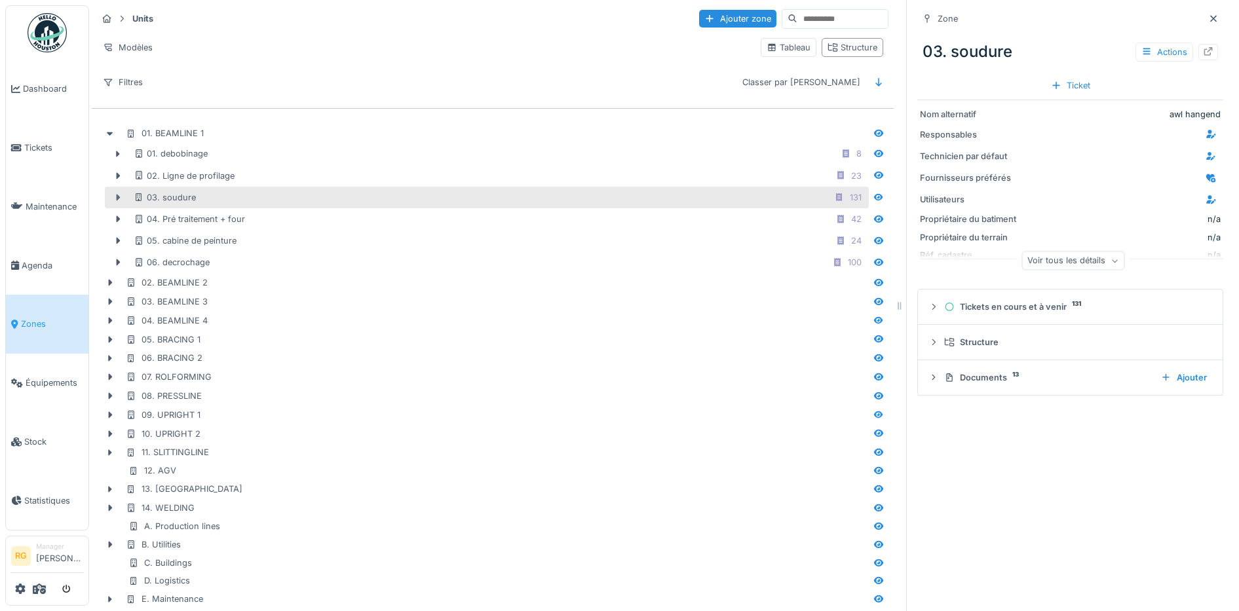
click at [119, 202] on icon at bounding box center [118, 197] width 10 height 9
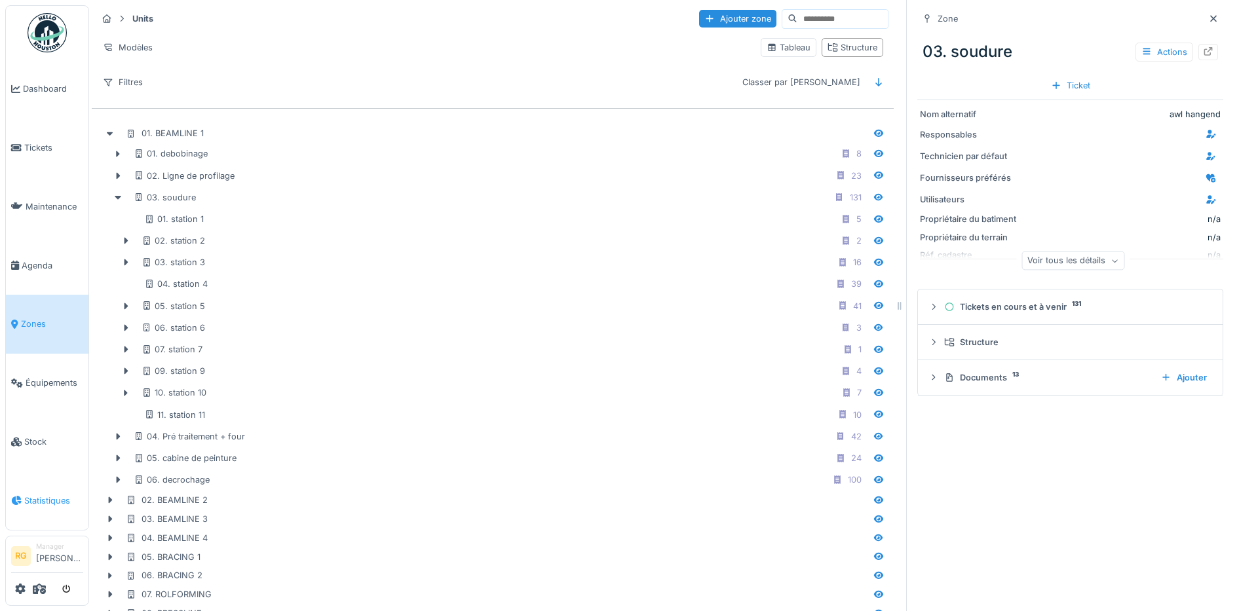
click at [51, 495] on span "Statistiques" at bounding box center [53, 501] width 59 height 12
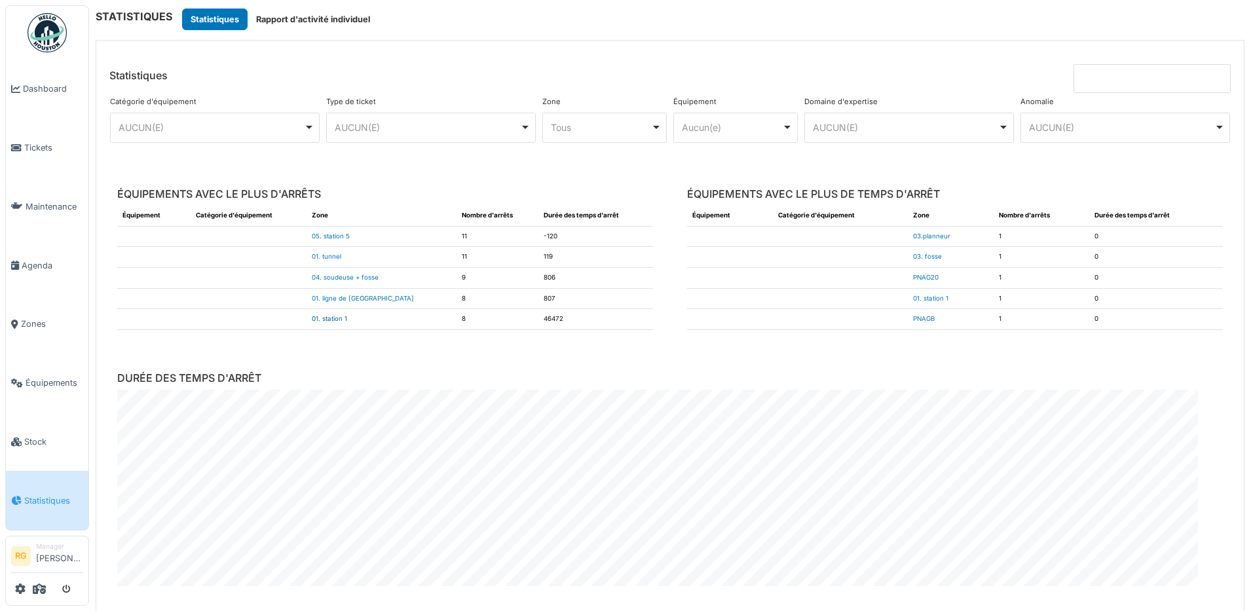
click at [344, 318] on link "01. station 1" at bounding box center [329, 318] width 35 height 7
click at [56, 145] on span "Tickets" at bounding box center [53, 147] width 59 height 12
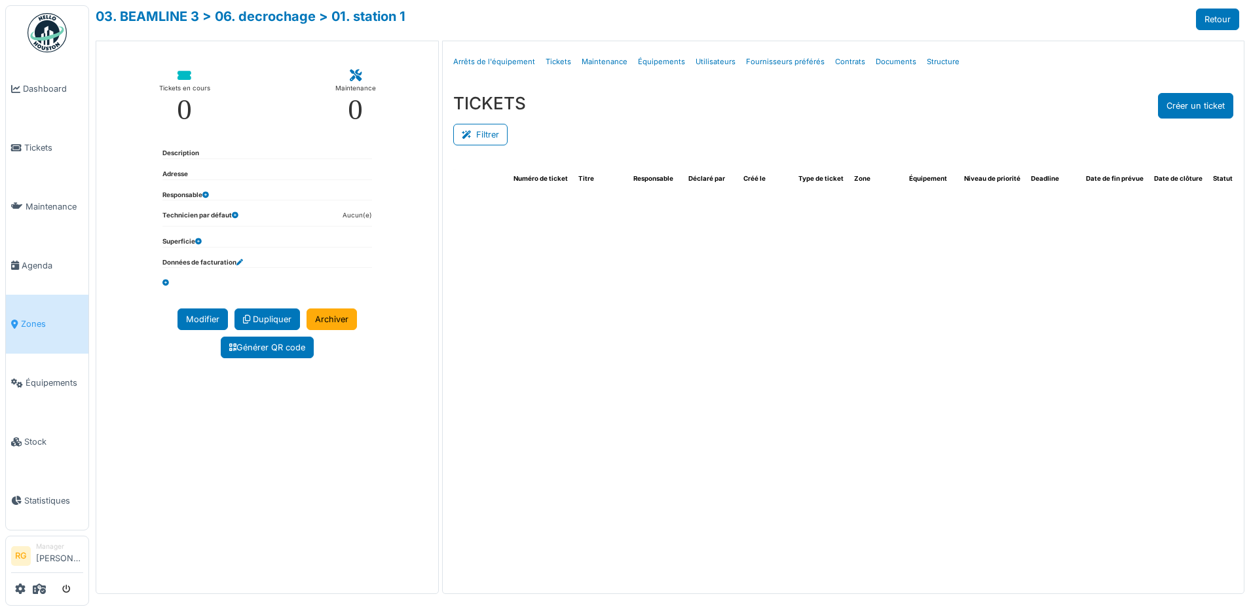
select select "***"
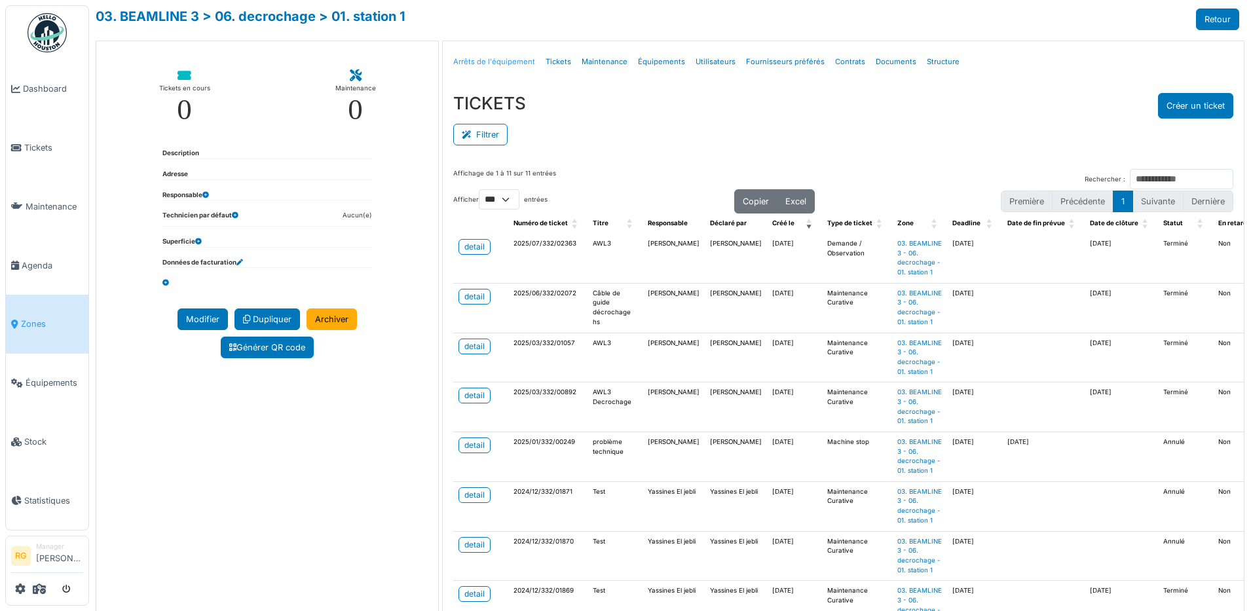
click at [486, 61] on link "Arrêts de l'équipement" at bounding box center [494, 62] width 92 height 31
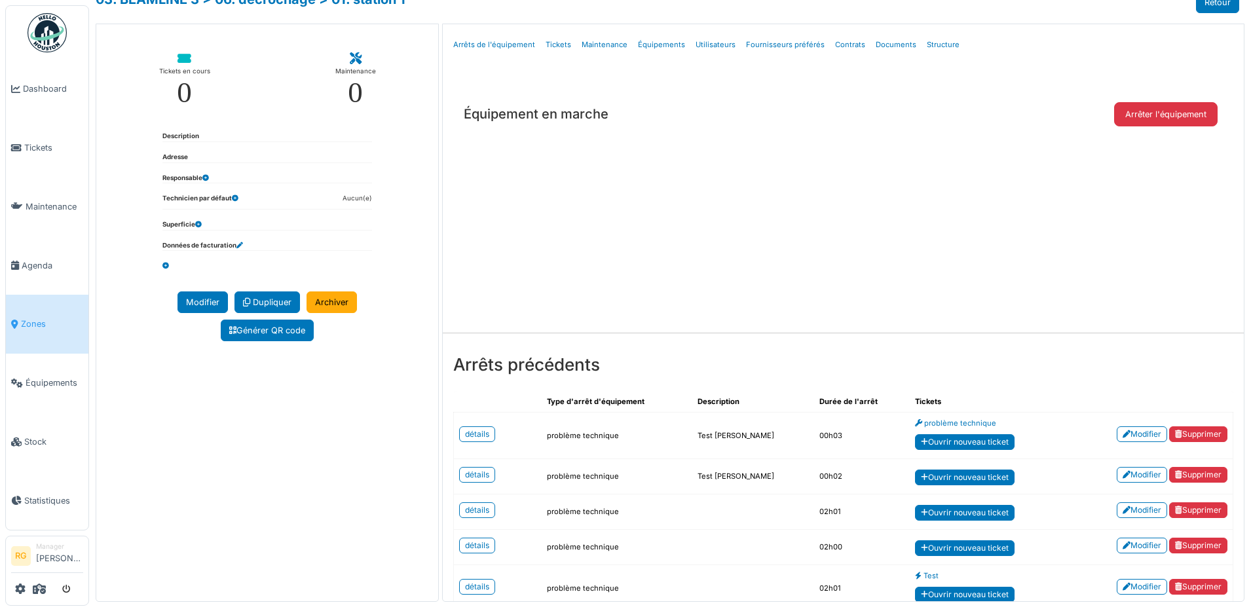
scroll to position [25, 0]
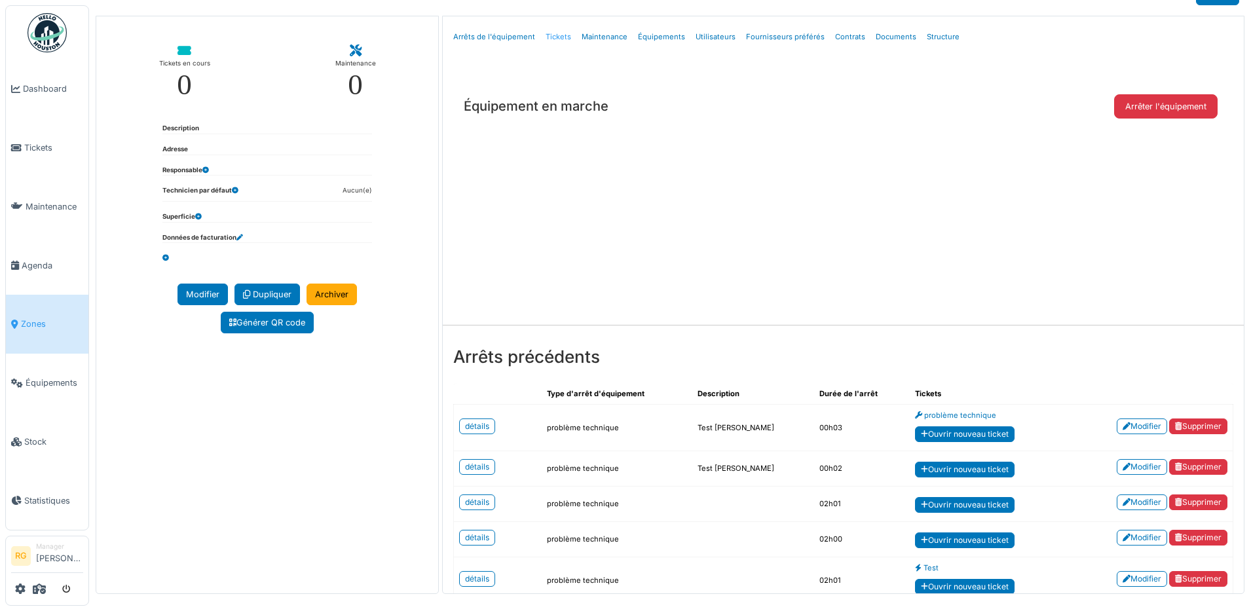
click at [547, 41] on link "Tickets" at bounding box center [558, 37] width 36 height 31
select select "***"
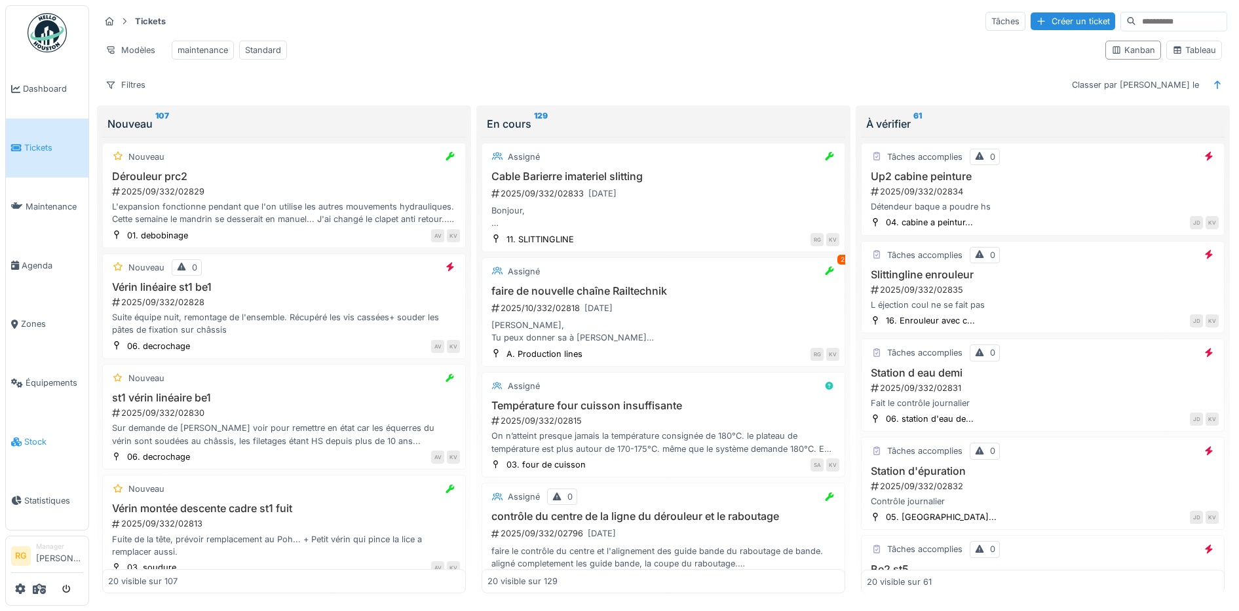
click at [35, 436] on span "Stock" at bounding box center [53, 442] width 59 height 12
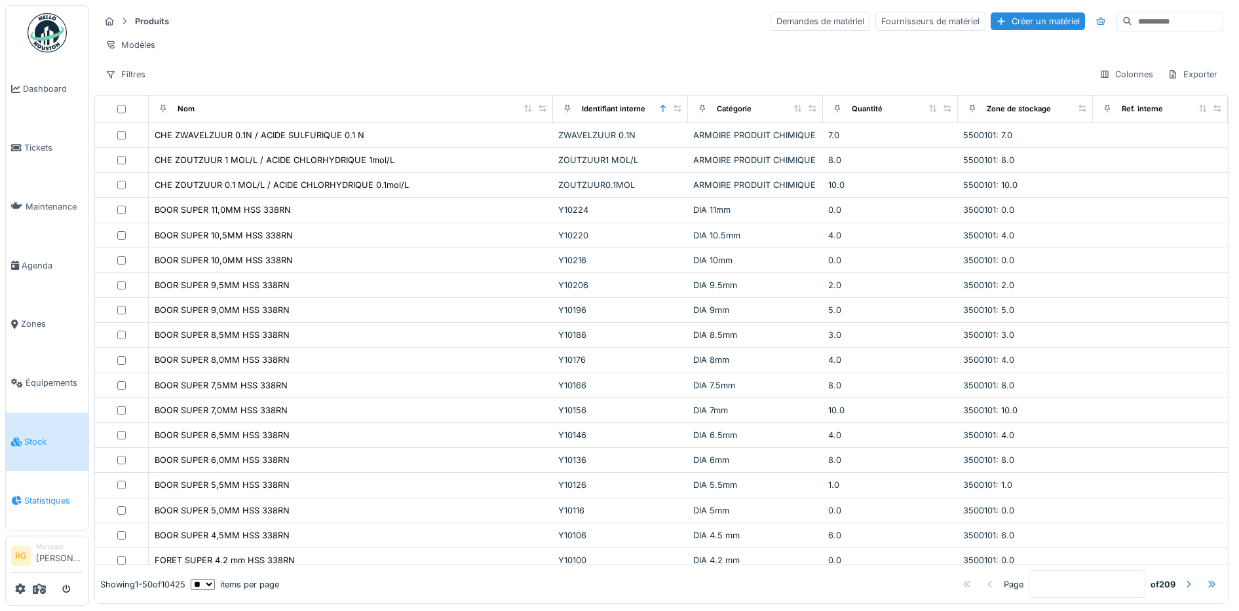
click at [40, 495] on span "Statistiques" at bounding box center [53, 501] width 59 height 12
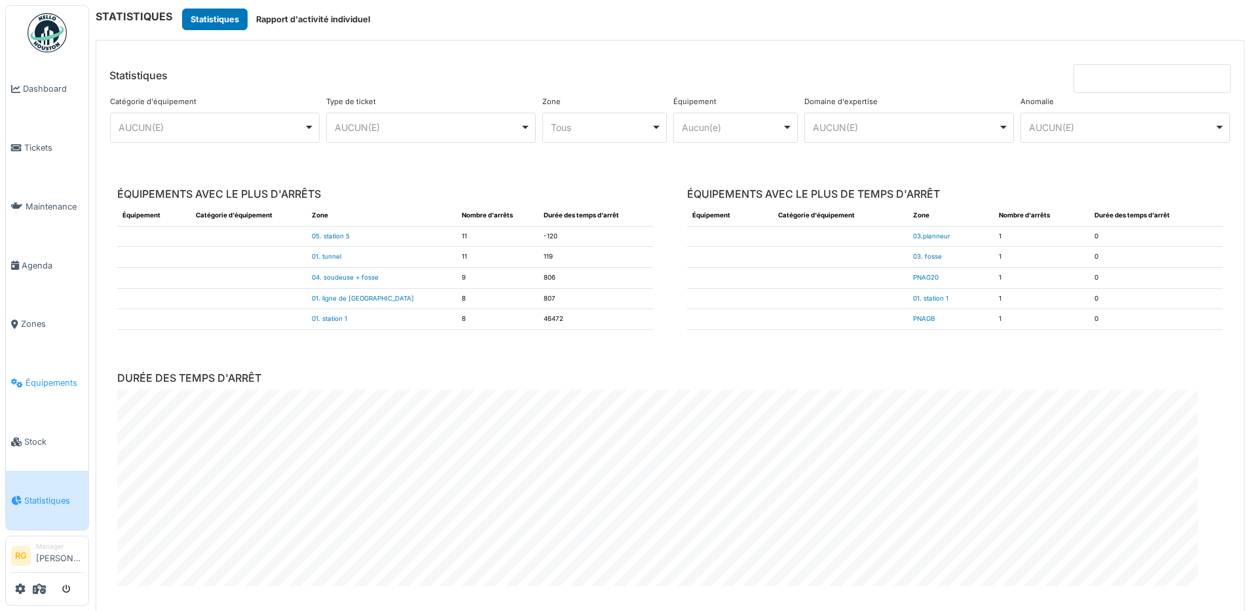
click at [47, 377] on span "Équipements" at bounding box center [55, 383] width 58 height 12
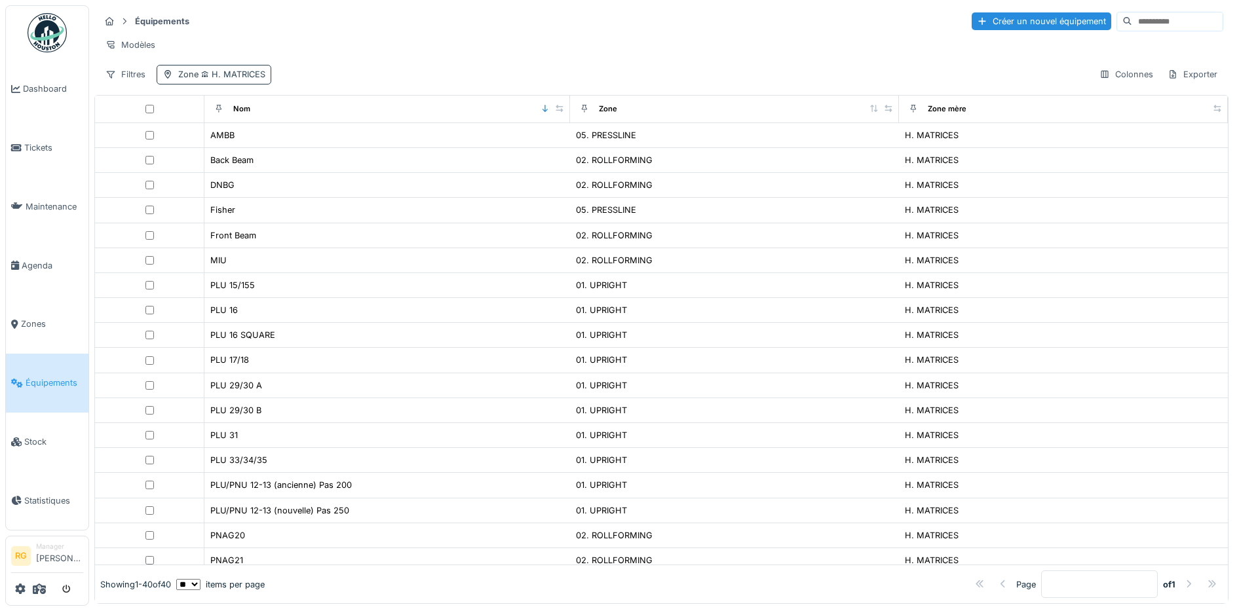
click at [221, 79] on span "H. MATRICES" at bounding box center [231, 74] width 67 height 10
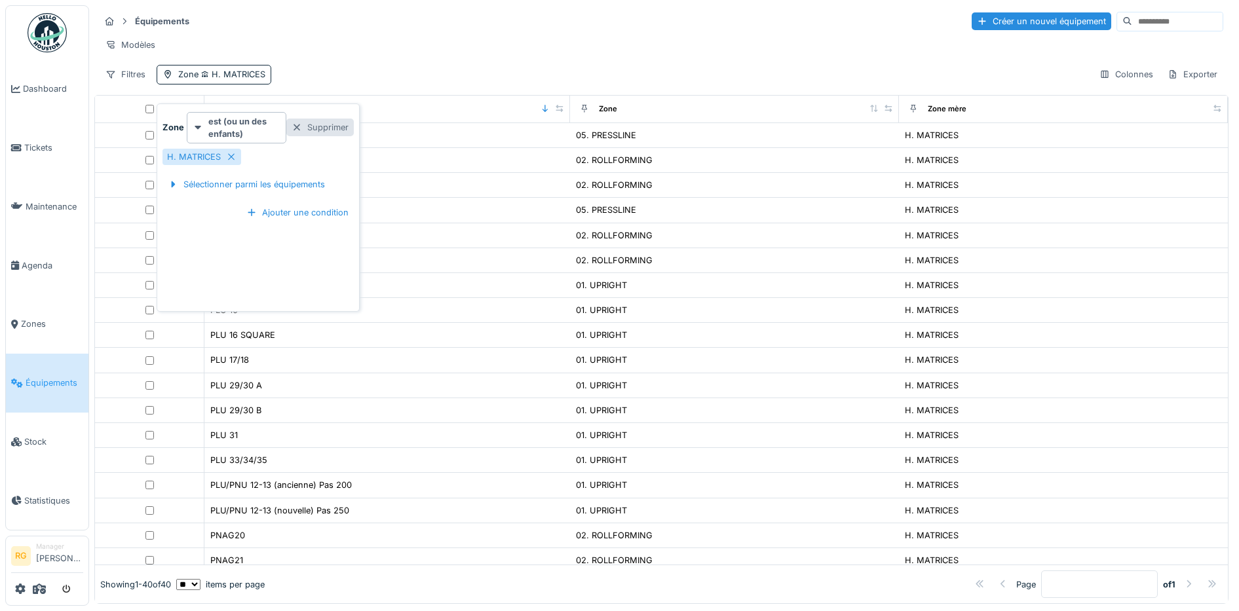
click at [317, 130] on div "Supprimer" at bounding box center [319, 128] width 67 height 18
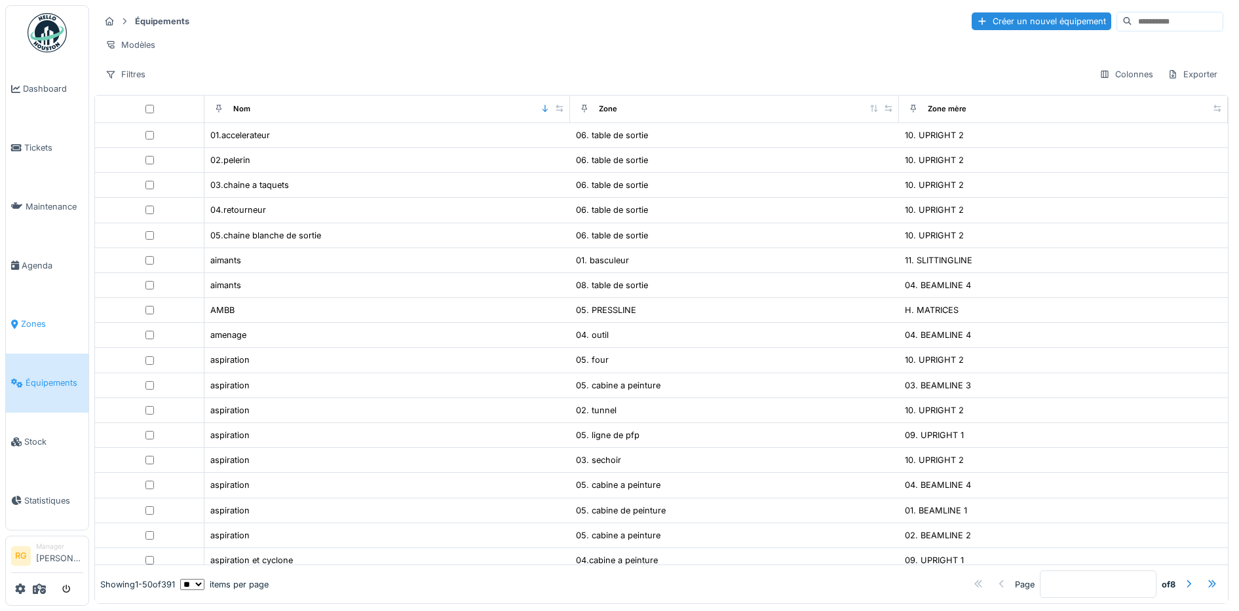
click at [43, 319] on span "Zones" at bounding box center [52, 324] width 62 height 12
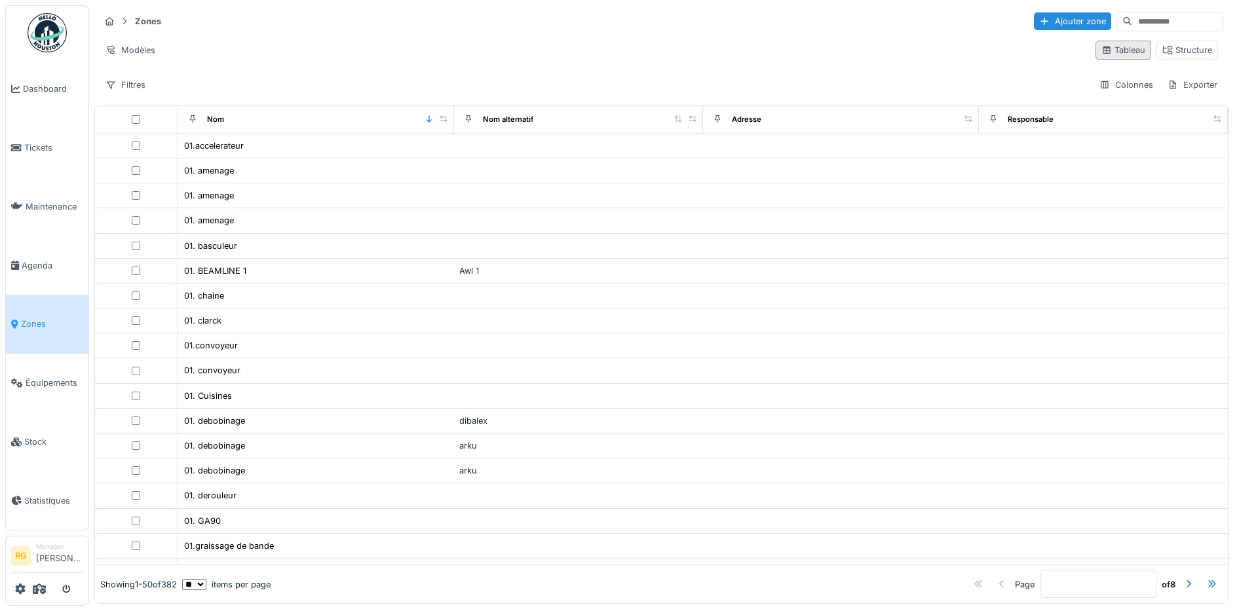
click at [1114, 49] on div "Tableau" at bounding box center [1123, 50] width 44 height 12
click at [1162, 49] on div "Structure" at bounding box center [1187, 50] width 50 height 12
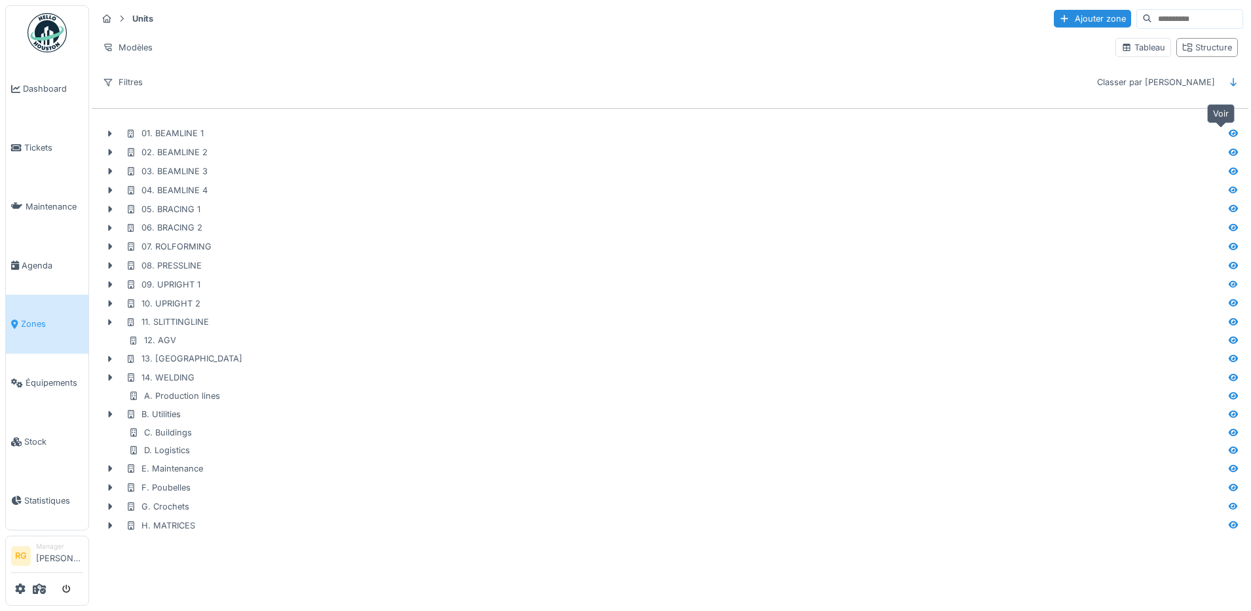
click at [1229, 136] on icon at bounding box center [1233, 133] width 9 height 7
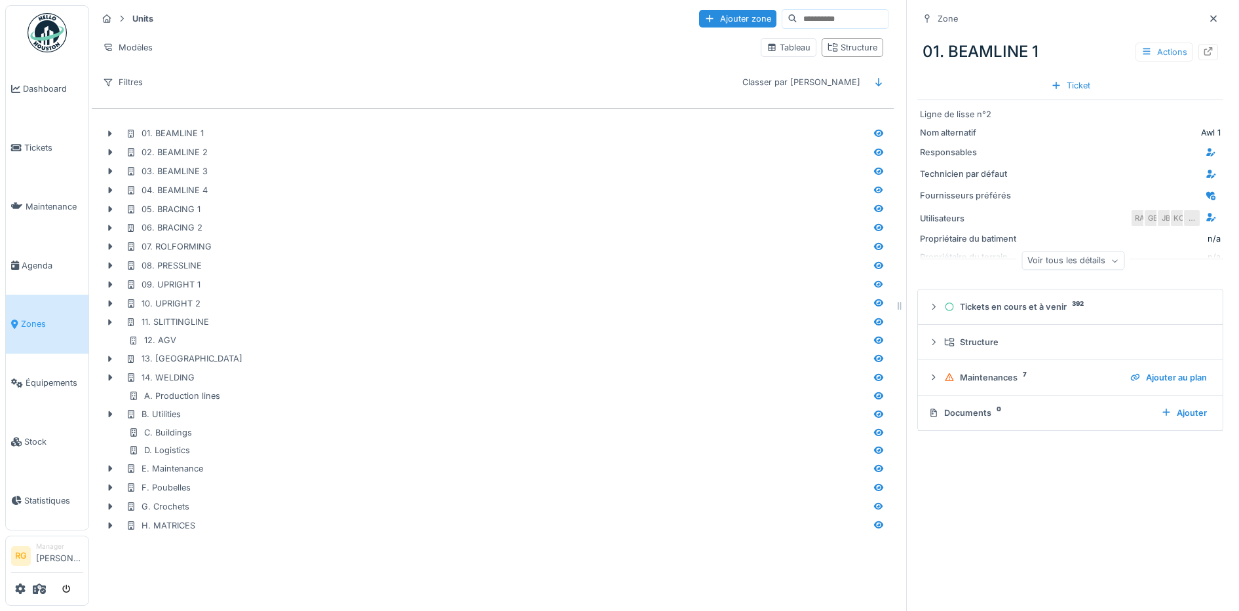
click at [1155, 52] on div "Actions" at bounding box center [1164, 52] width 58 height 19
click at [928, 341] on div "Structure" at bounding box center [1070, 342] width 284 height 12
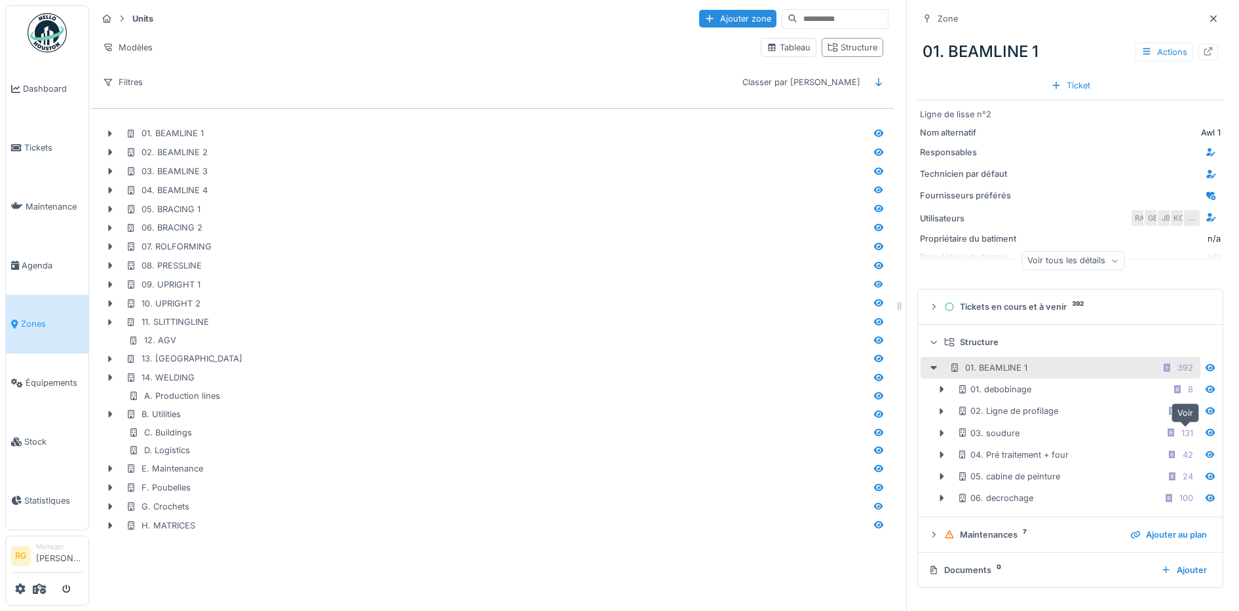
click at [1204, 436] on icon at bounding box center [1209, 432] width 10 height 9
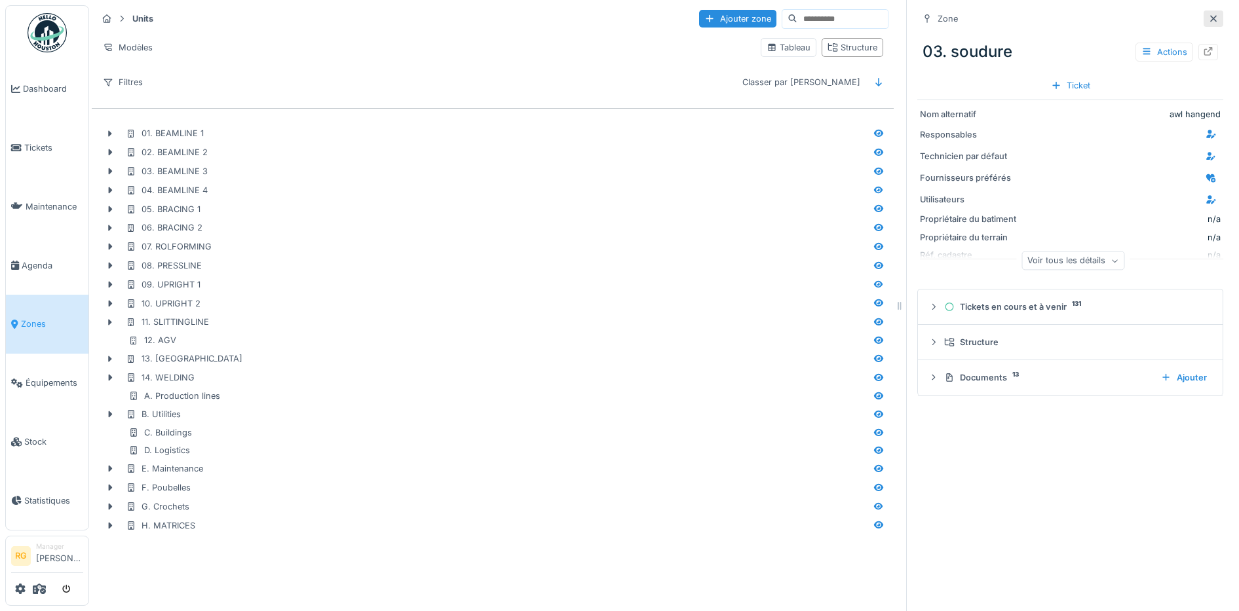
click at [1210, 19] on icon at bounding box center [1213, 18] width 7 height 7
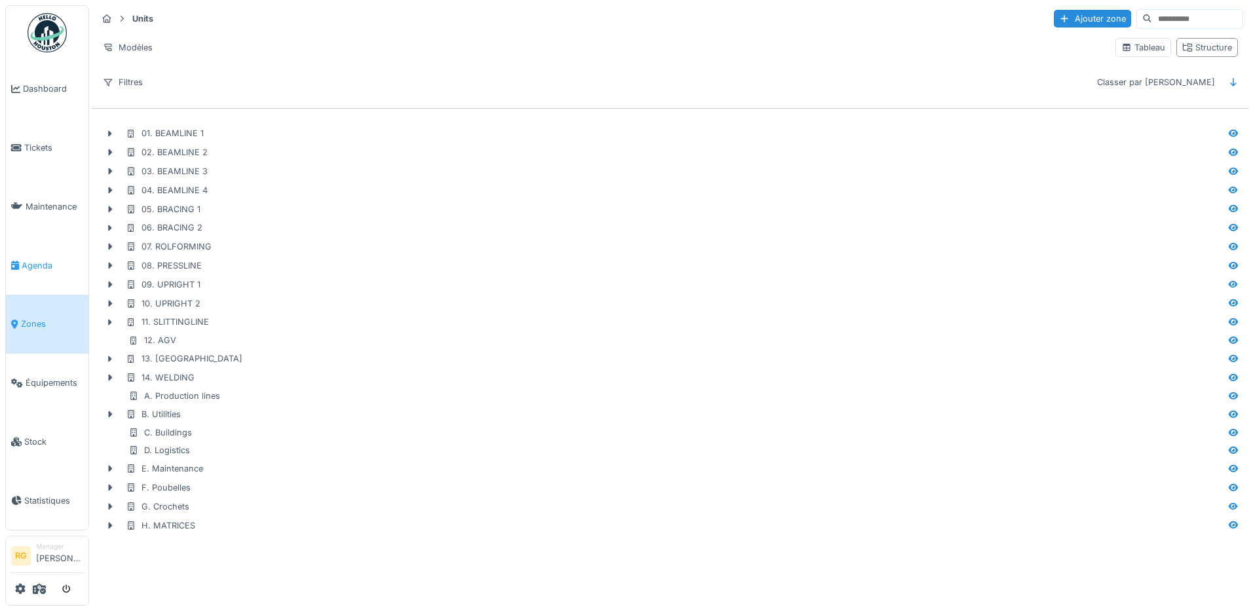
click at [45, 259] on span "Agenda" at bounding box center [53, 265] width 62 height 12
click at [29, 259] on span "Agenda" at bounding box center [53, 265] width 62 height 12
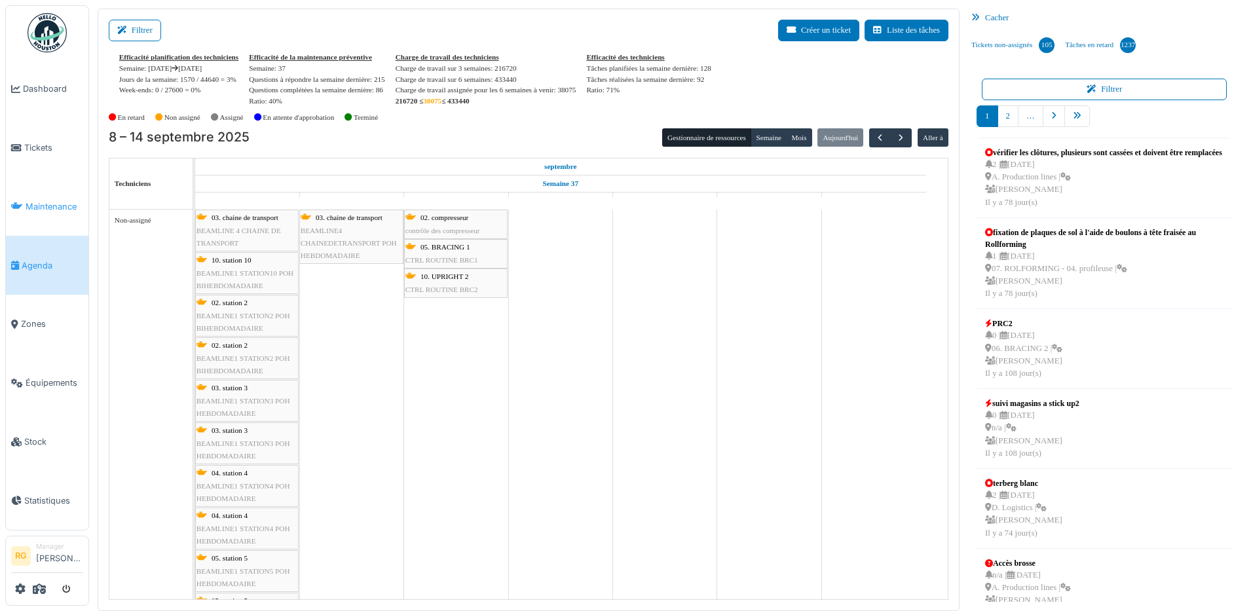
click at [40, 204] on span "Maintenance" at bounding box center [55, 206] width 58 height 12
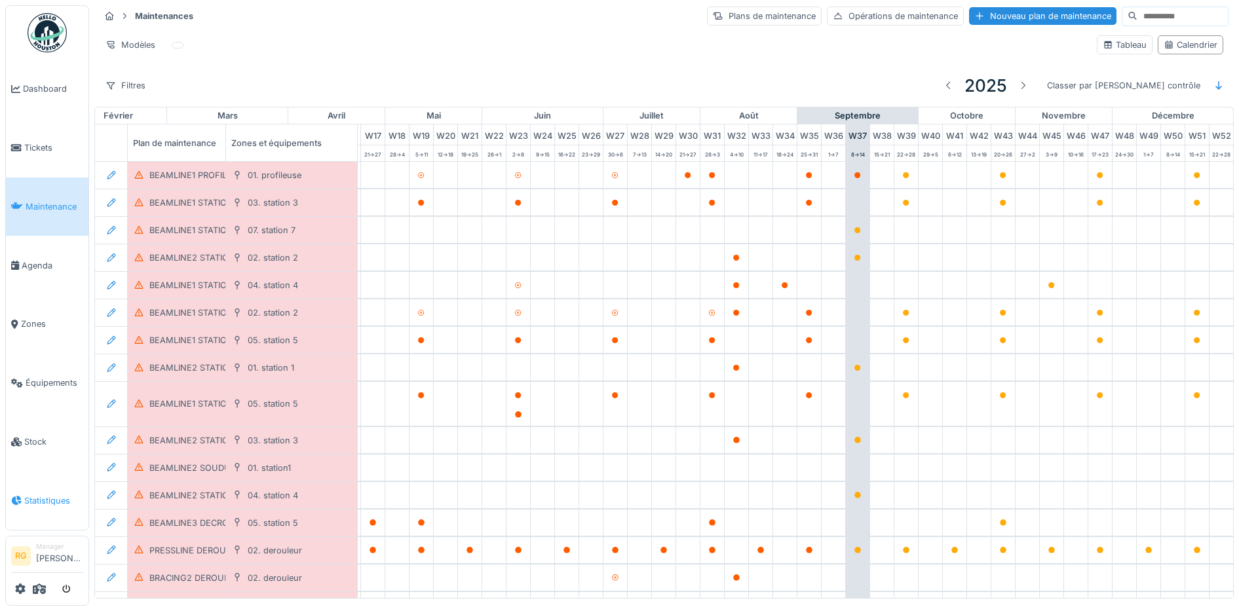
scroll to position [0, 443]
click at [18, 589] on icon at bounding box center [20, 589] width 10 height 10
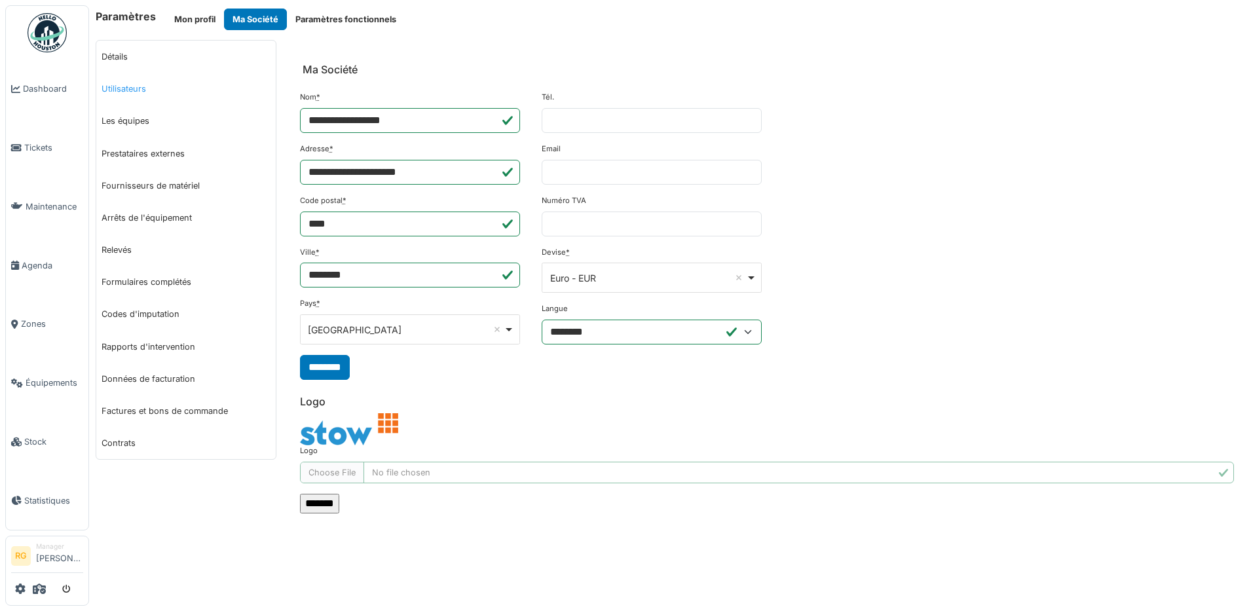
click at [133, 87] on link "Utilisateurs" at bounding box center [185, 89] width 179 height 32
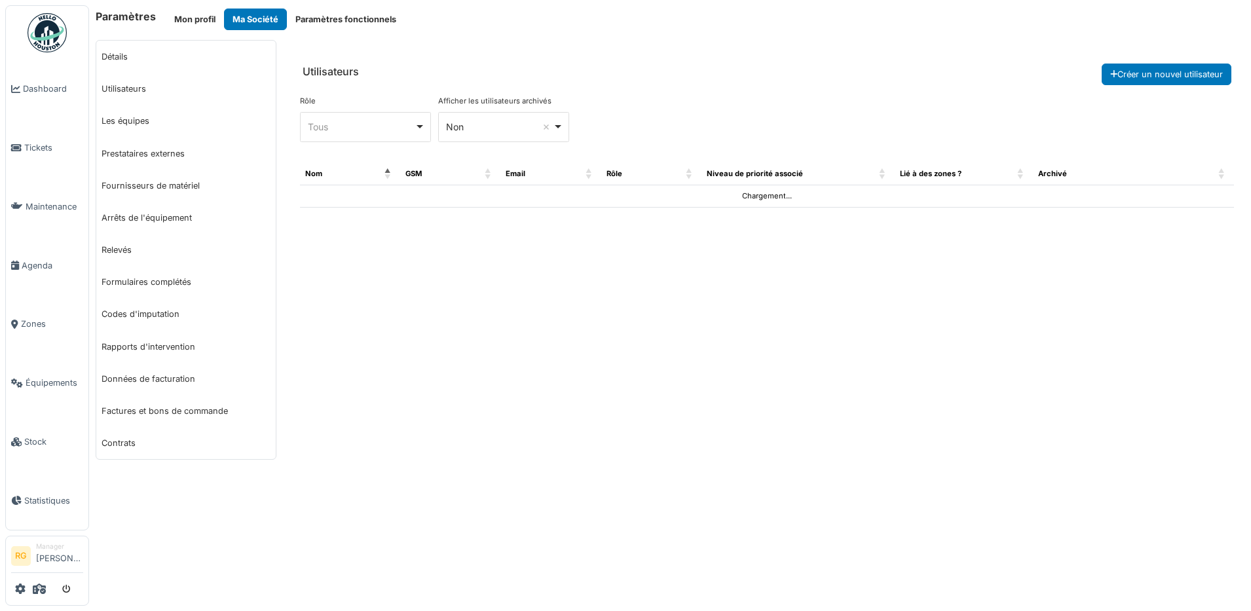
select select "***"
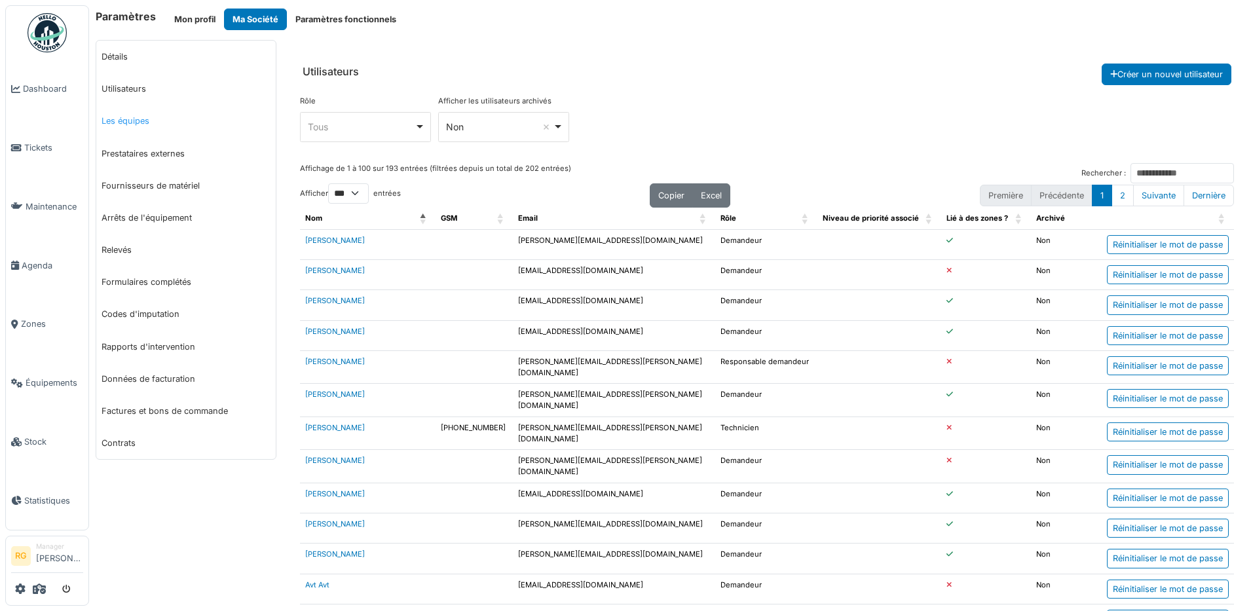
click at [126, 123] on link "Les équipes" at bounding box center [185, 121] width 179 height 32
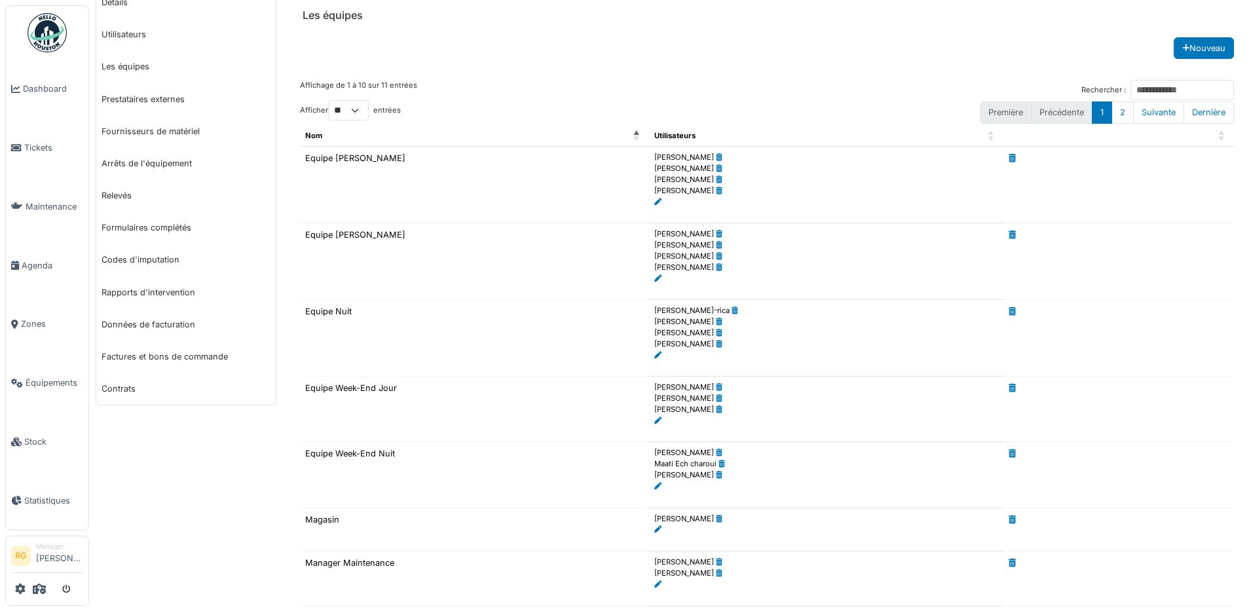
scroll to position [82, 0]
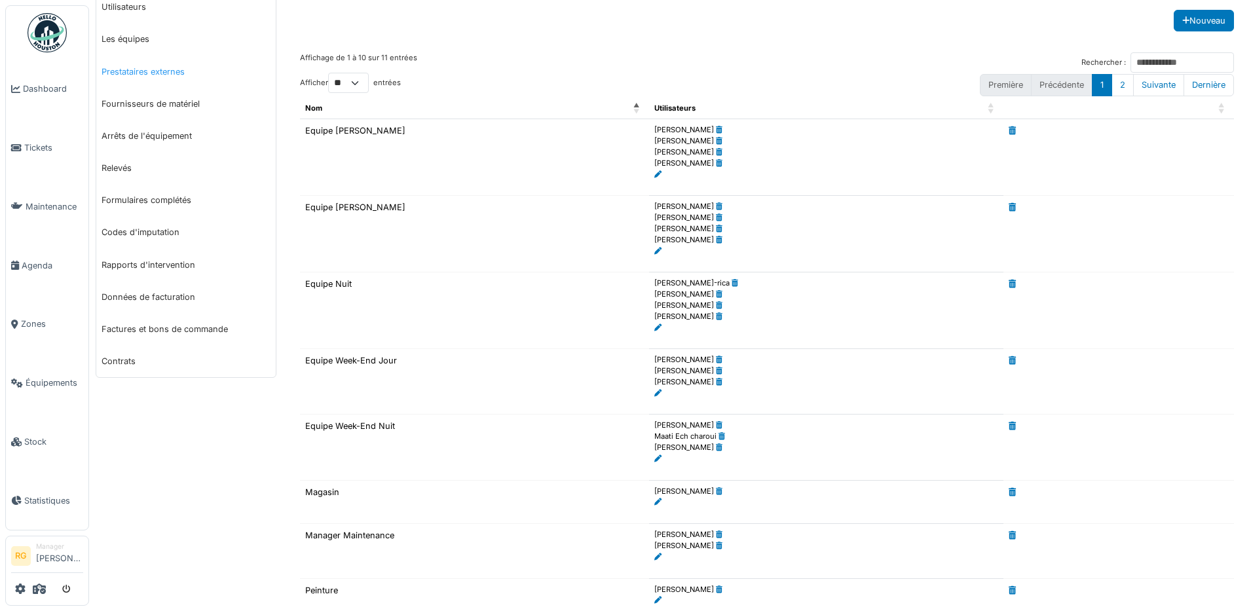
click at [151, 69] on link "Prestataires externes" at bounding box center [185, 72] width 179 height 32
select select "***"
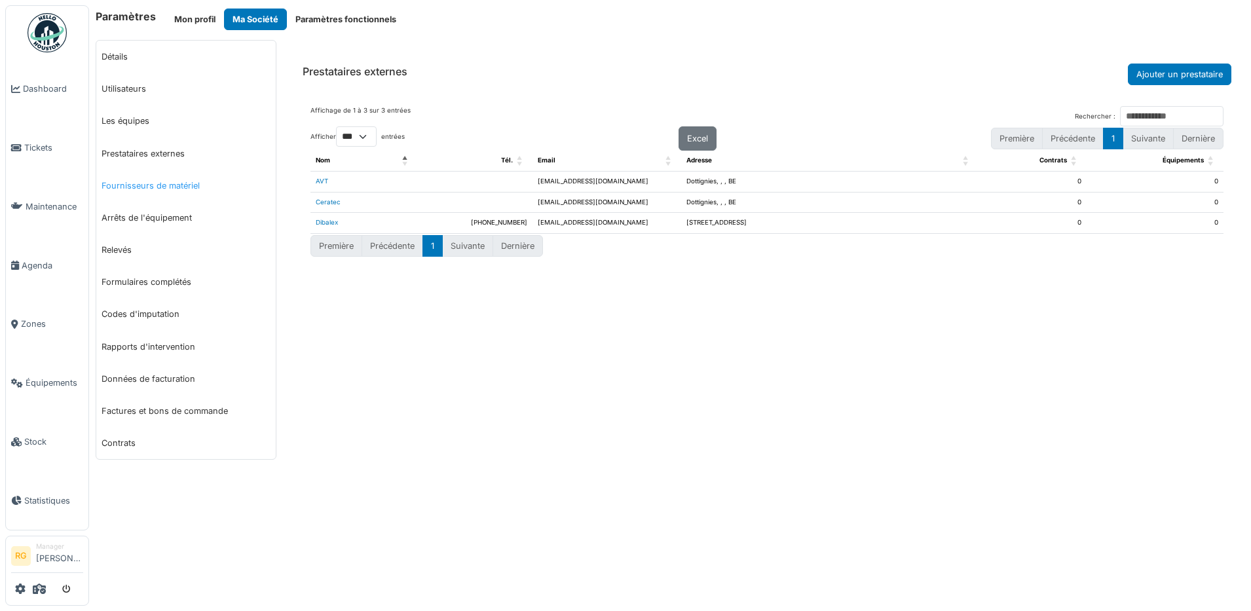
click at [131, 186] on link "Fournisseurs de matériel" at bounding box center [185, 186] width 179 height 32
select select "***"
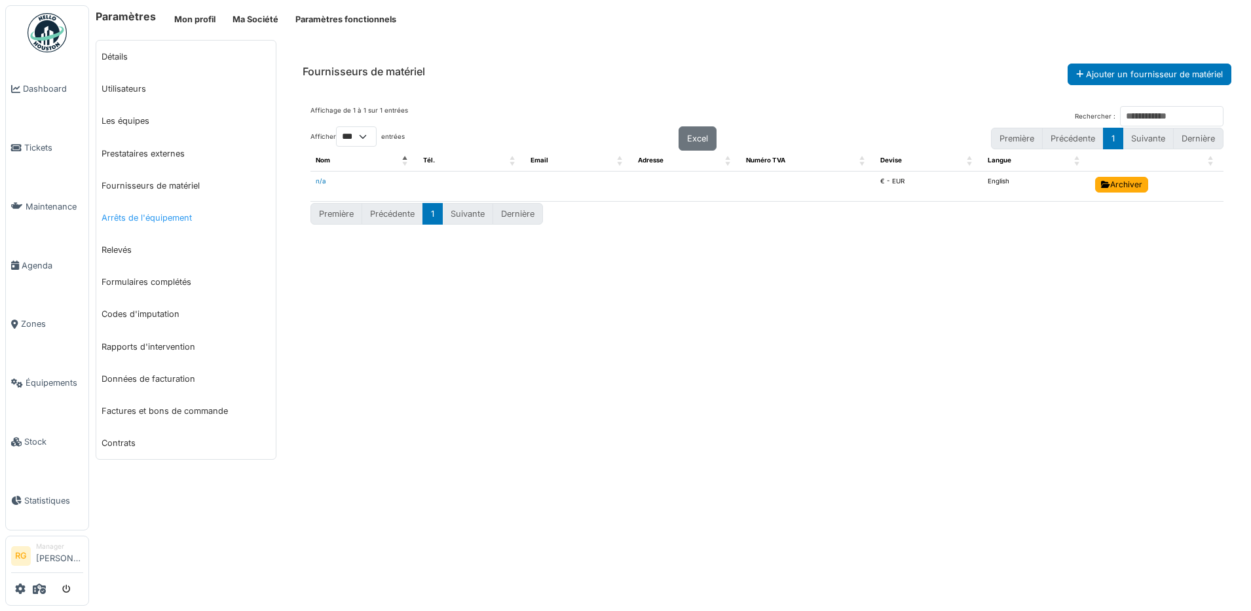
click at [143, 221] on link "Arrêts de l'équipement" at bounding box center [185, 218] width 179 height 32
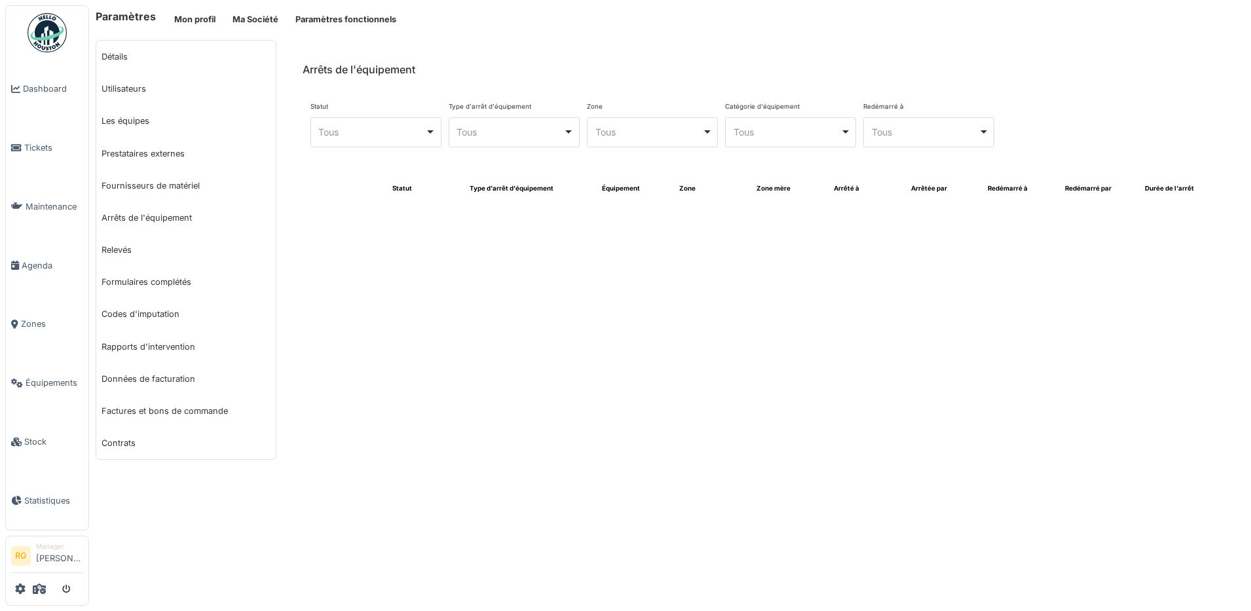
select select "***"
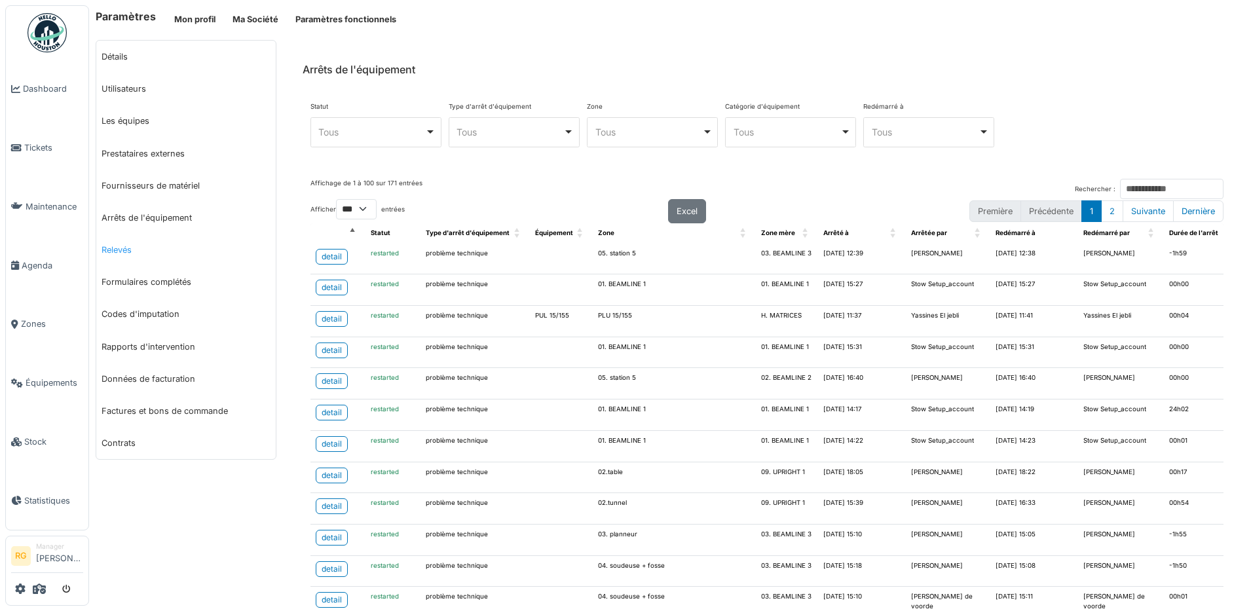
click at [115, 252] on link "Relevés" at bounding box center [185, 250] width 179 height 32
select select "***"
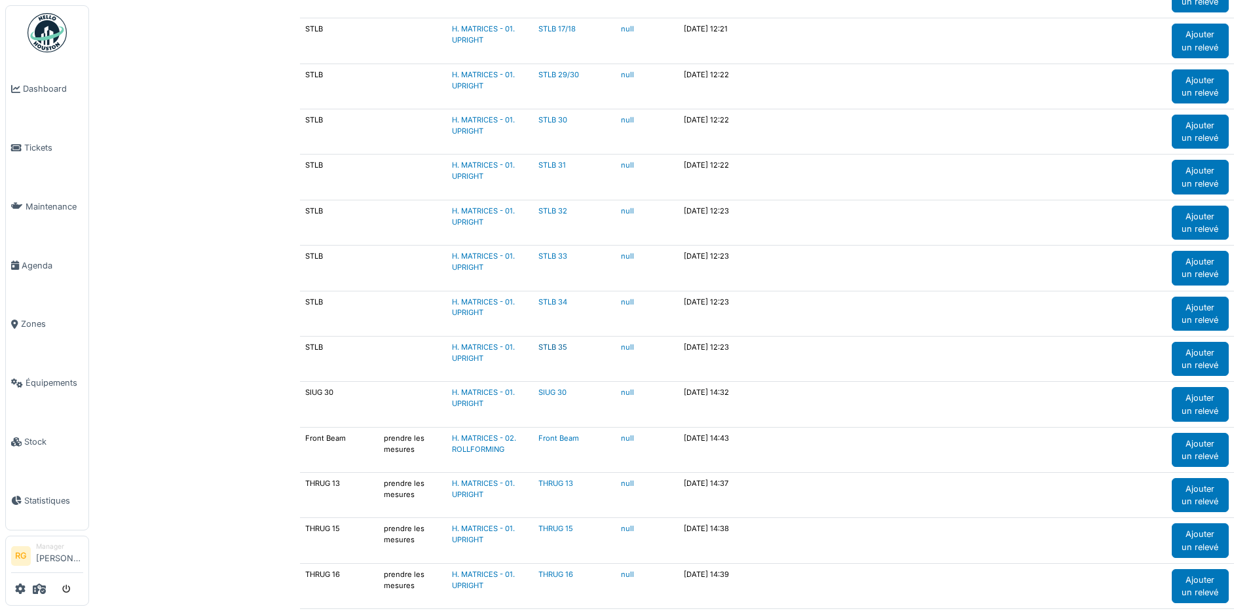
scroll to position [1392, 0]
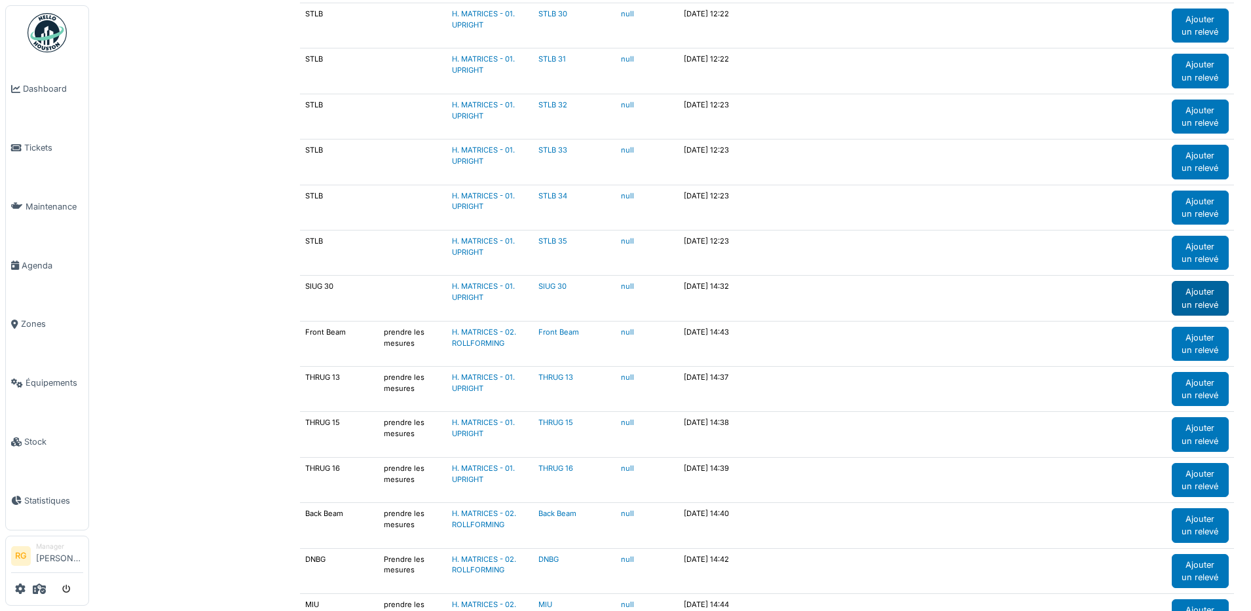
click at [1189, 297] on div "Ajouter un relevé" at bounding box center [1200, 298] width 57 height 34
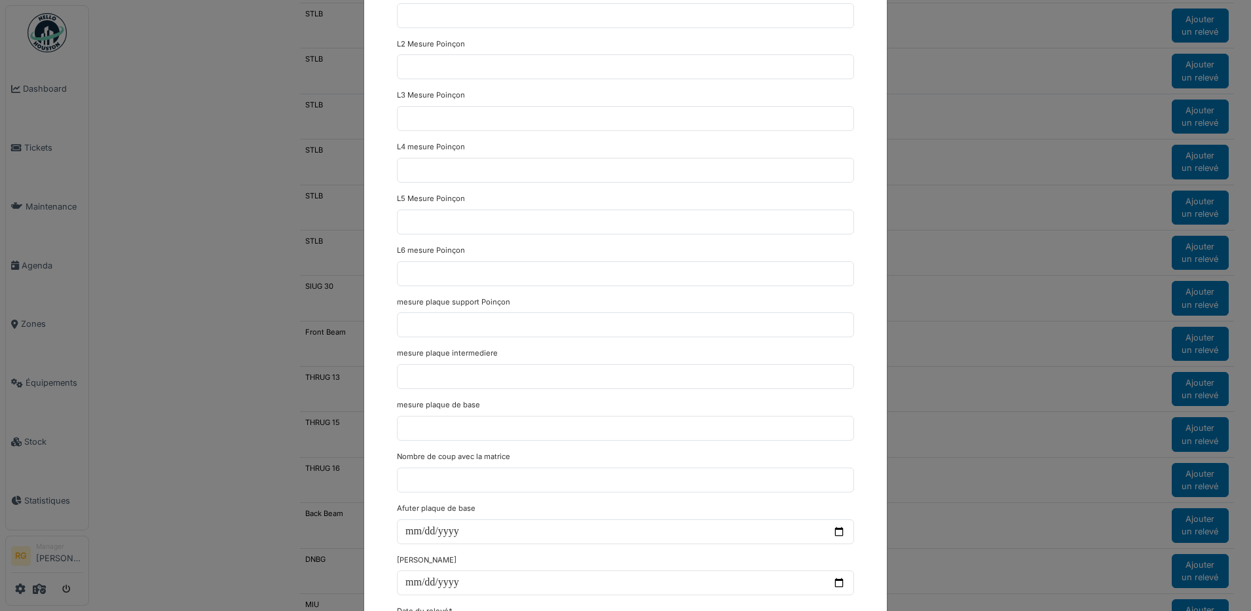
scroll to position [0, 0]
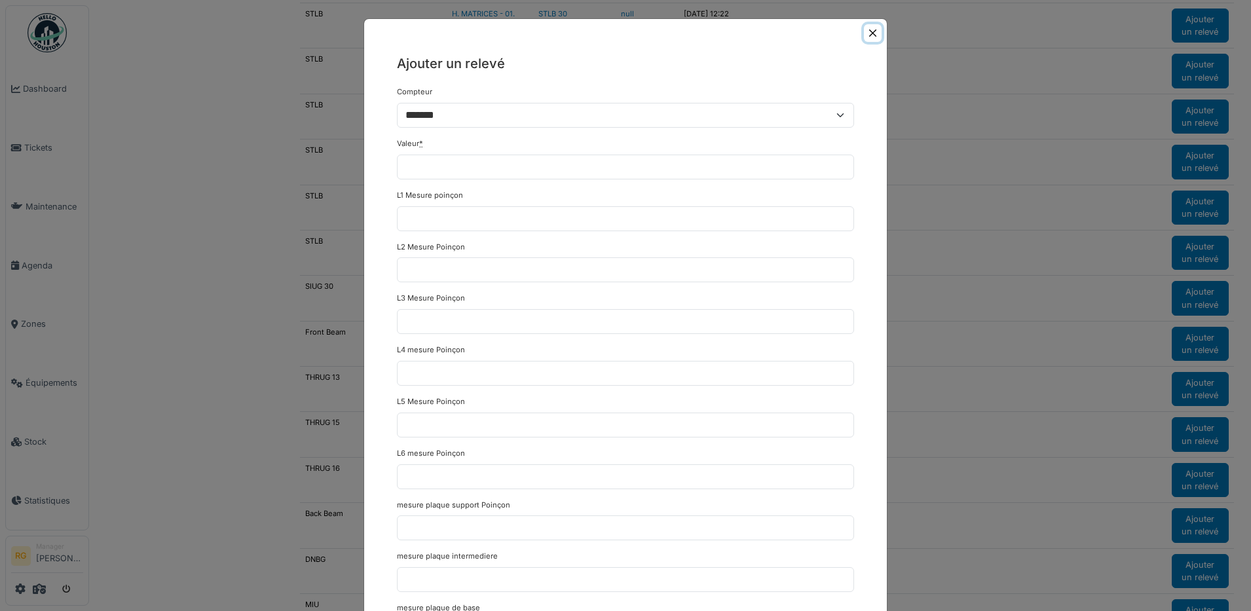
click at [864, 32] on button "Close" at bounding box center [873, 33] width 18 height 18
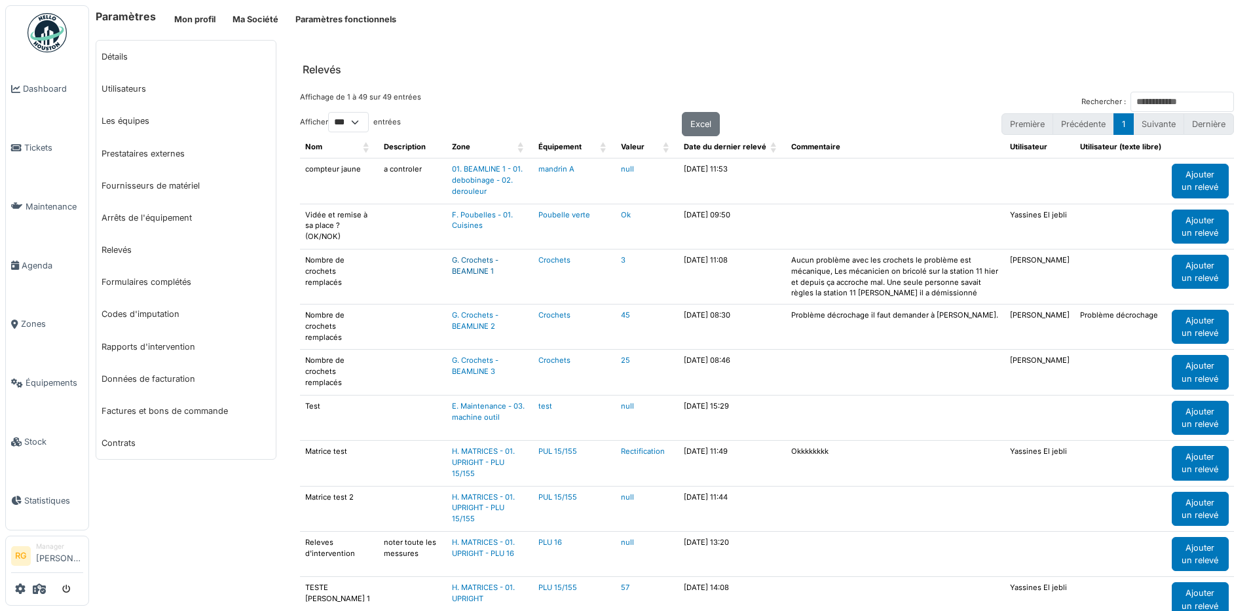
click at [473, 258] on link "G. Crochets - BEAMLINE 1" at bounding box center [475, 265] width 47 height 20
